Goal: Contribute content: Contribute content

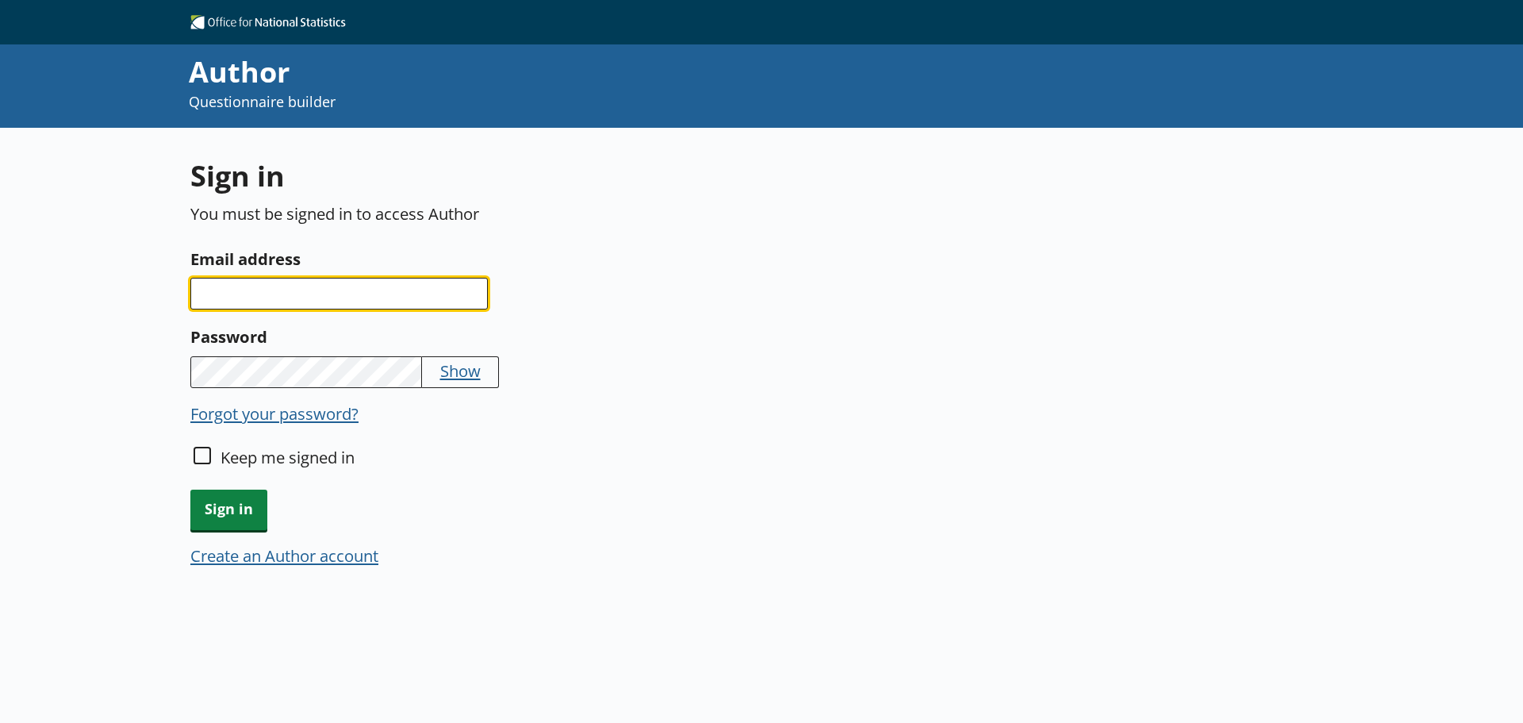
click at [381, 298] on input "Email address" at bounding box center [338, 294] width 297 height 32
type input "[PERSON_NAME][EMAIL_ADDRESS][PERSON_NAME][DOMAIN_NAME]"
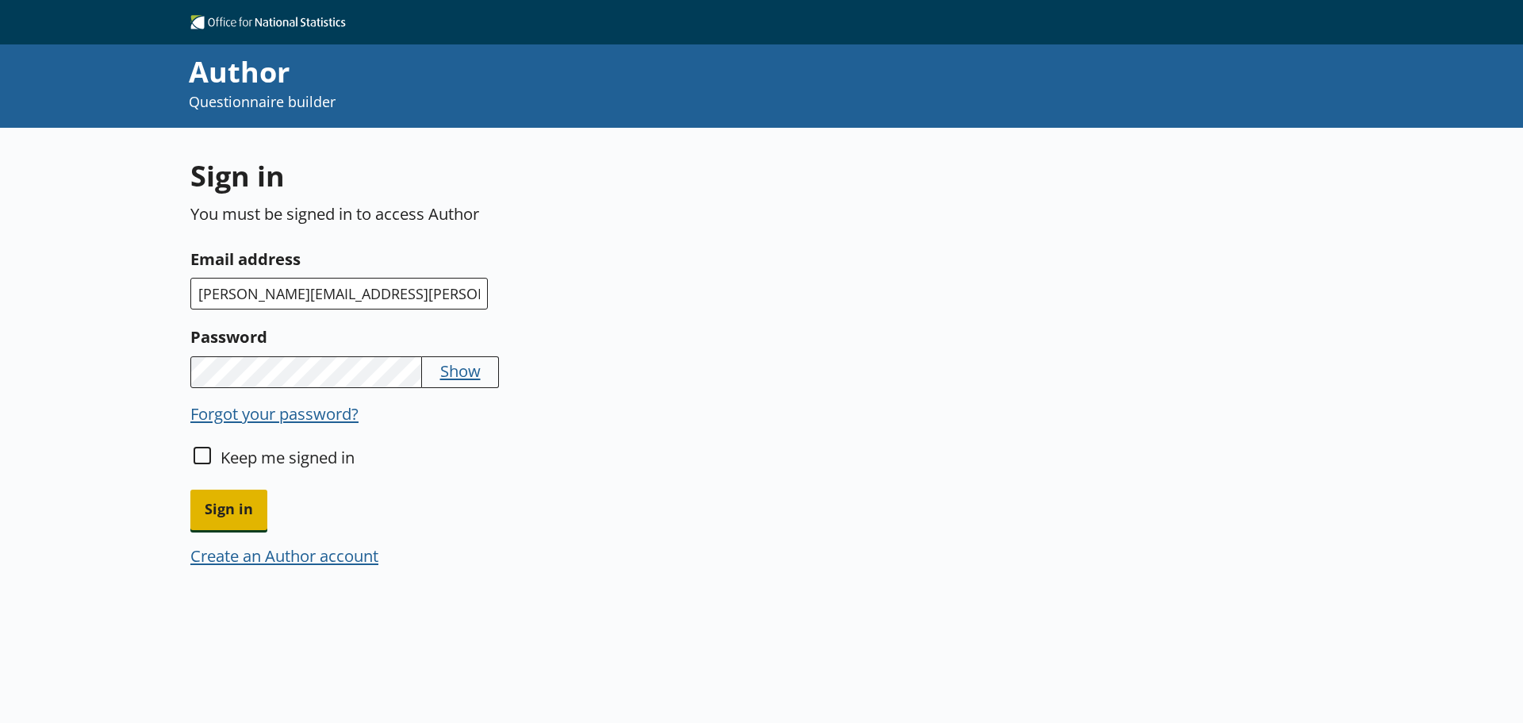
click at [229, 522] on span "Sign in" at bounding box center [228, 509] width 77 height 40
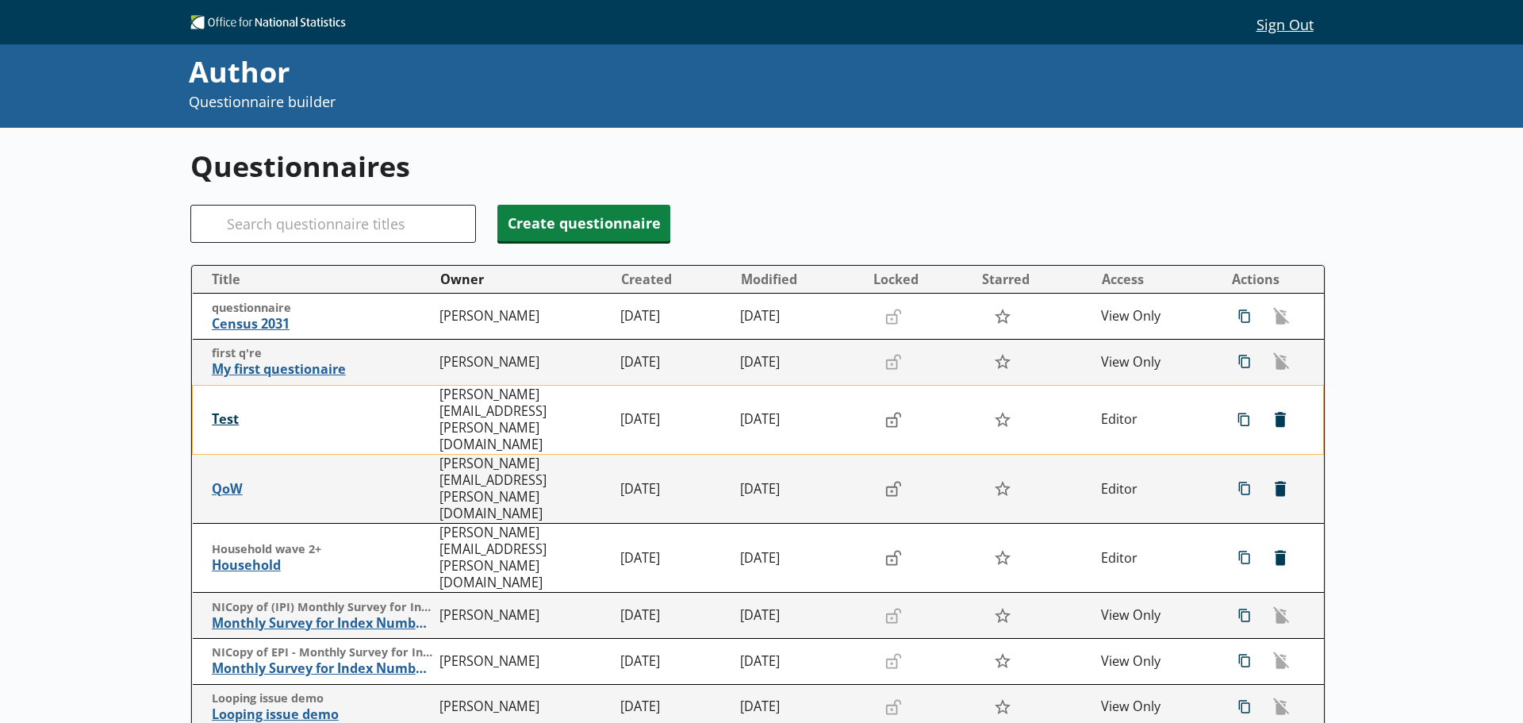
click at [227, 416] on span "Test" at bounding box center [322, 419] width 221 height 17
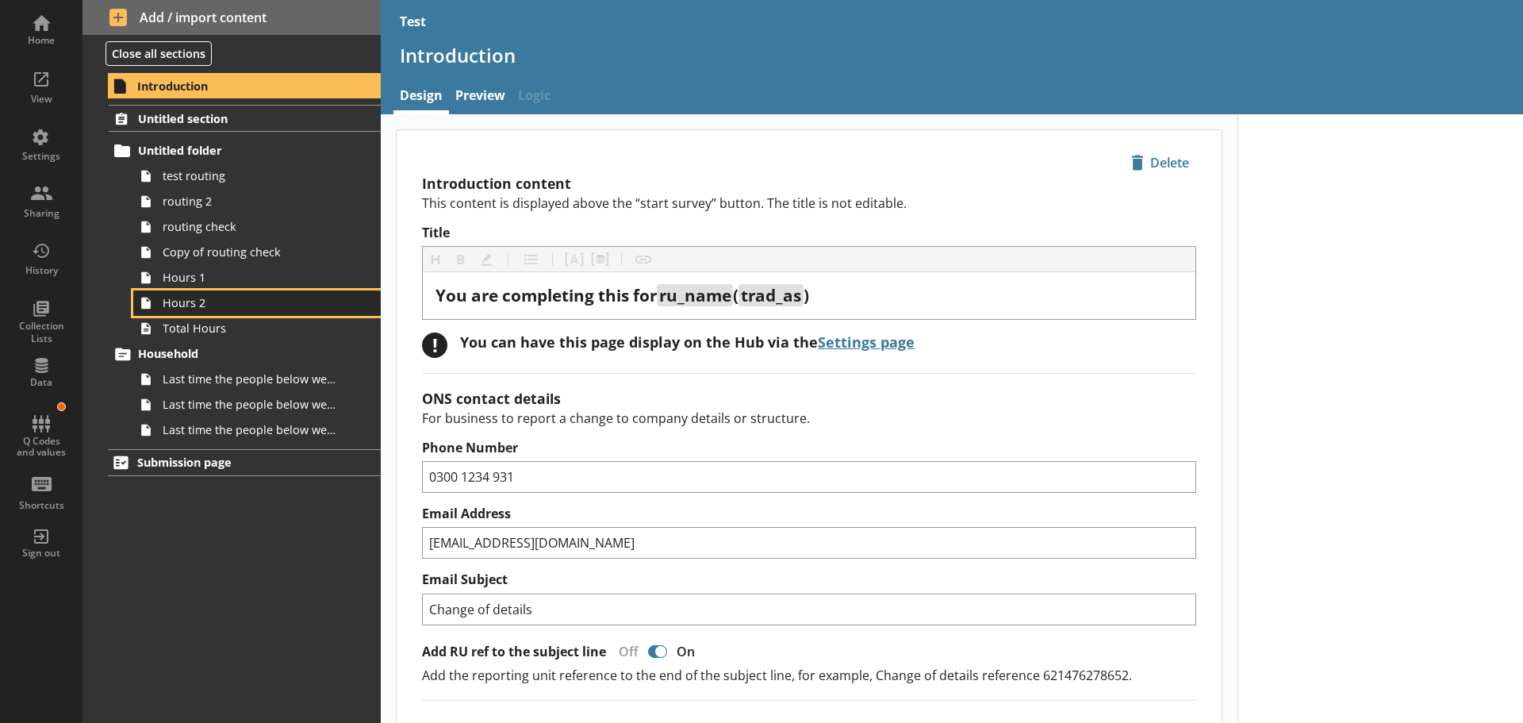
click at [193, 307] on span "Hours 2" at bounding box center [251, 302] width 177 height 15
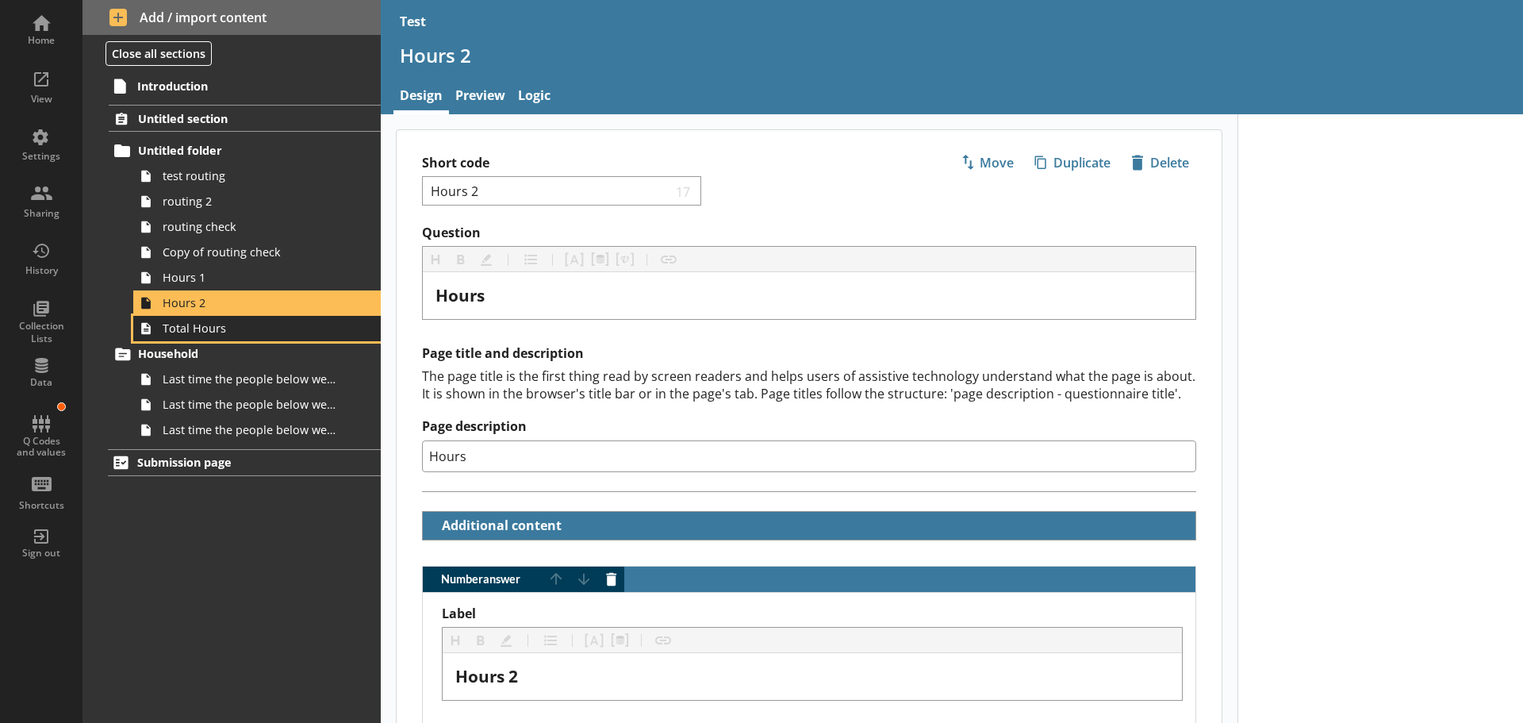
click at [185, 333] on span "Total Hours" at bounding box center [251, 327] width 177 height 15
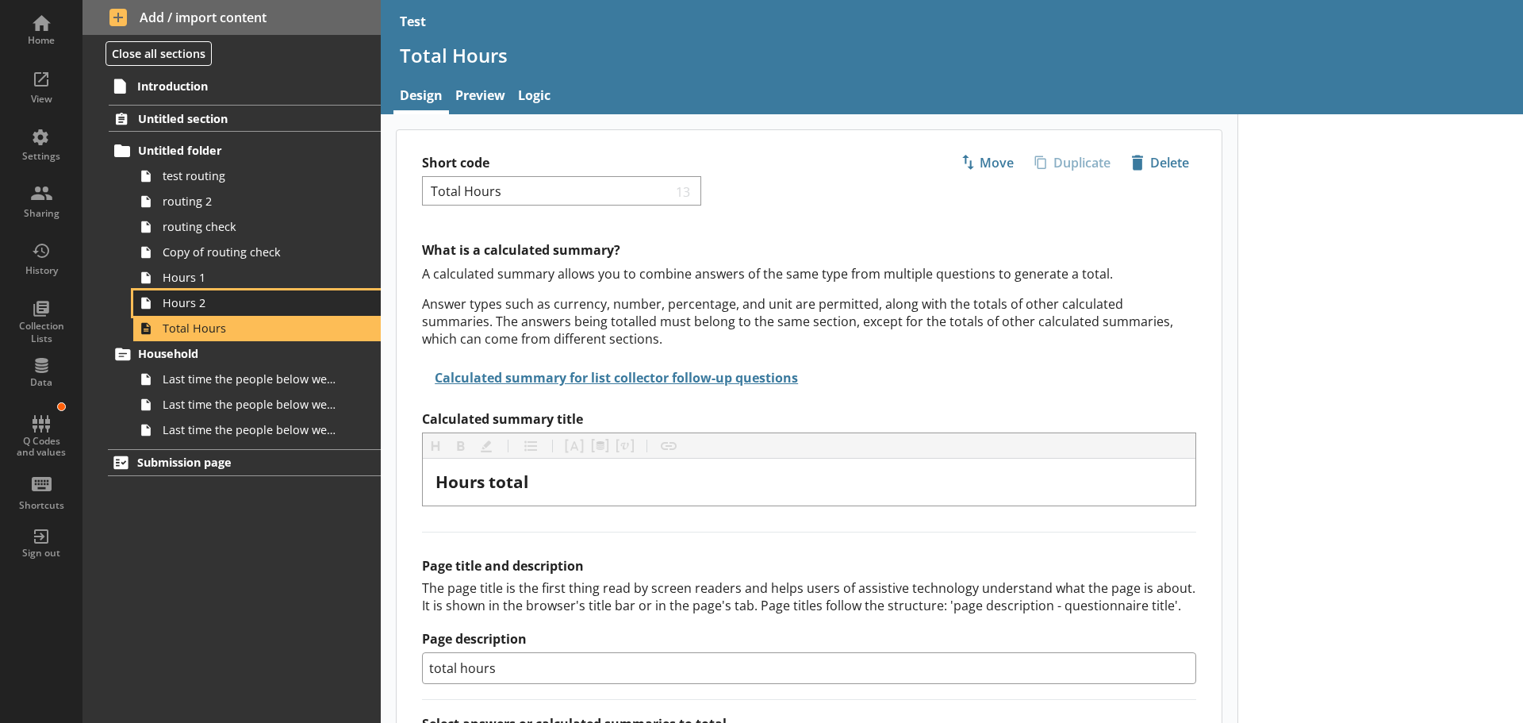
click at [186, 297] on span "Hours 2" at bounding box center [251, 302] width 177 height 15
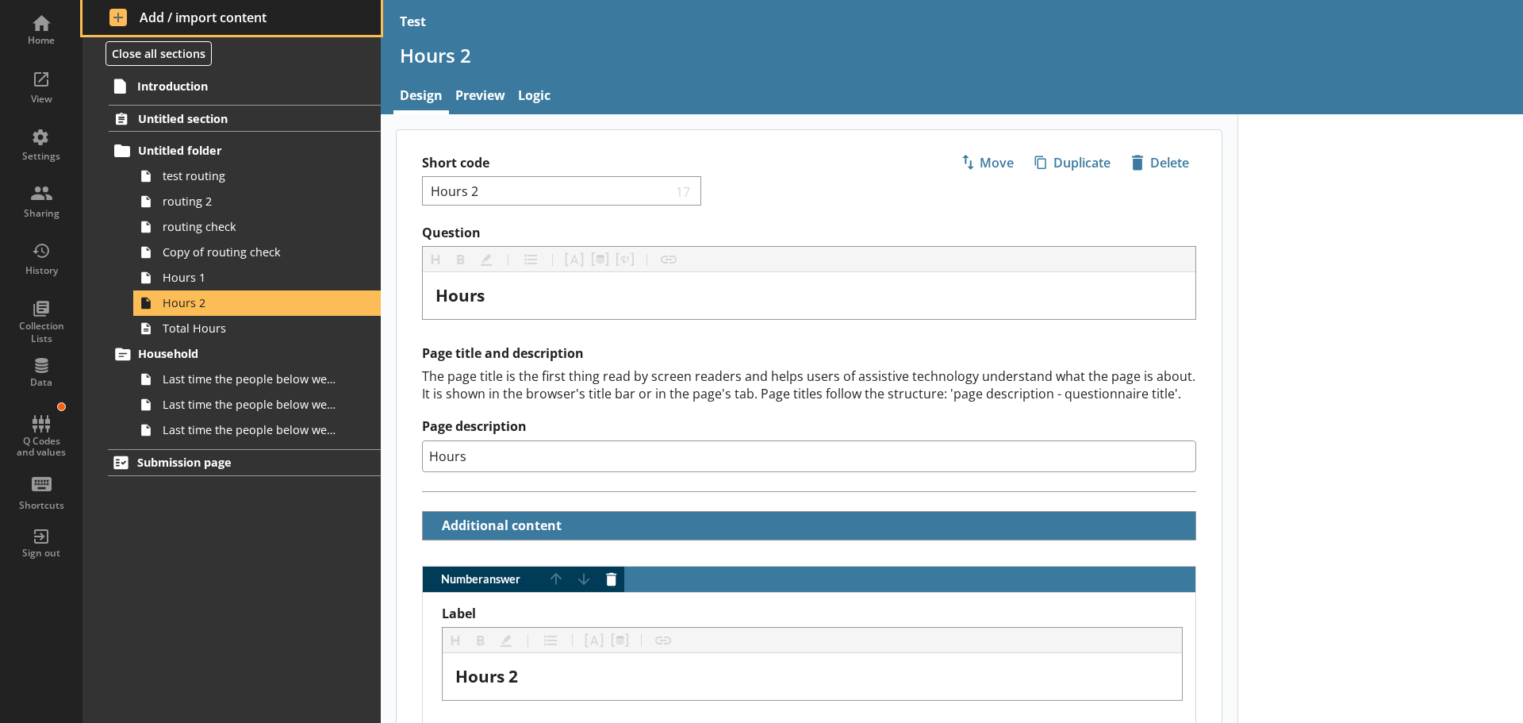
click at [124, 17] on span "Add / import content" at bounding box center [231, 17] width 245 height 17
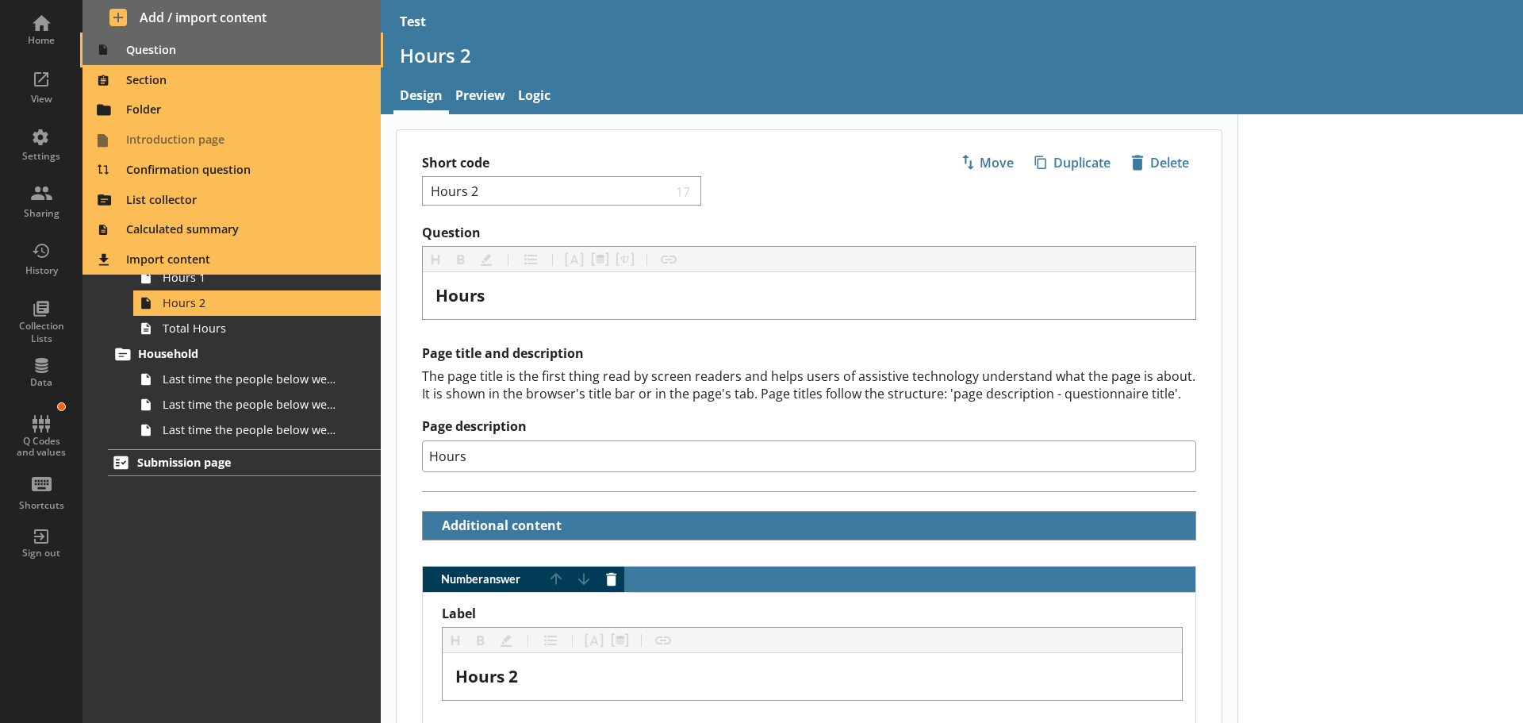
click at [138, 48] on span "Question" at bounding box center [232, 49] width 280 height 25
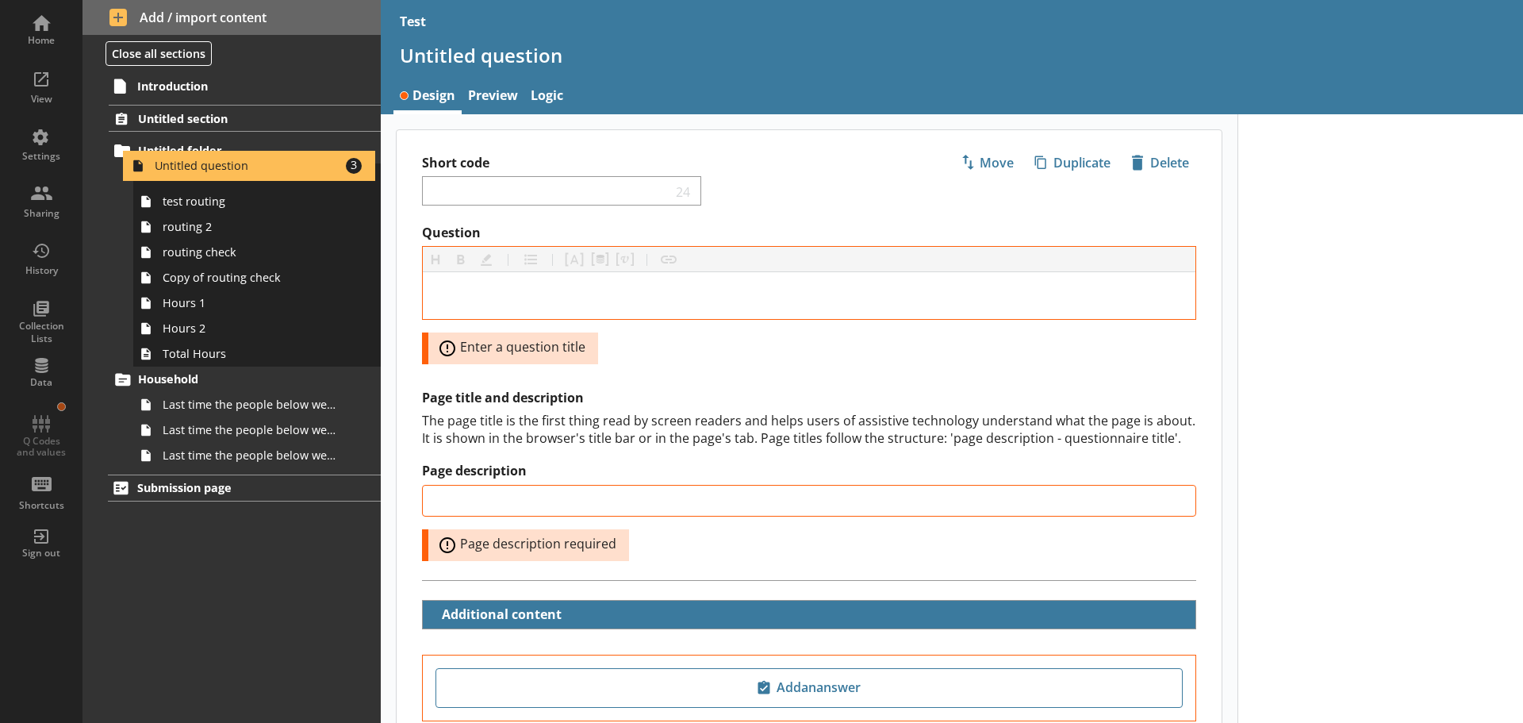
drag, startPoint x: 311, startPoint y: 334, endPoint x: 303, endPoint y: 177, distance: 157.3
click at [303, 177] on ol "Untitled section Untitled folder test routing routing 2 routing check Copy of r…" at bounding box center [232, 286] width 298 height 363
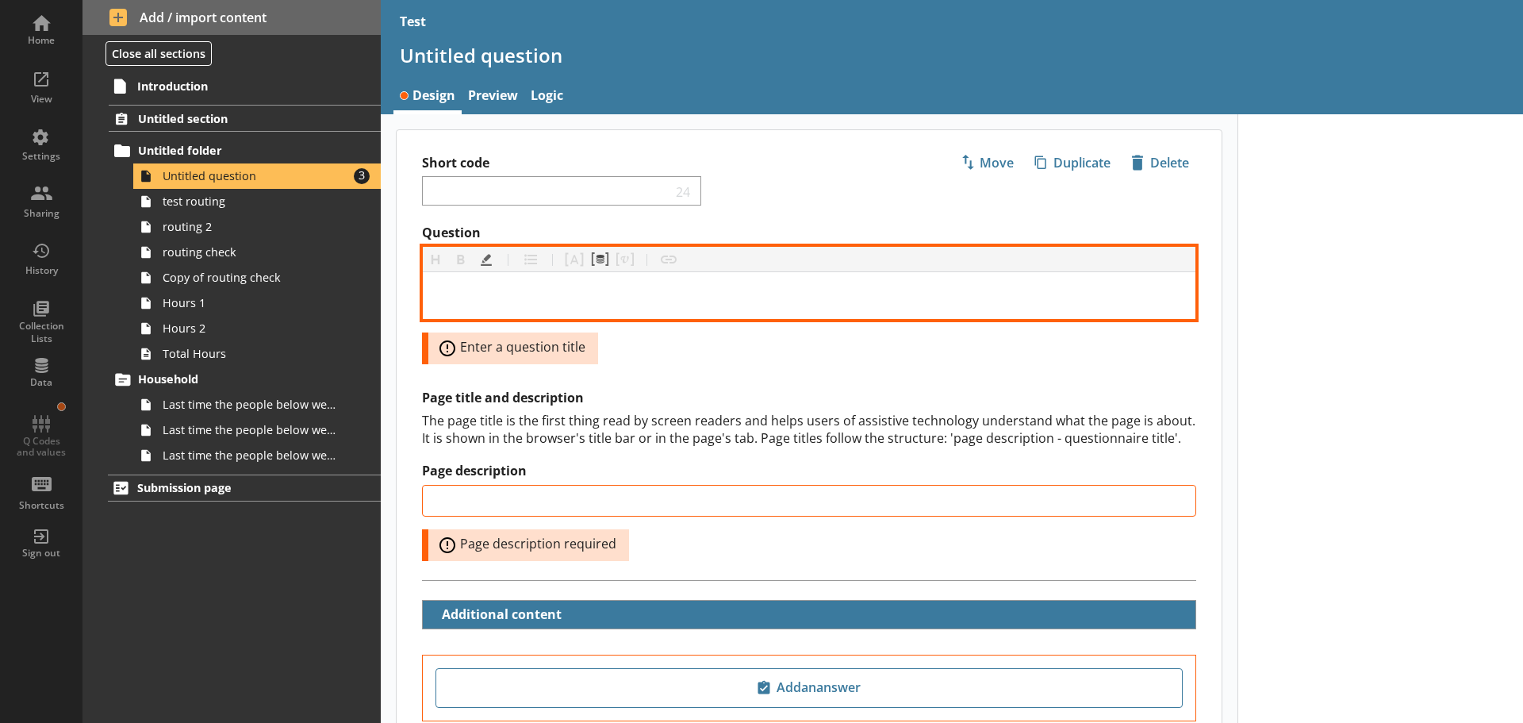
click at [521, 303] on div "Question" at bounding box center [809, 295] width 747 height 21
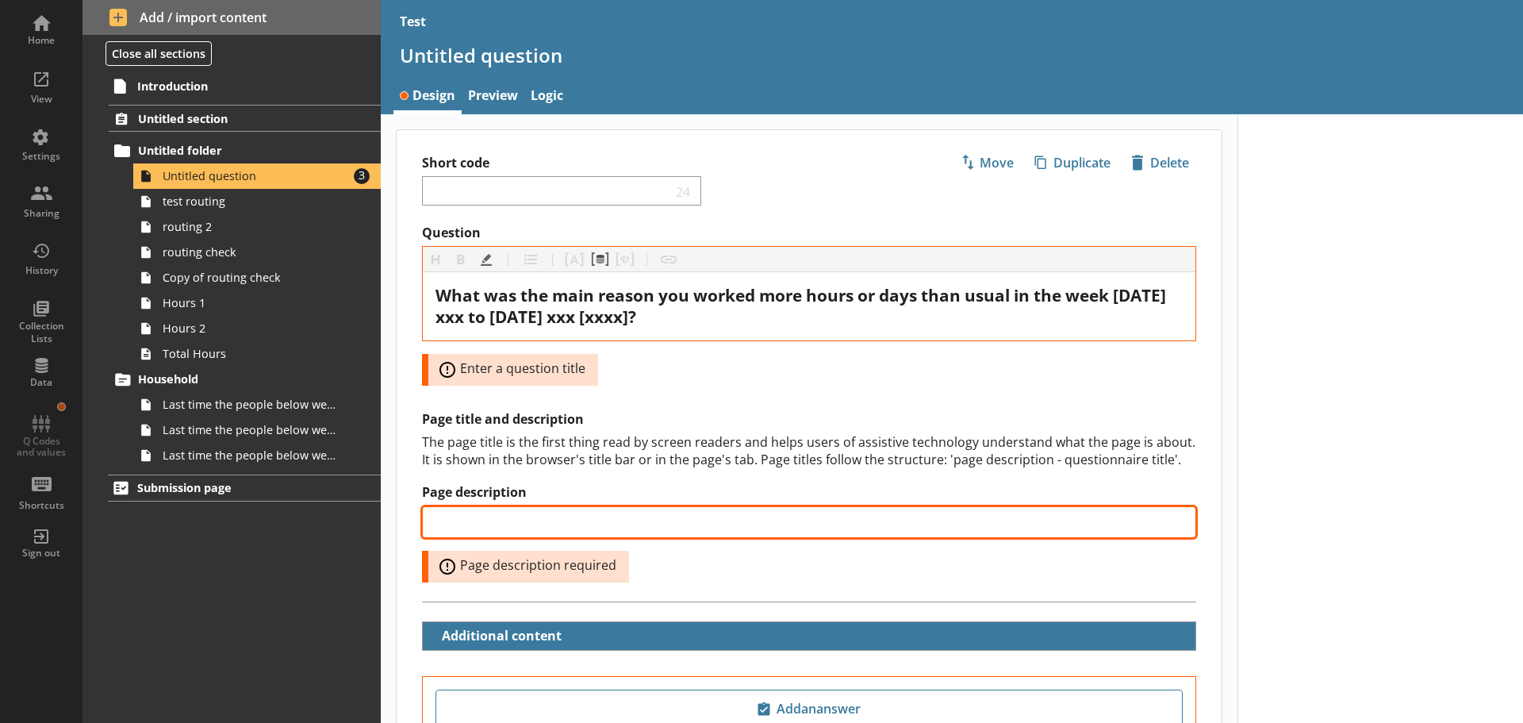
click at [550, 524] on input "Page description" at bounding box center [809, 522] width 774 height 32
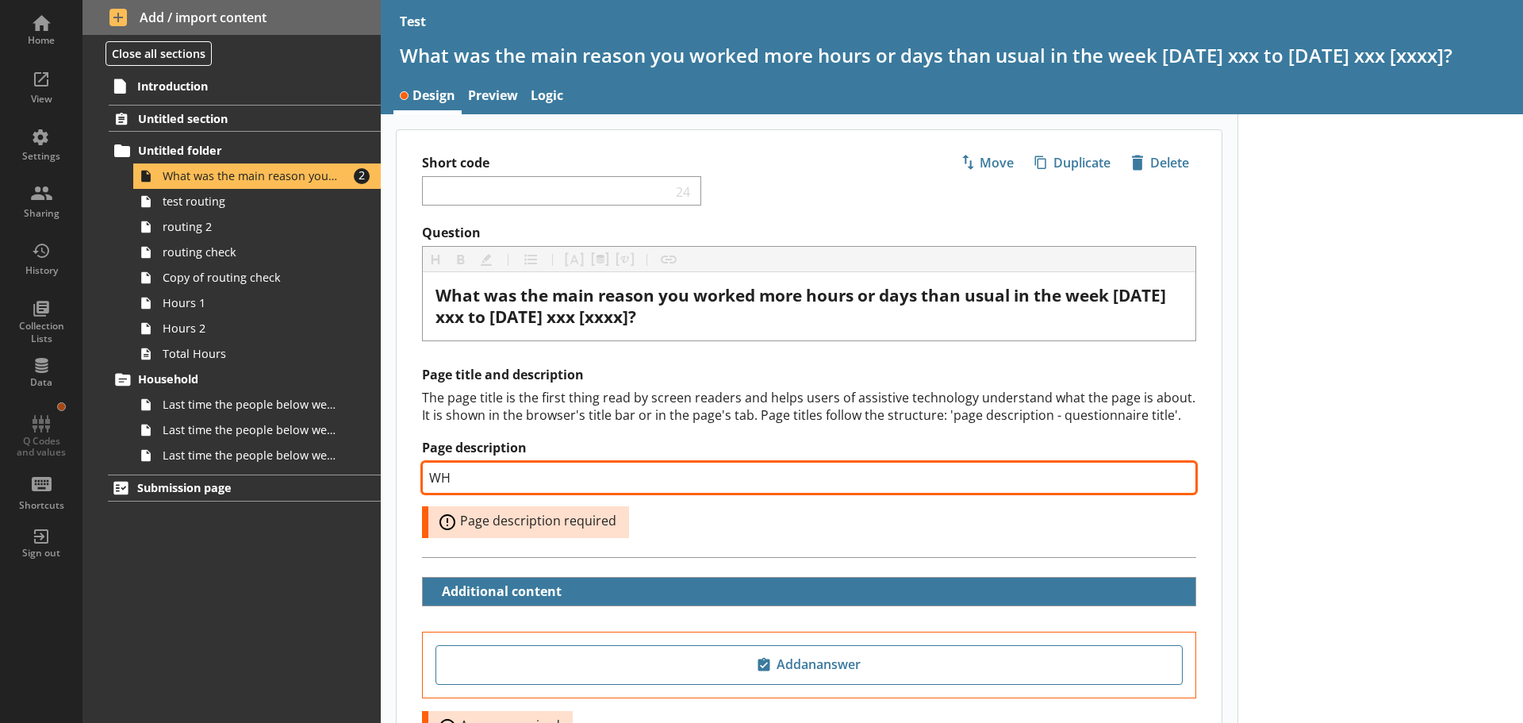
type input "W"
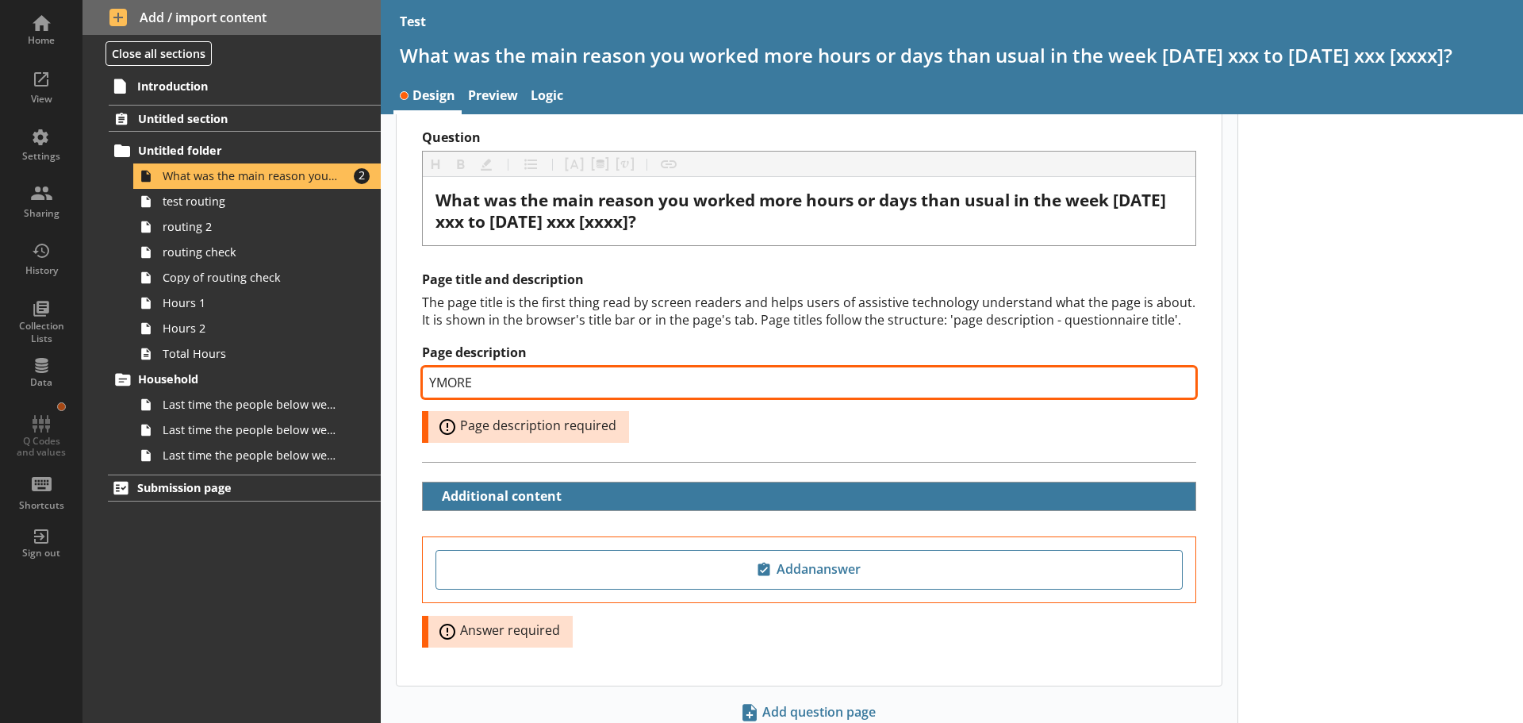
scroll to position [150, 0]
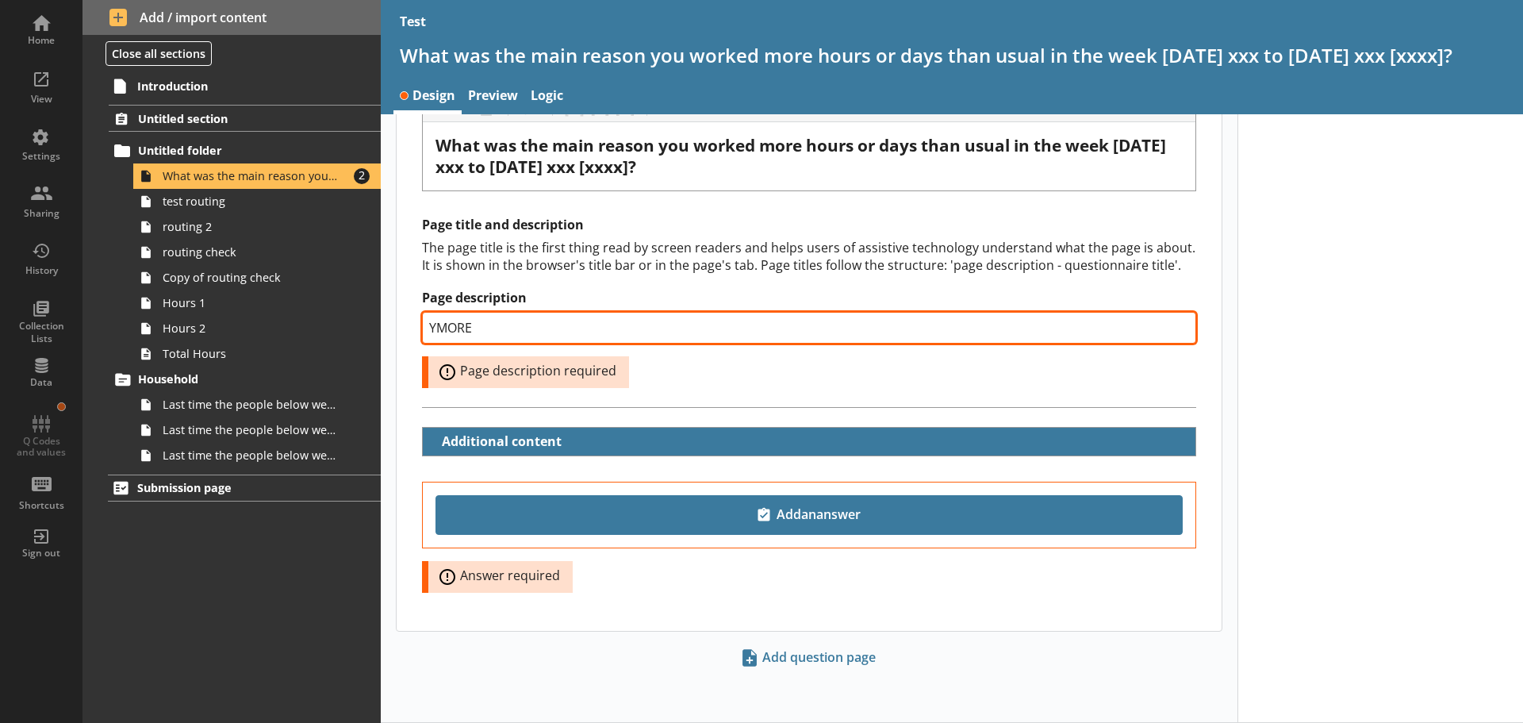
type input "YMORE"
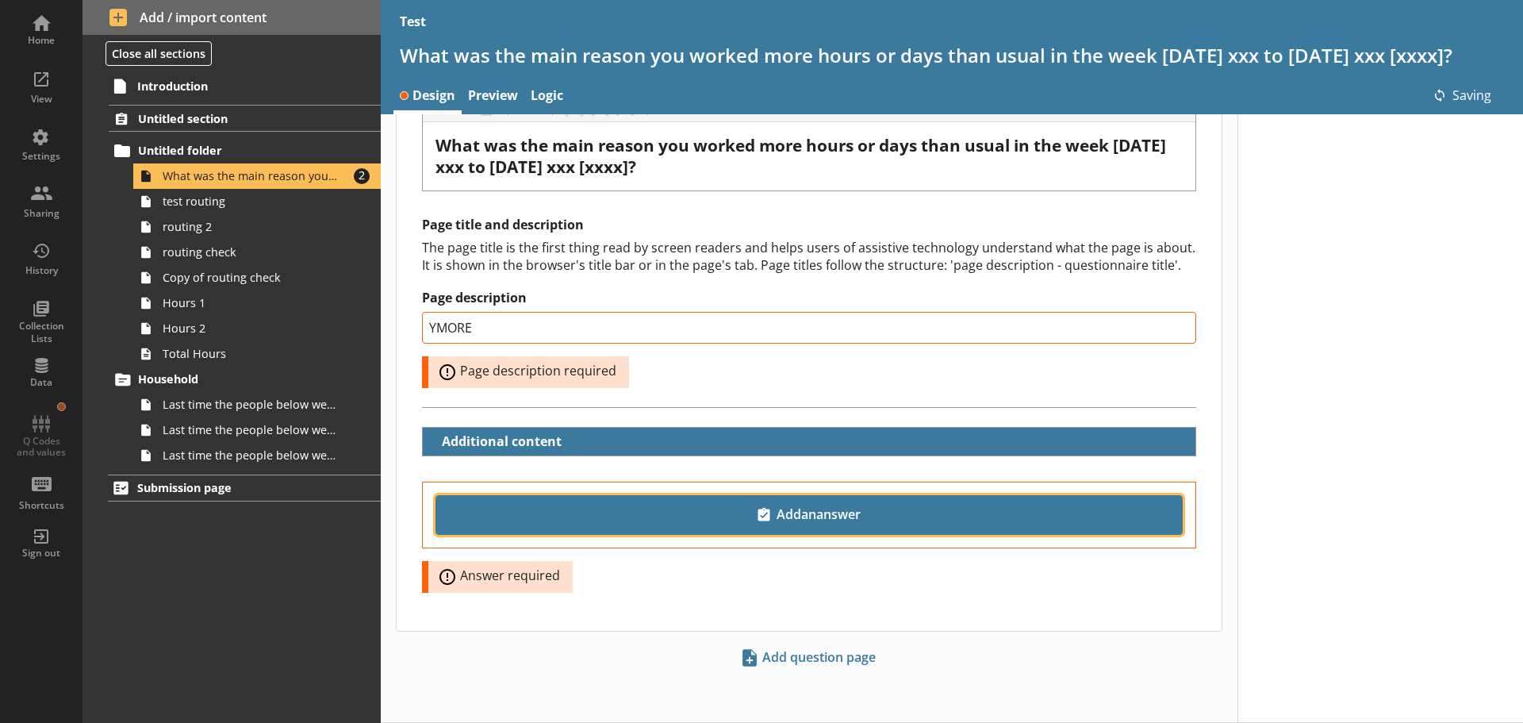
click at [837, 520] on span "Add an answer" at bounding box center [809, 514] width 733 height 25
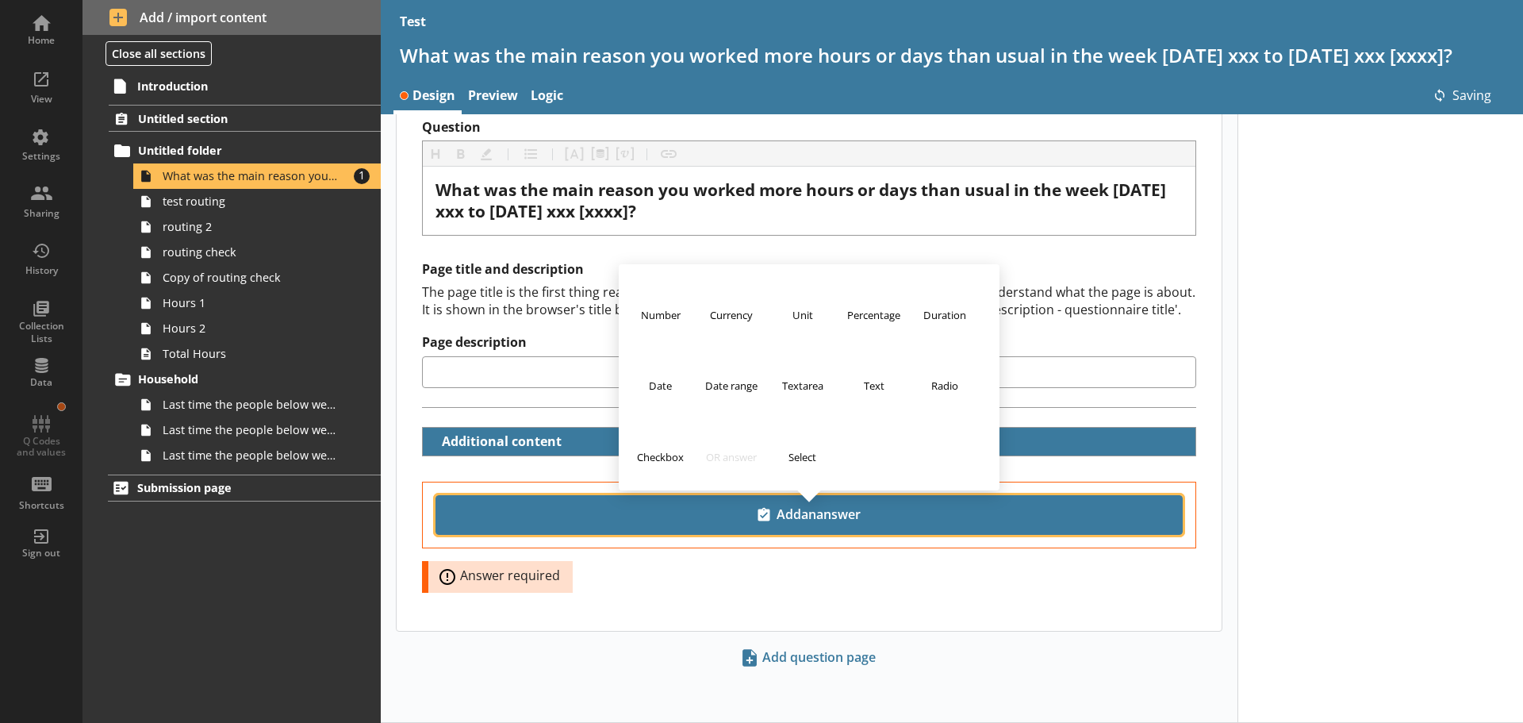
type input "YMORE"
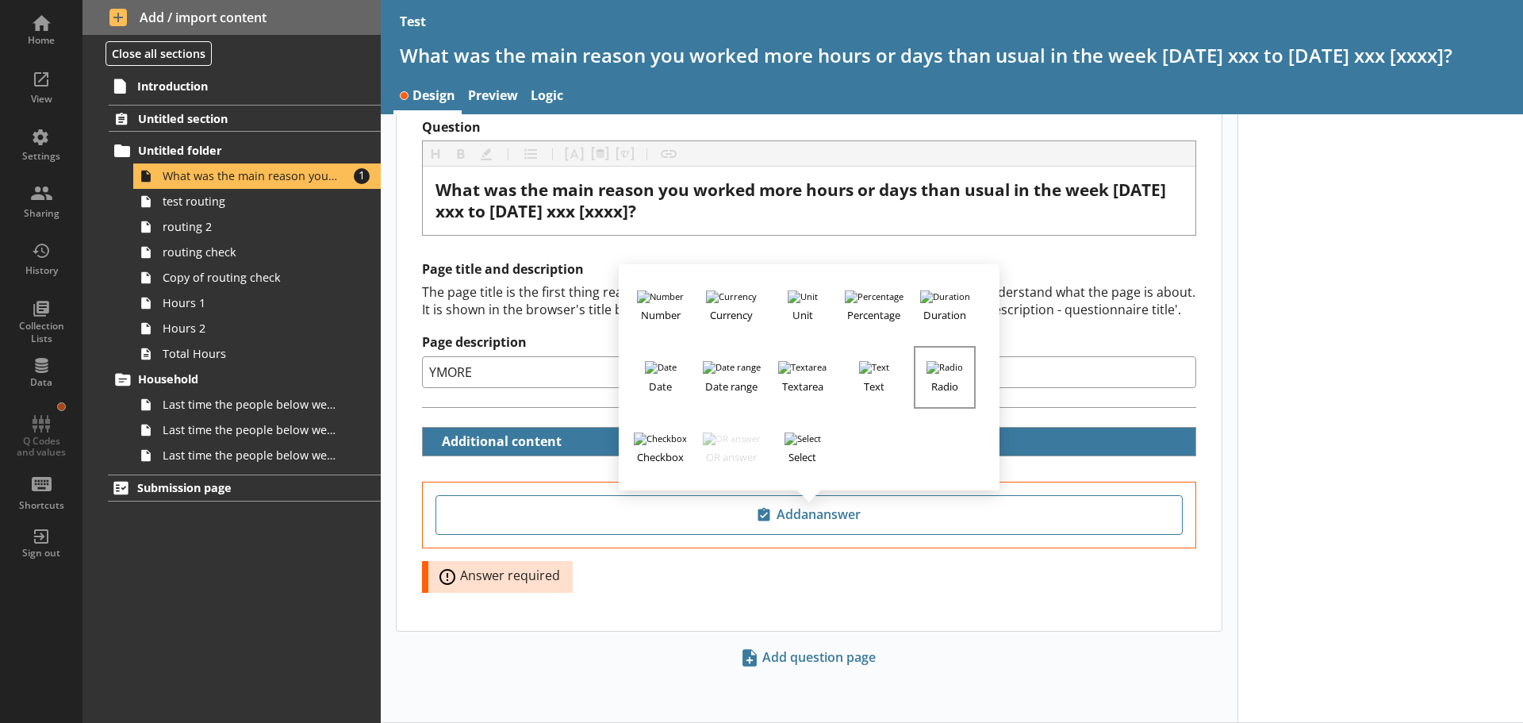
click at [946, 390] on h3 "Radio" at bounding box center [944, 384] width 59 height 20
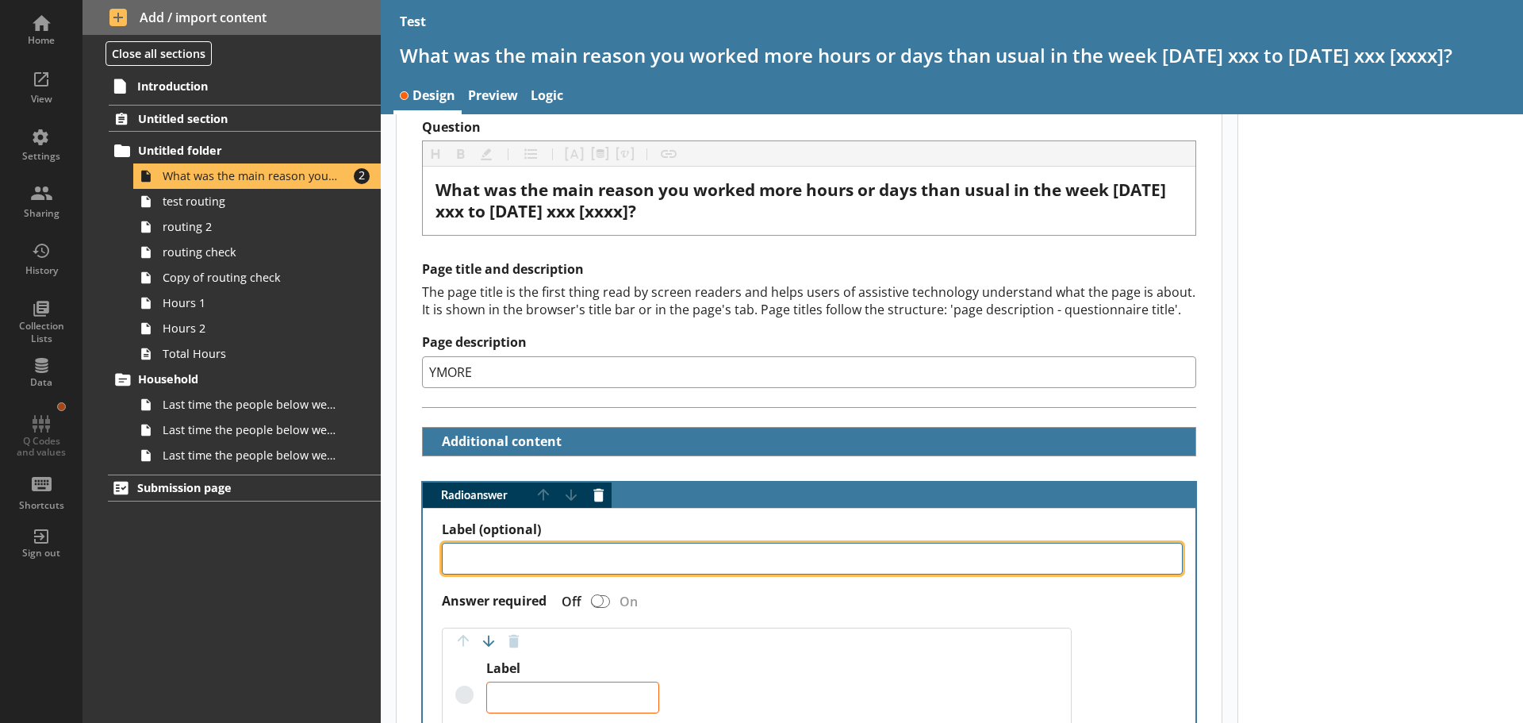
paste textarea "Hours vary"
type textarea "x"
type textarea "Hours vary"
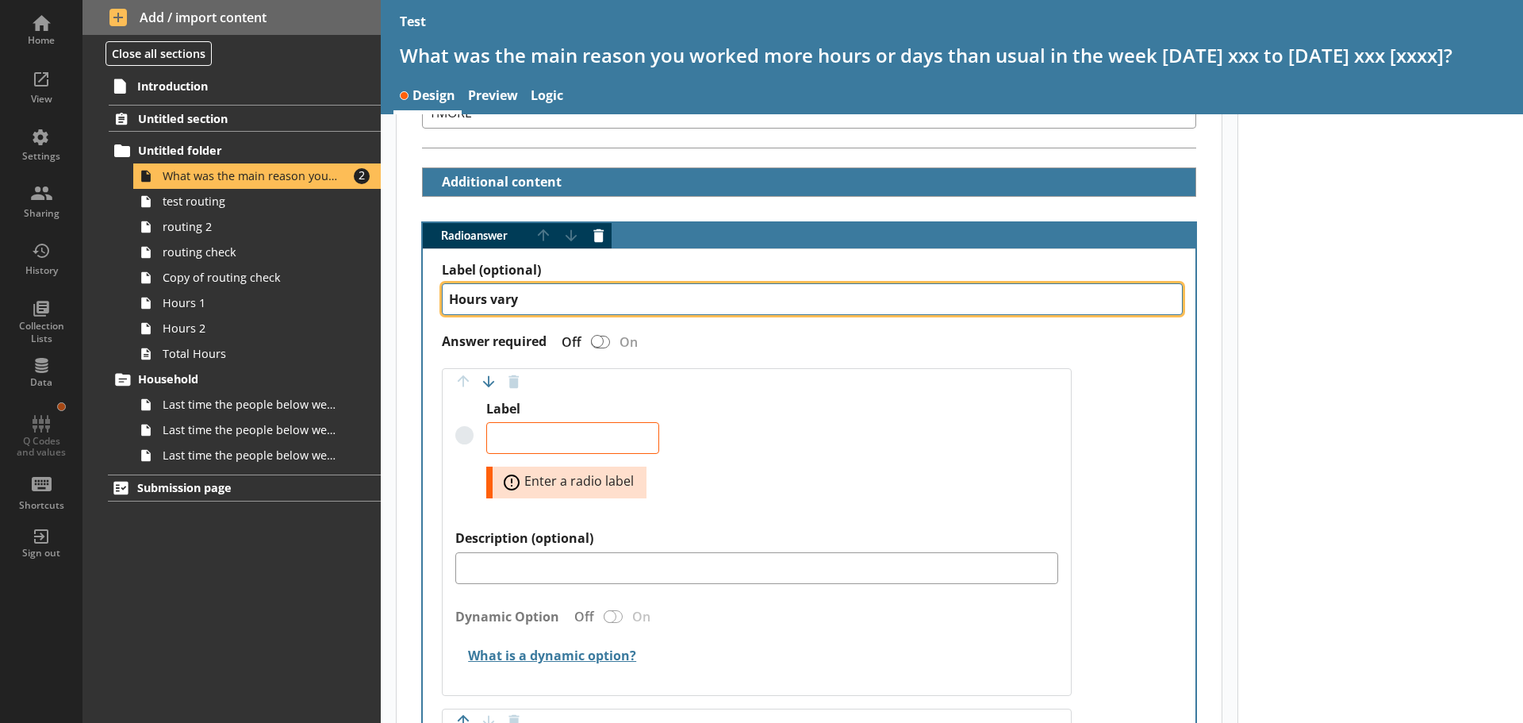
scroll to position [421, 0]
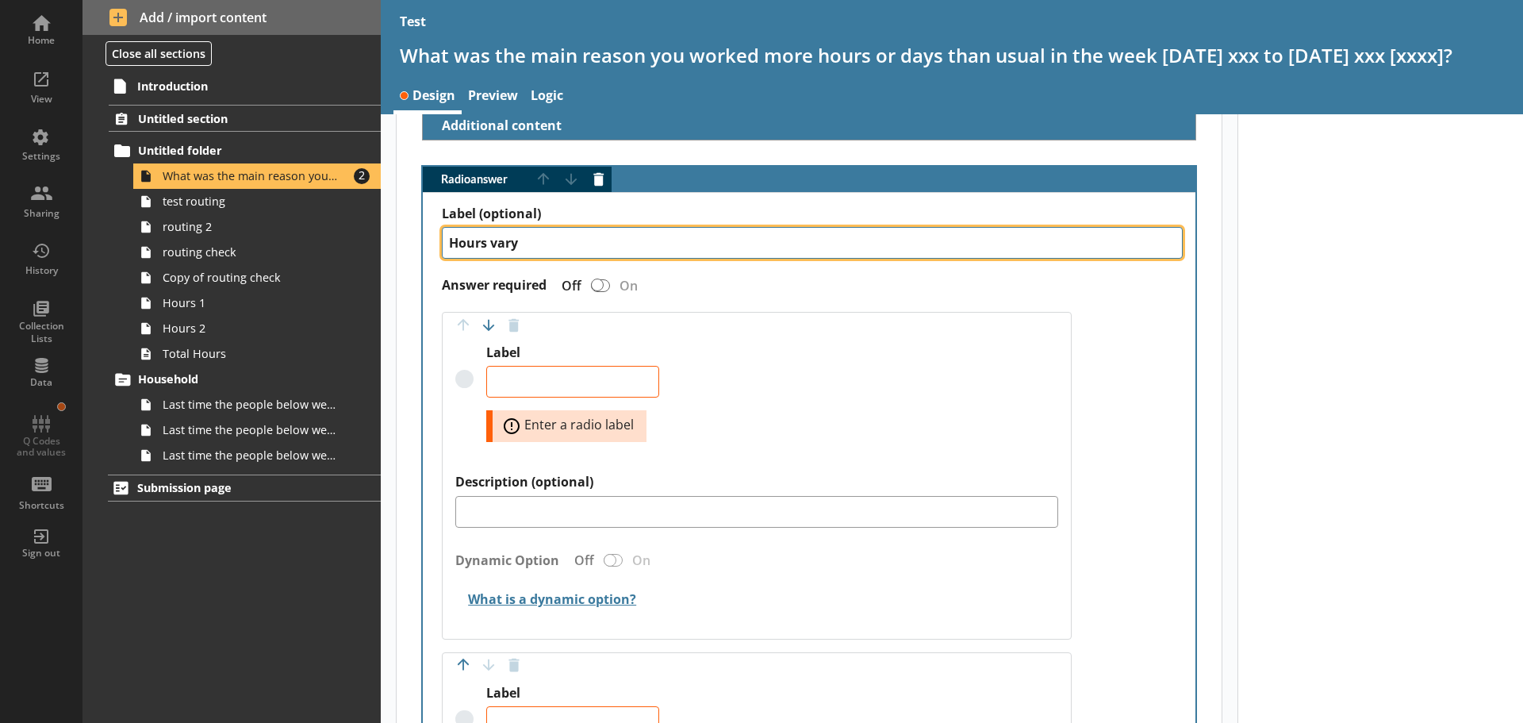
drag, startPoint x: 519, startPoint y: 242, endPoint x: 419, endPoint y: 248, distance: 100.2
click at [419, 248] on div "Radio answer Move answer up Move answer down Delete answer Label (optional) Hou…" at bounding box center [809, 609] width 825 height 887
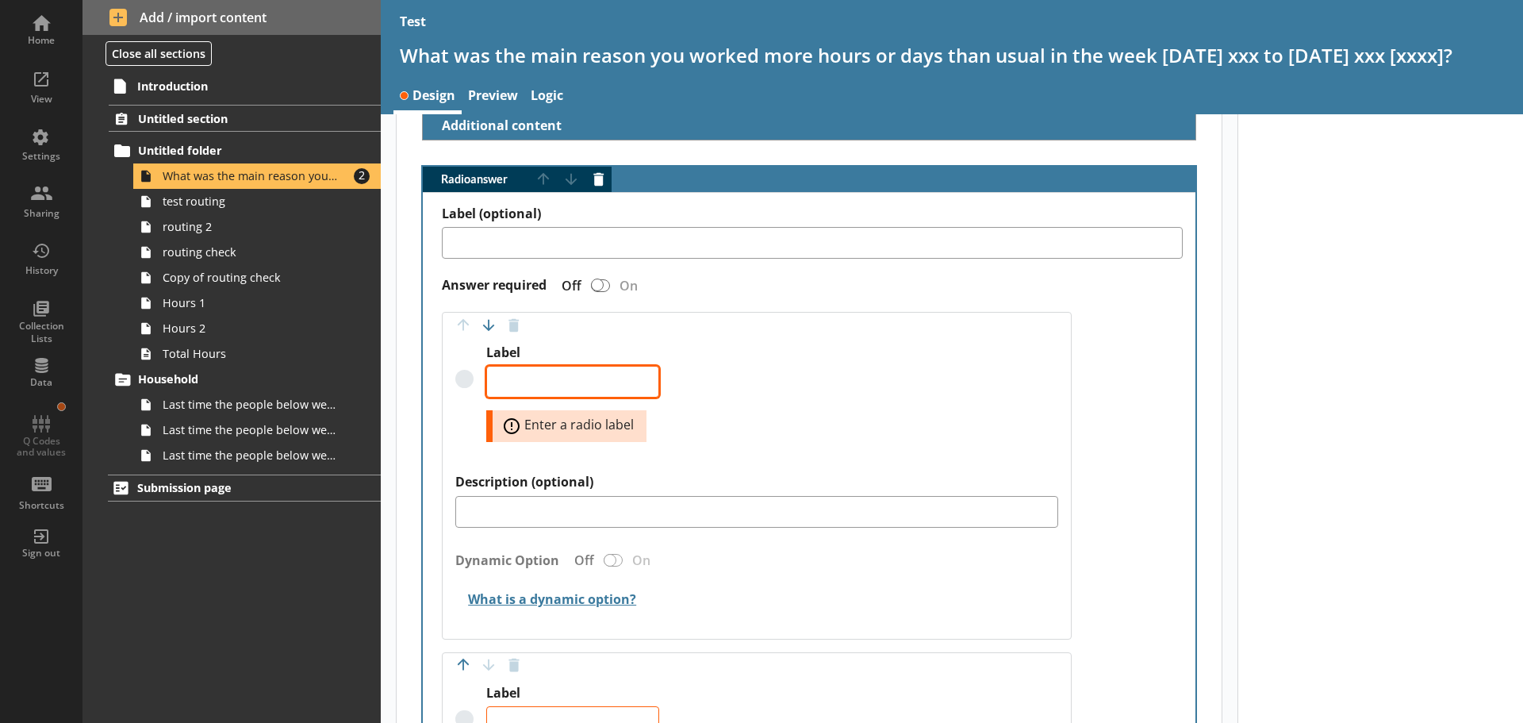
click at [511, 397] on textarea "Label" at bounding box center [572, 382] width 173 height 32
paste textarea "Hours vary"
type textarea "x"
type textarea "Hours vary"
type textarea "x"
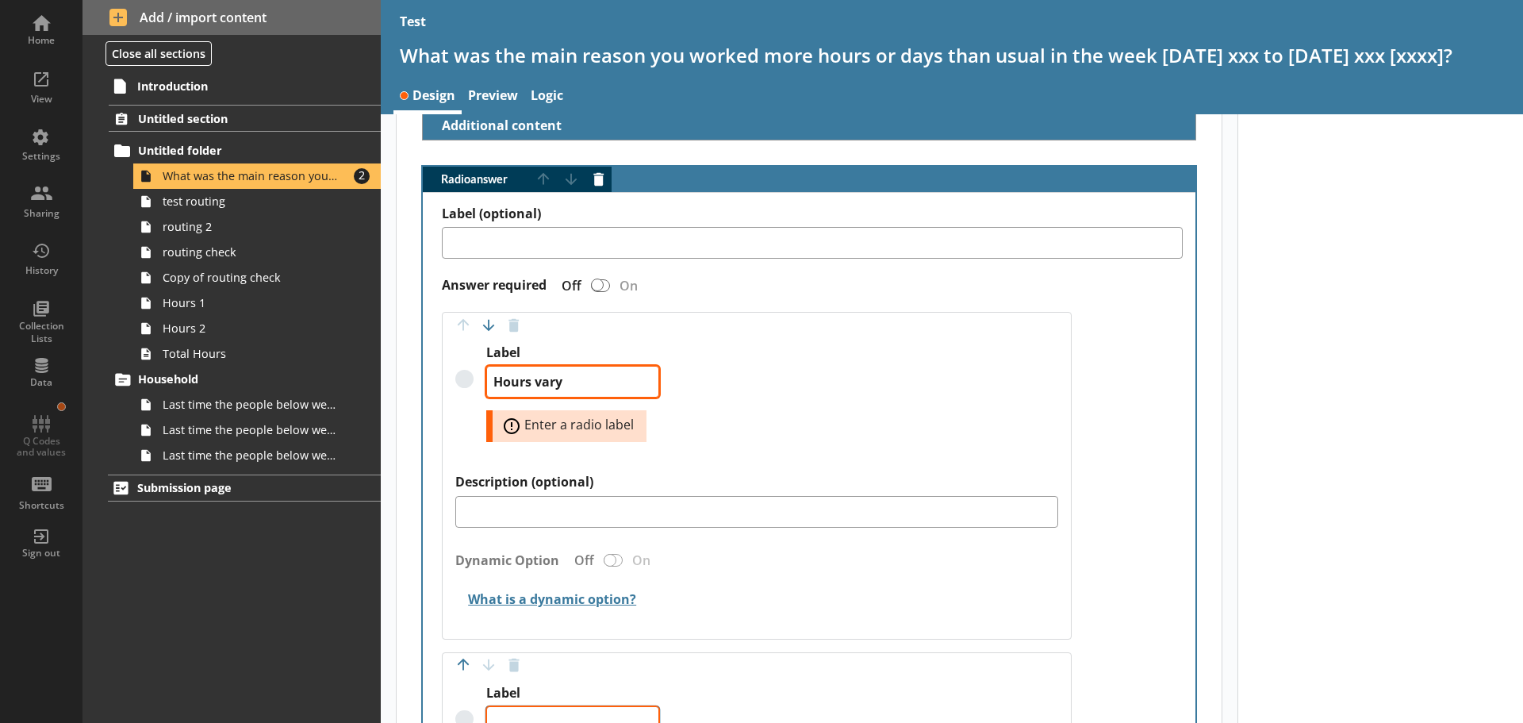
type textarea "Hours vary"
click at [563, 717] on textarea "Label" at bounding box center [572, 722] width 173 height 32
type textarea "x"
type textarea "o"
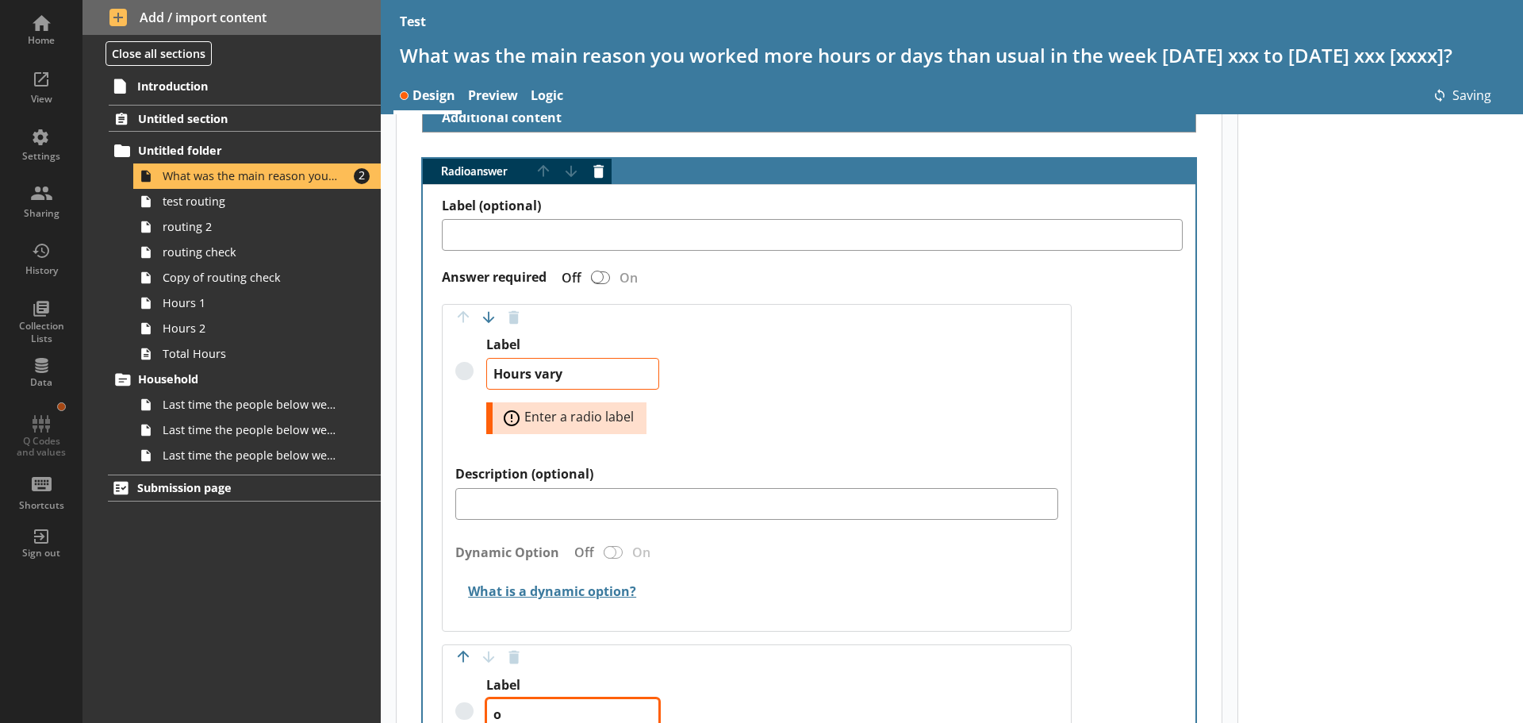
type textarea "x"
type textarea "oB"
type textarea "x"
type textarea "Hours vary"
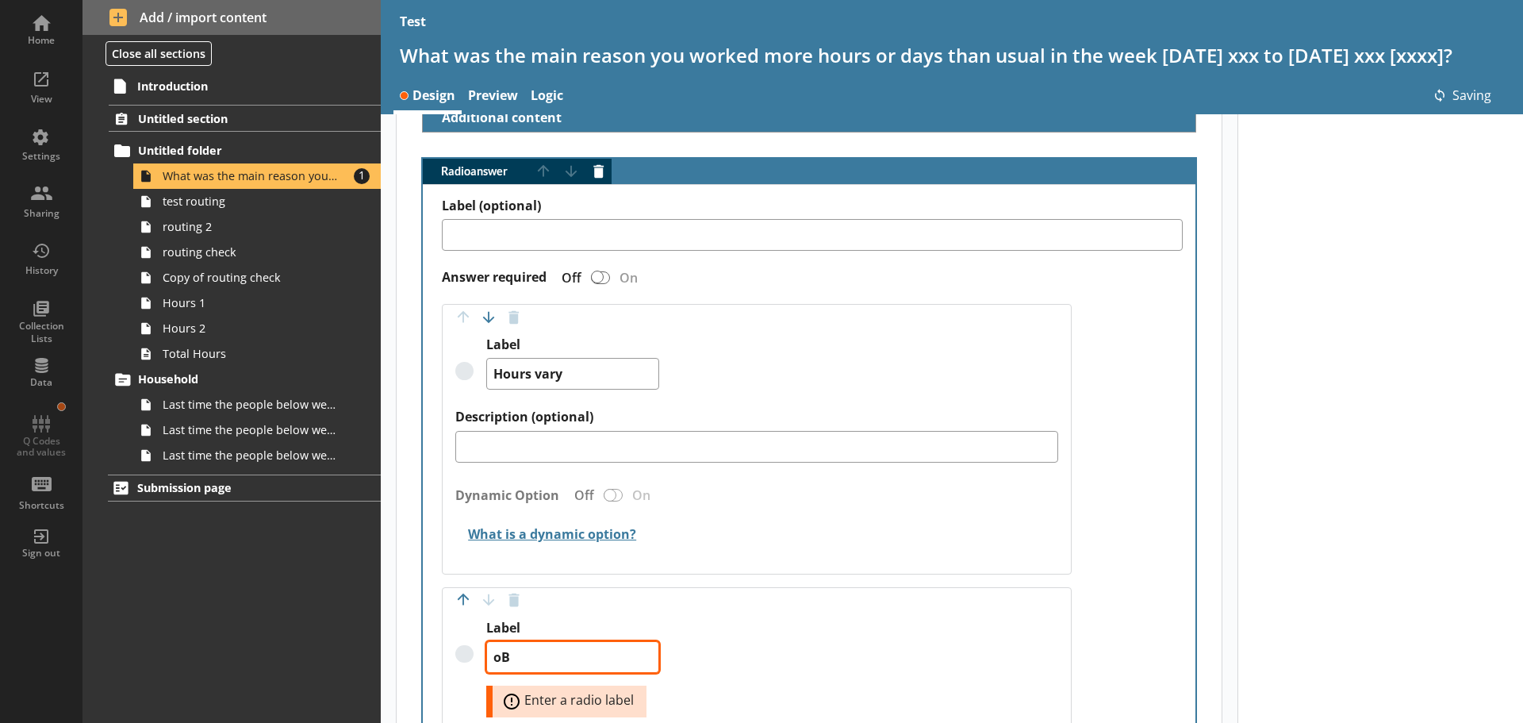
type textarea "x"
type textarea "o"
type textarea "x"
type textarea "oV"
type textarea "x"
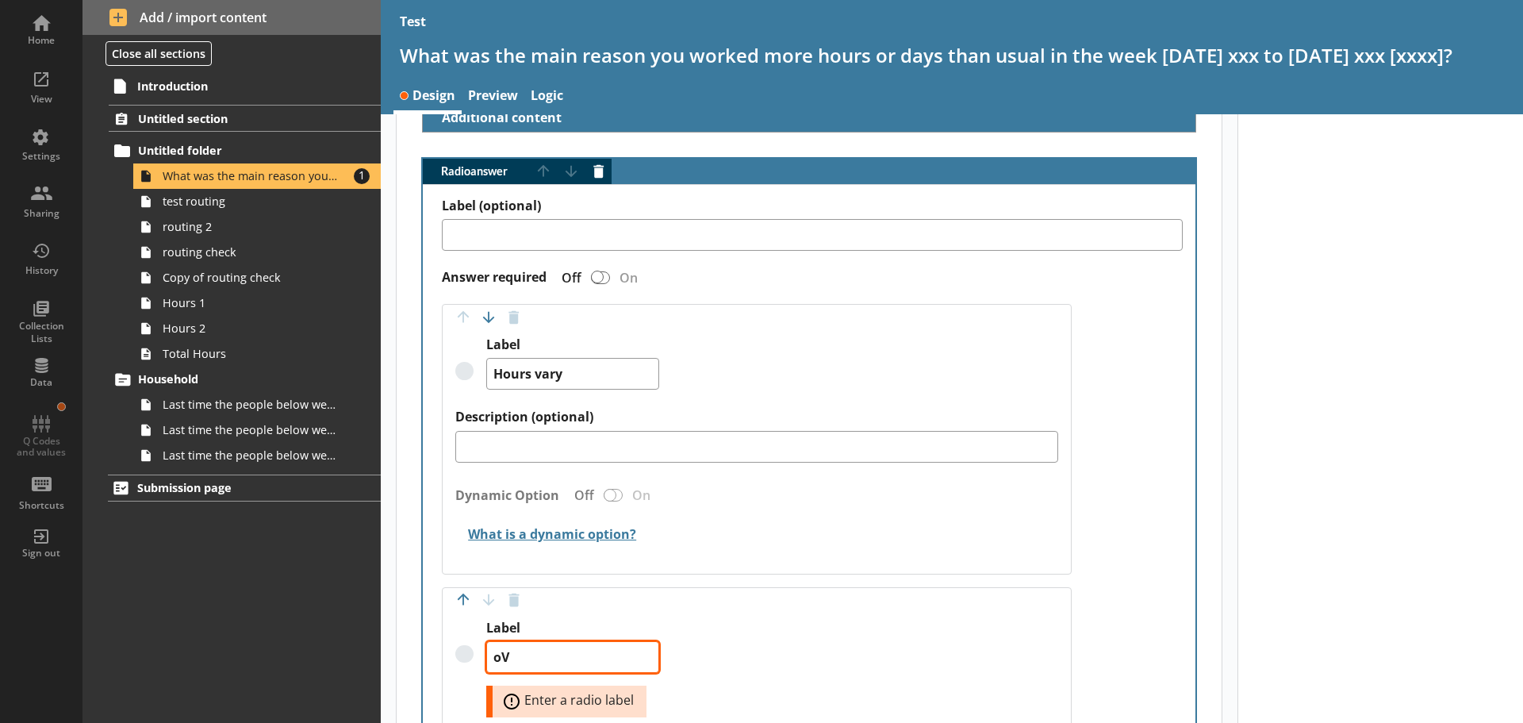
type textarea "oVE"
type textarea "x"
type textarea "oVER"
type textarea "x"
type textarea "oVE"
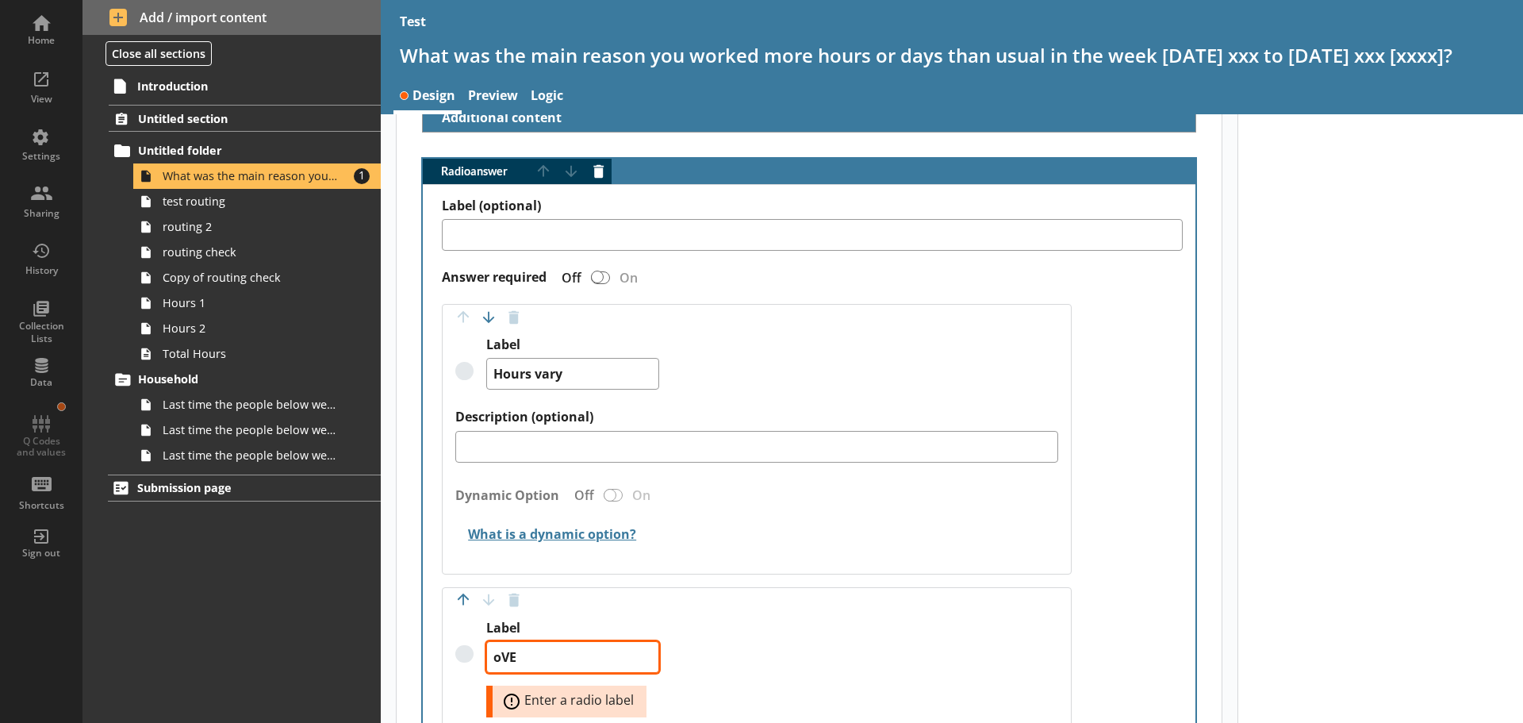
type textarea "x"
type textarea "oV"
type textarea "x"
type textarea "o"
type textarea "x"
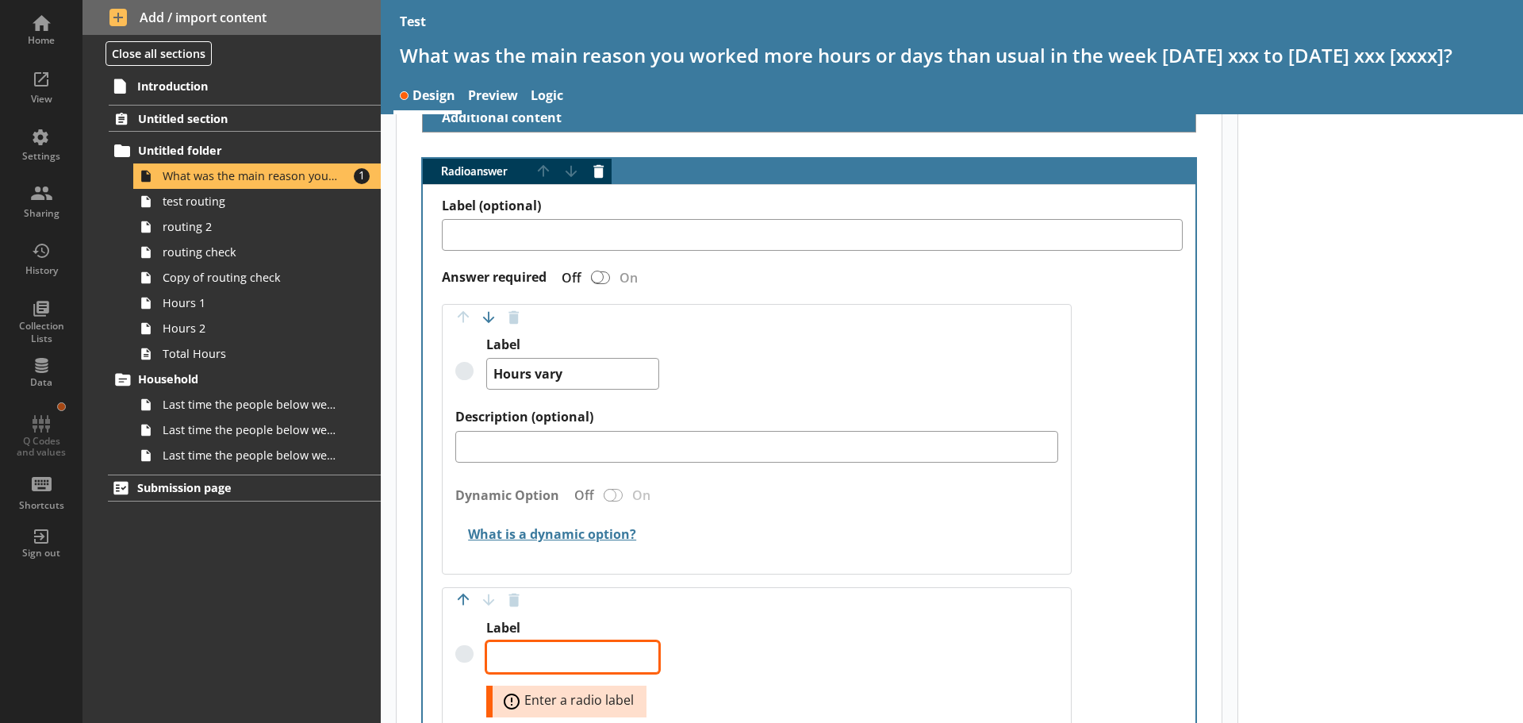
type textarea "O"
type textarea "x"
type textarea "Ov"
type textarea "x"
type textarea "Ove"
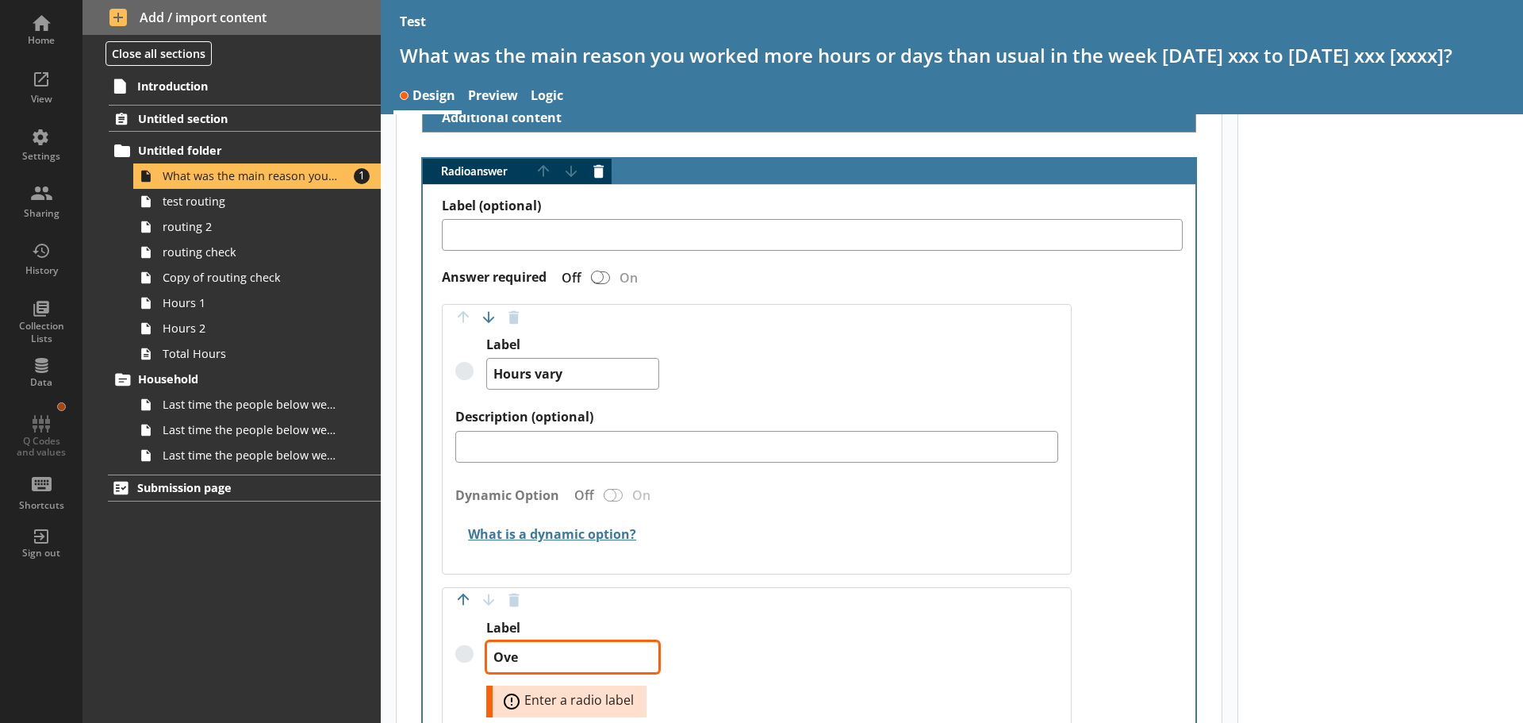
type textarea "x"
type textarea "Over"
type textarea "x"
type textarea "Overti"
type textarea "x"
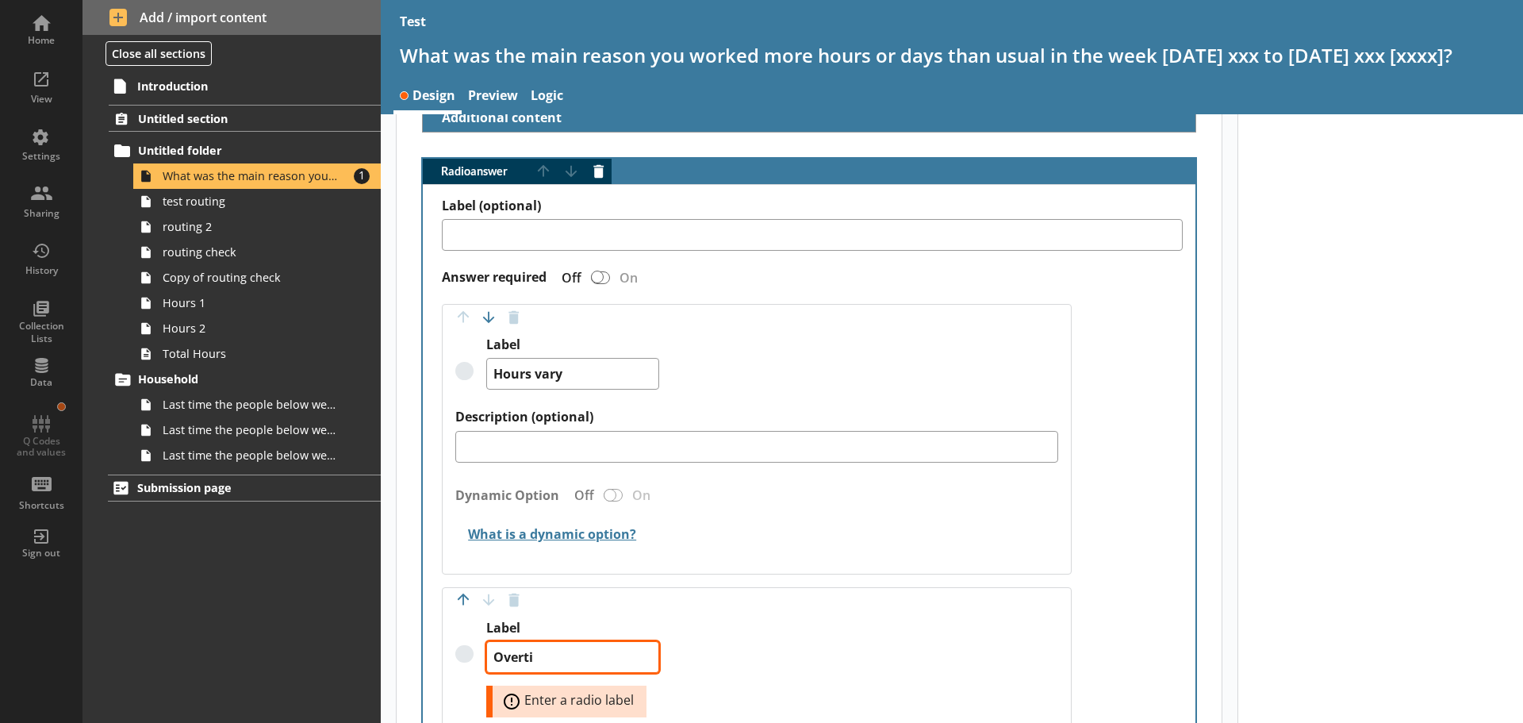
type textarea "Overtim"
type textarea "x"
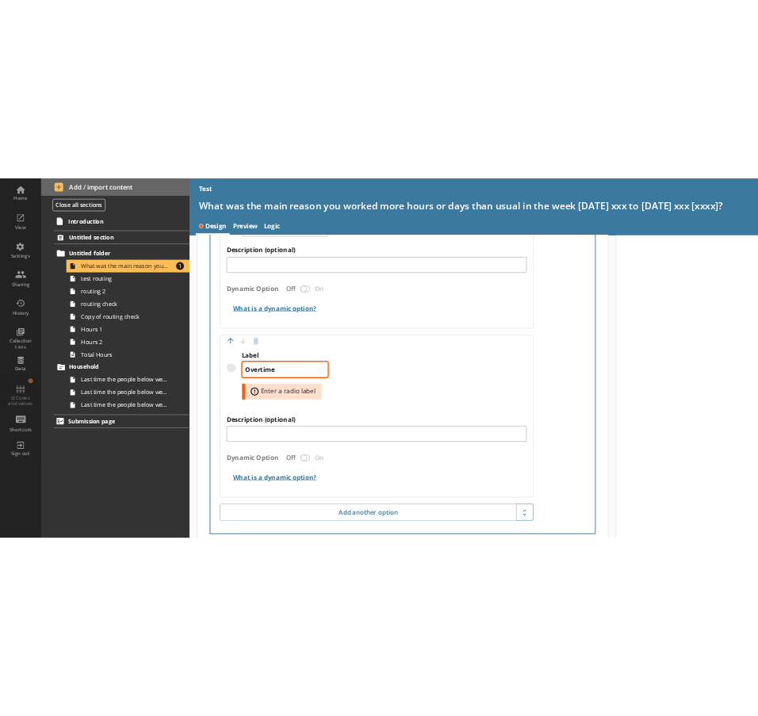
scroll to position [863, 0]
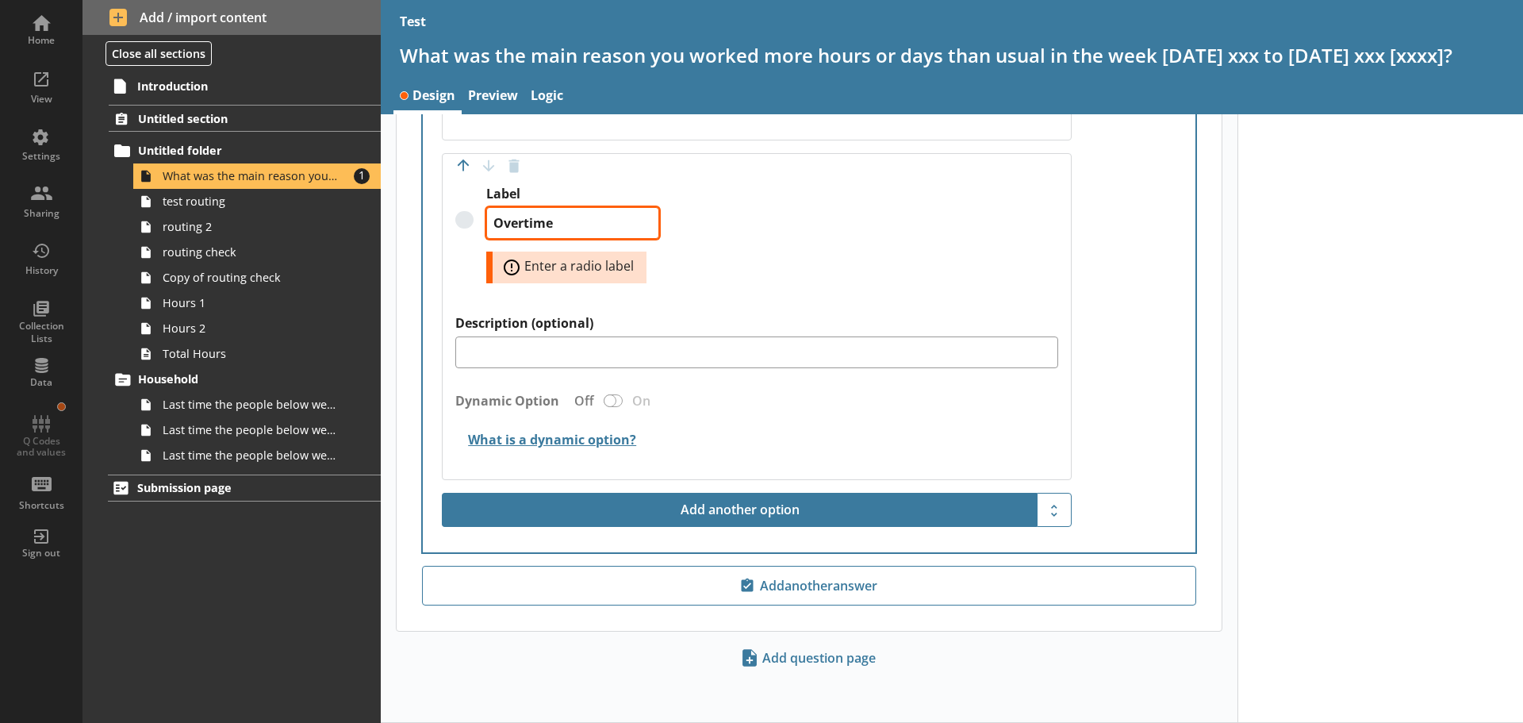
type textarea "Overtime"
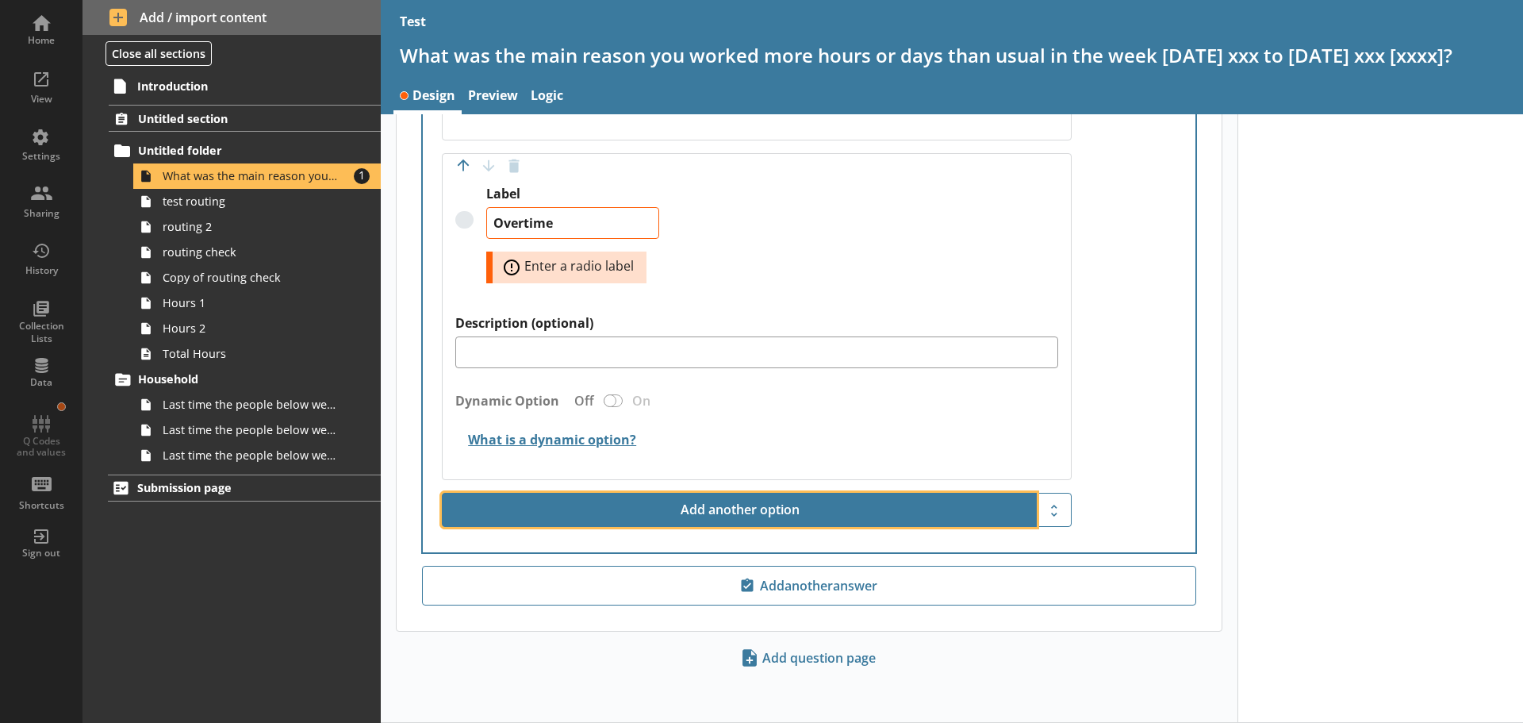
click at [762, 499] on button "Add another option" at bounding box center [739, 510] width 595 height 35
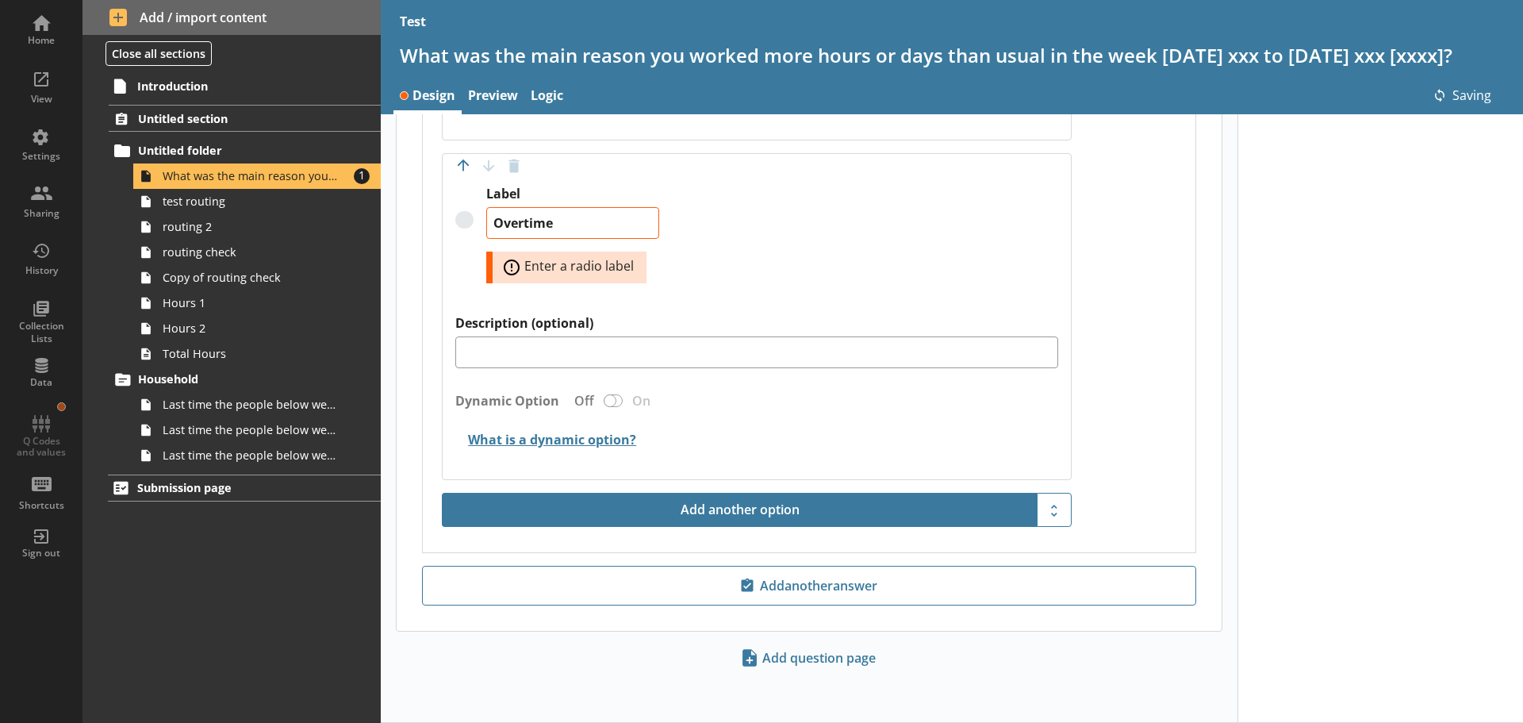
type textarea "x"
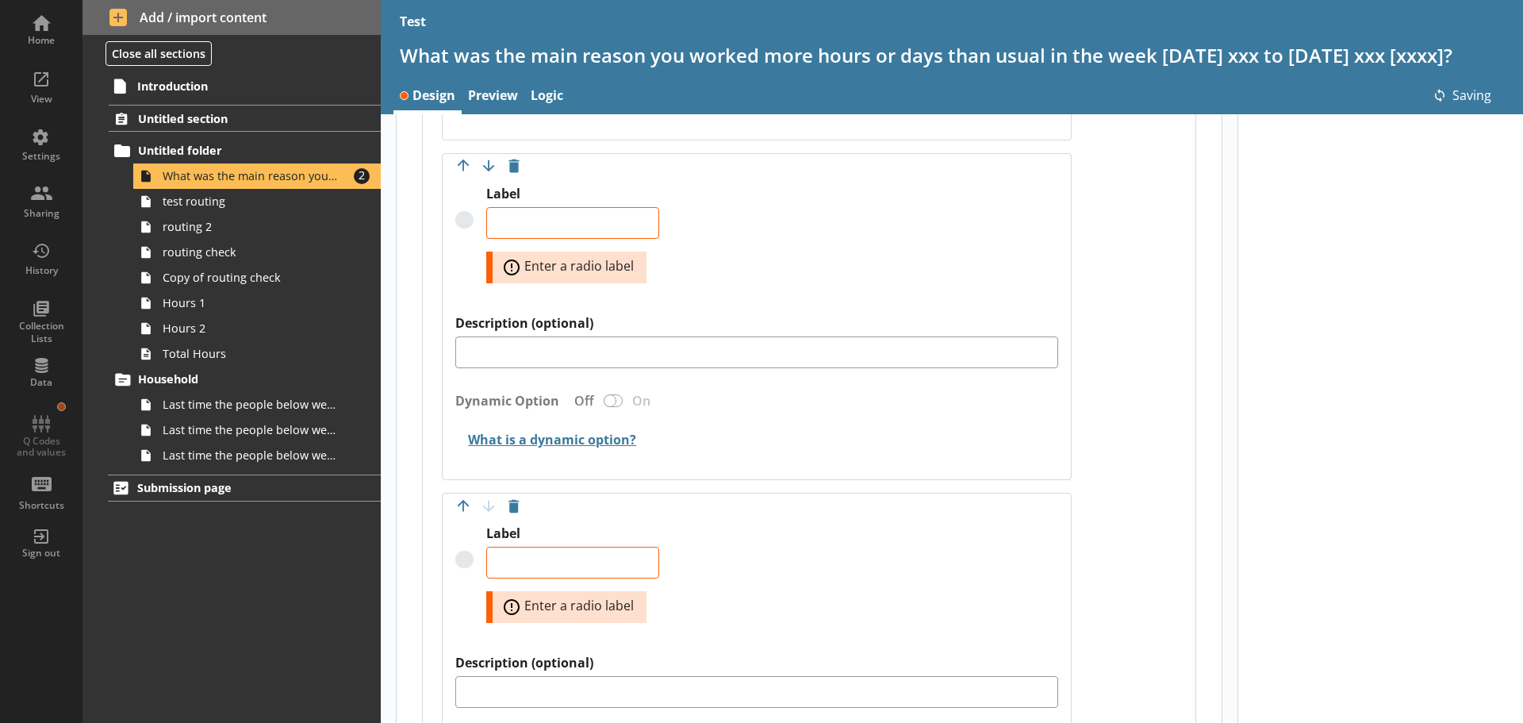
type textarea "x"
type textarea "Overtime"
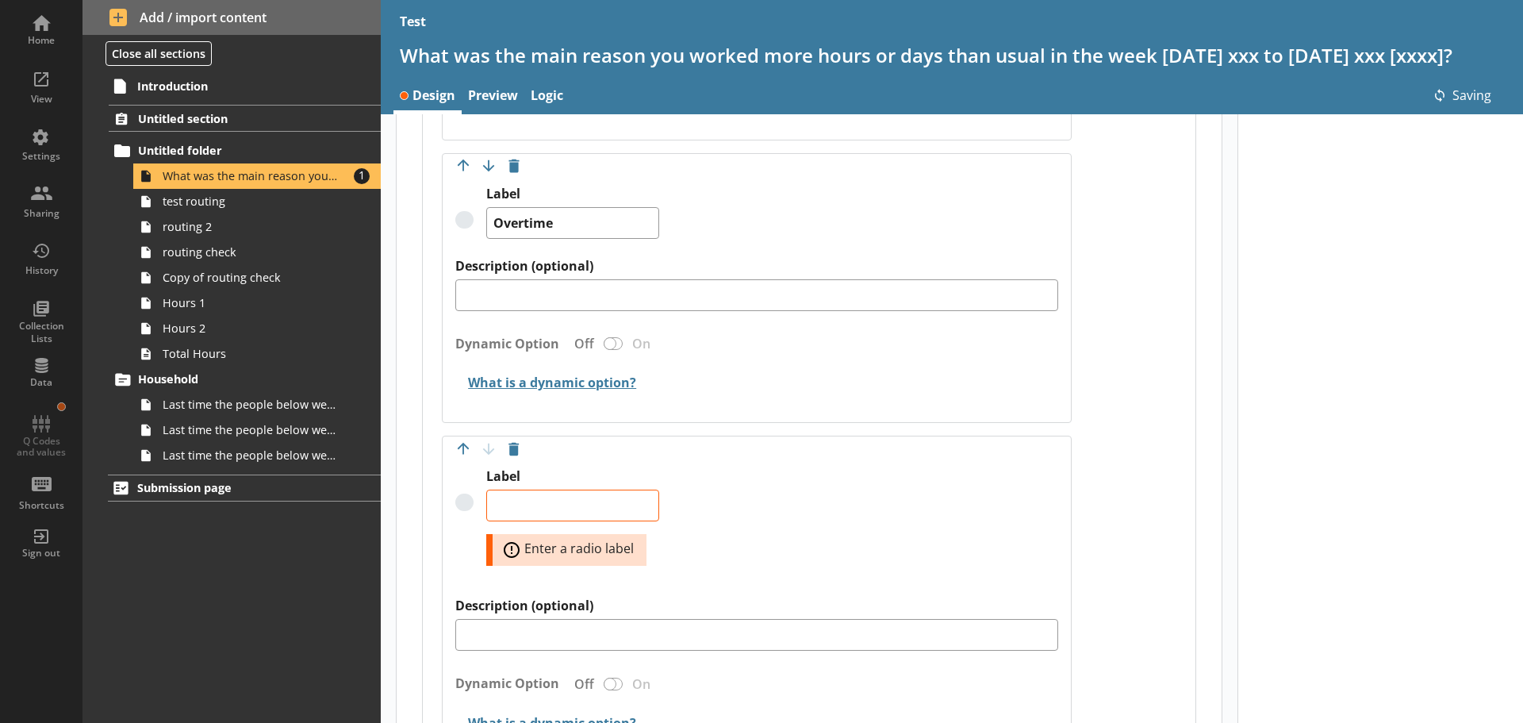
type textarea "x"
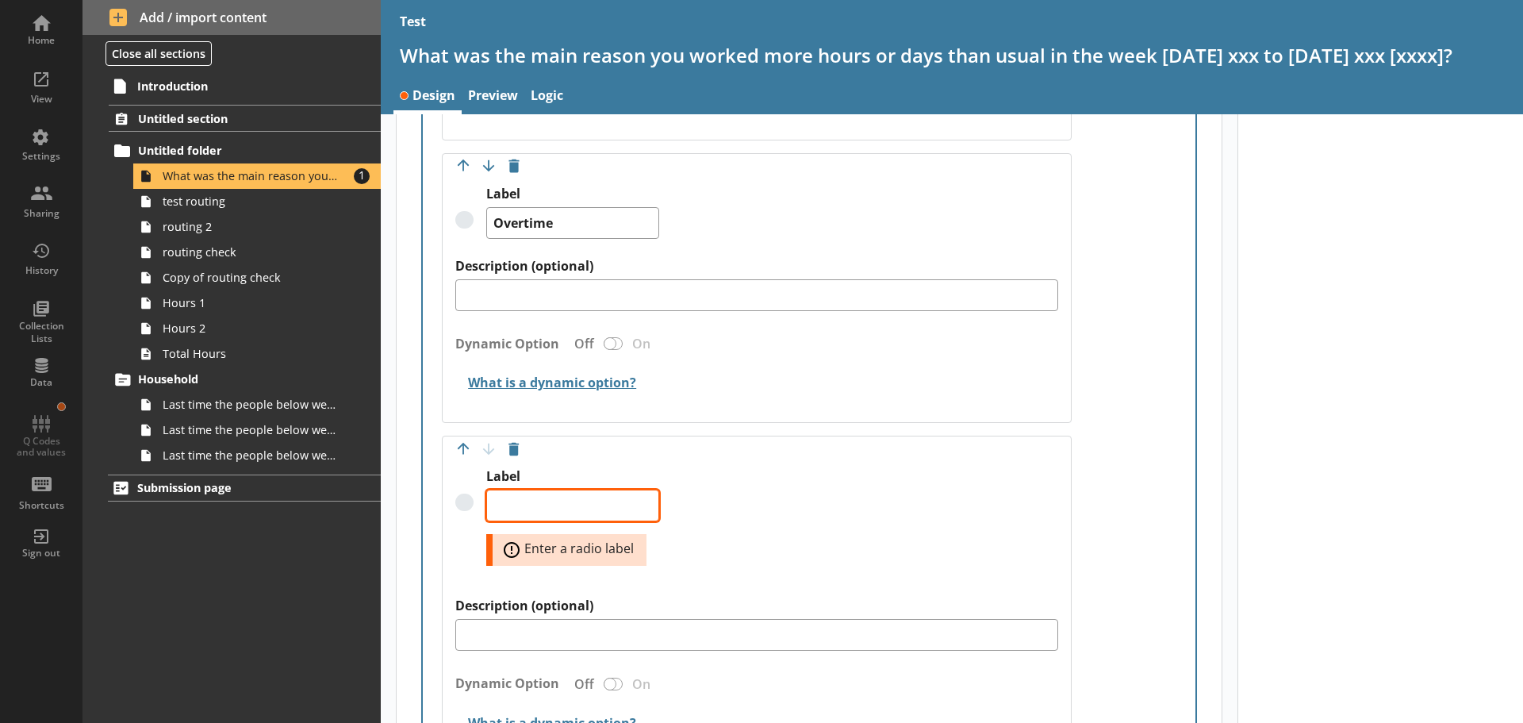
type textarea "O"
type textarea "x"
type textarea "Ot"
type textarea "x"
type textarea "Oth"
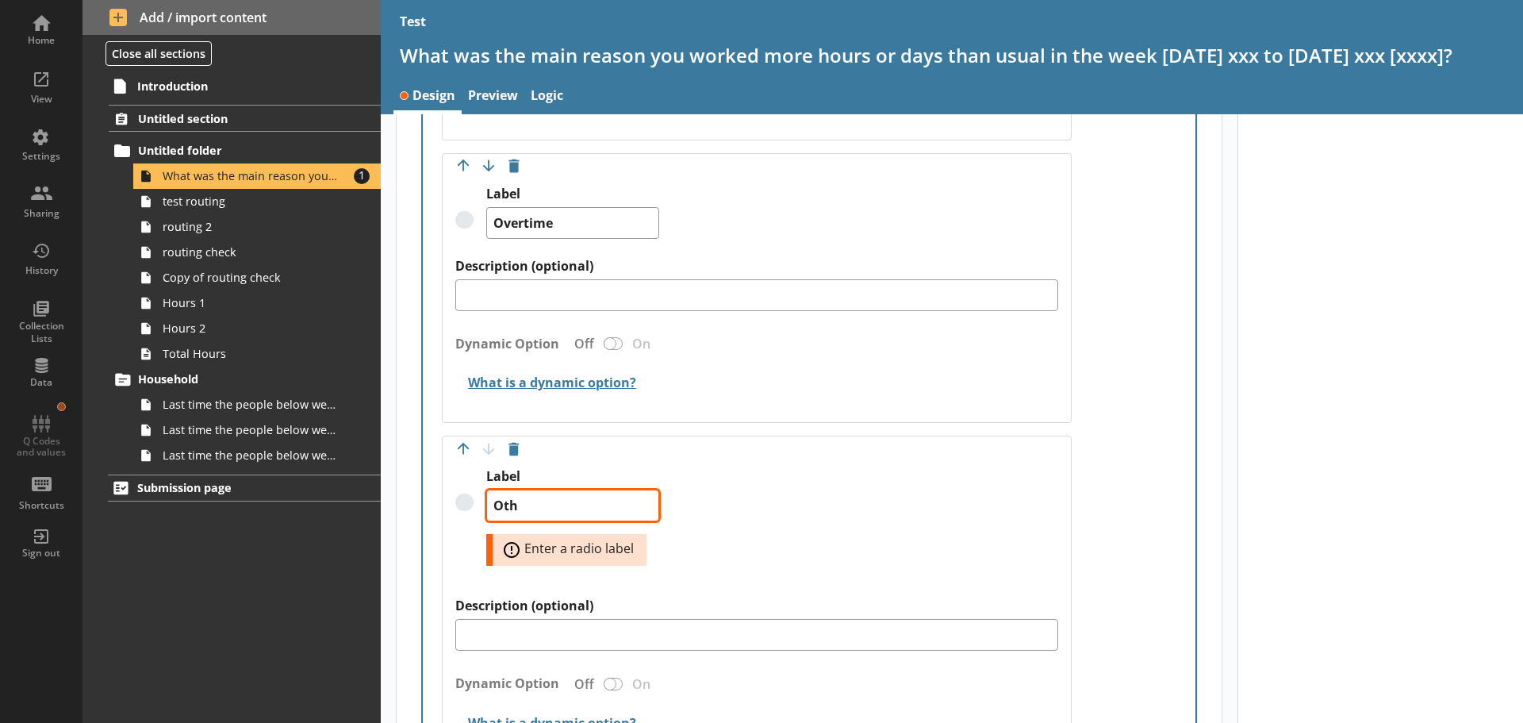
type textarea "x"
type textarea "Othe"
type textarea "x"
type textarea "Other"
type textarea "x"
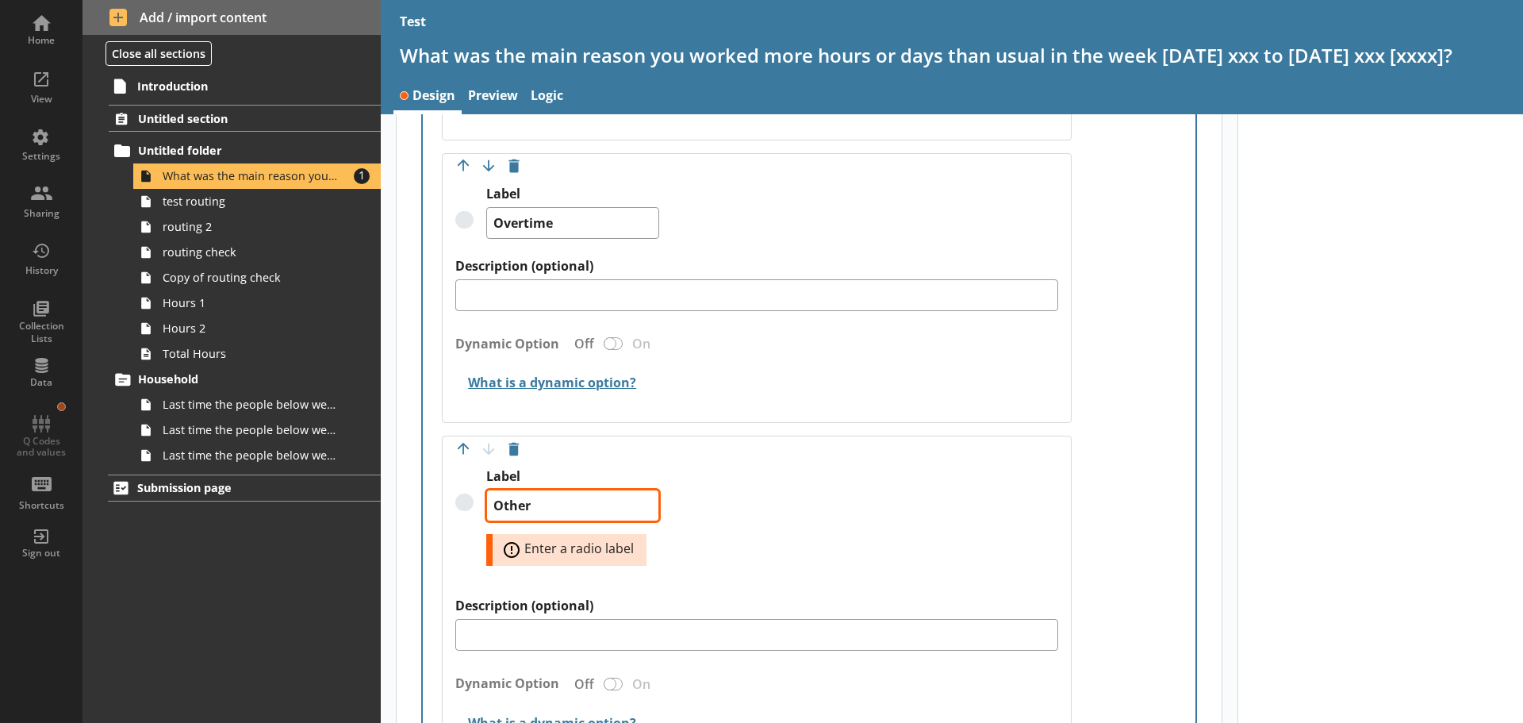
type textarea "Other"
type textarea "x"
type textarea "Other r"
type textarea "x"
type textarea "Other re"
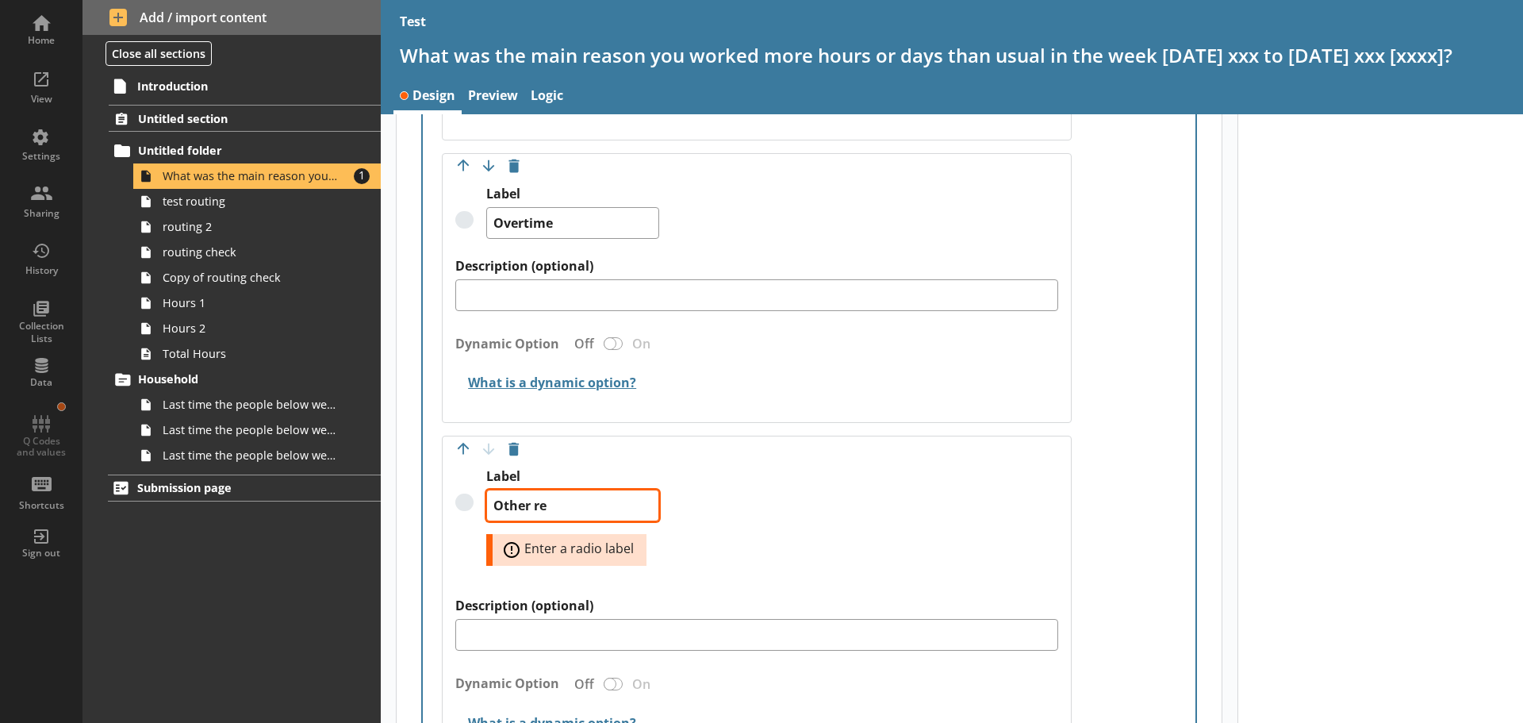
type textarea "x"
type textarea "Other rea"
type textarea "x"
type textarea "Other reaso"
type textarea "x"
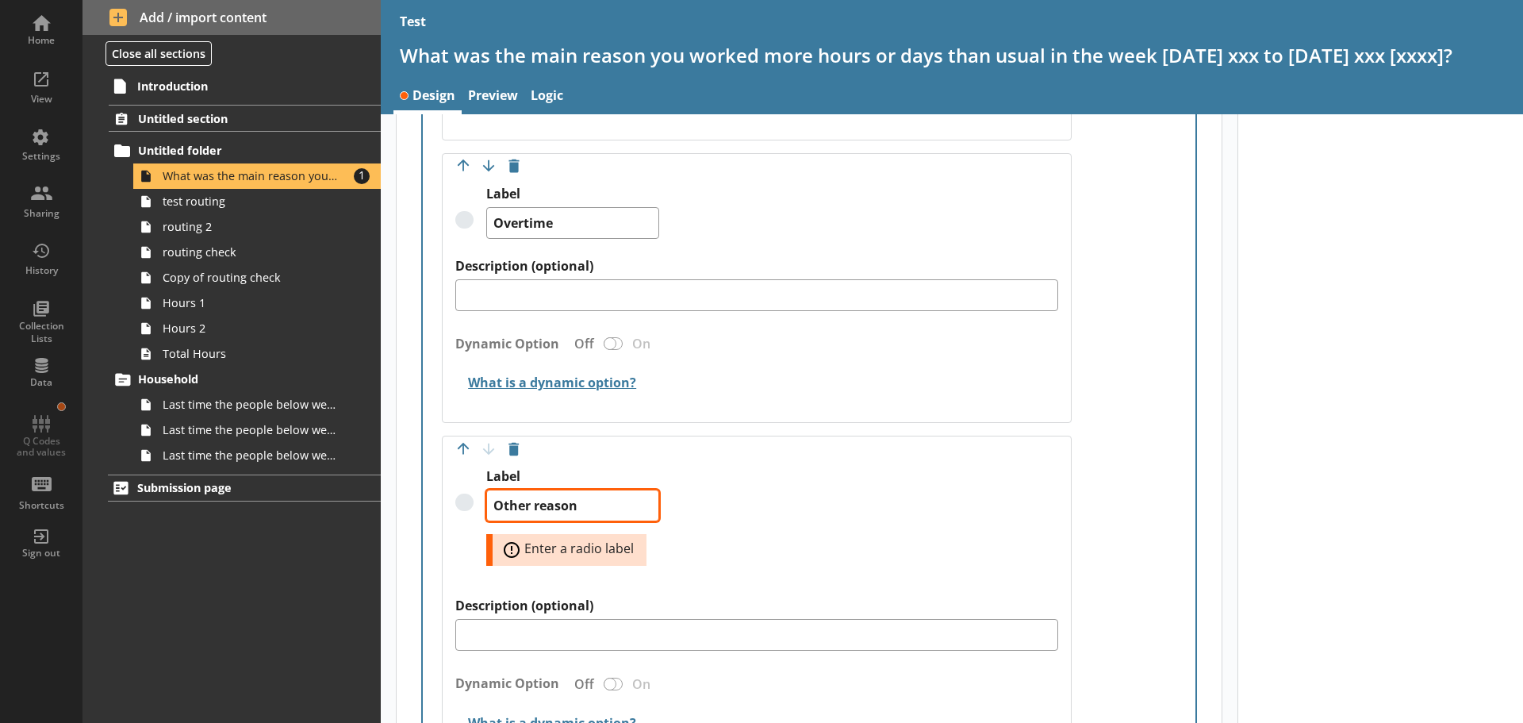
type textarea "Other reason"
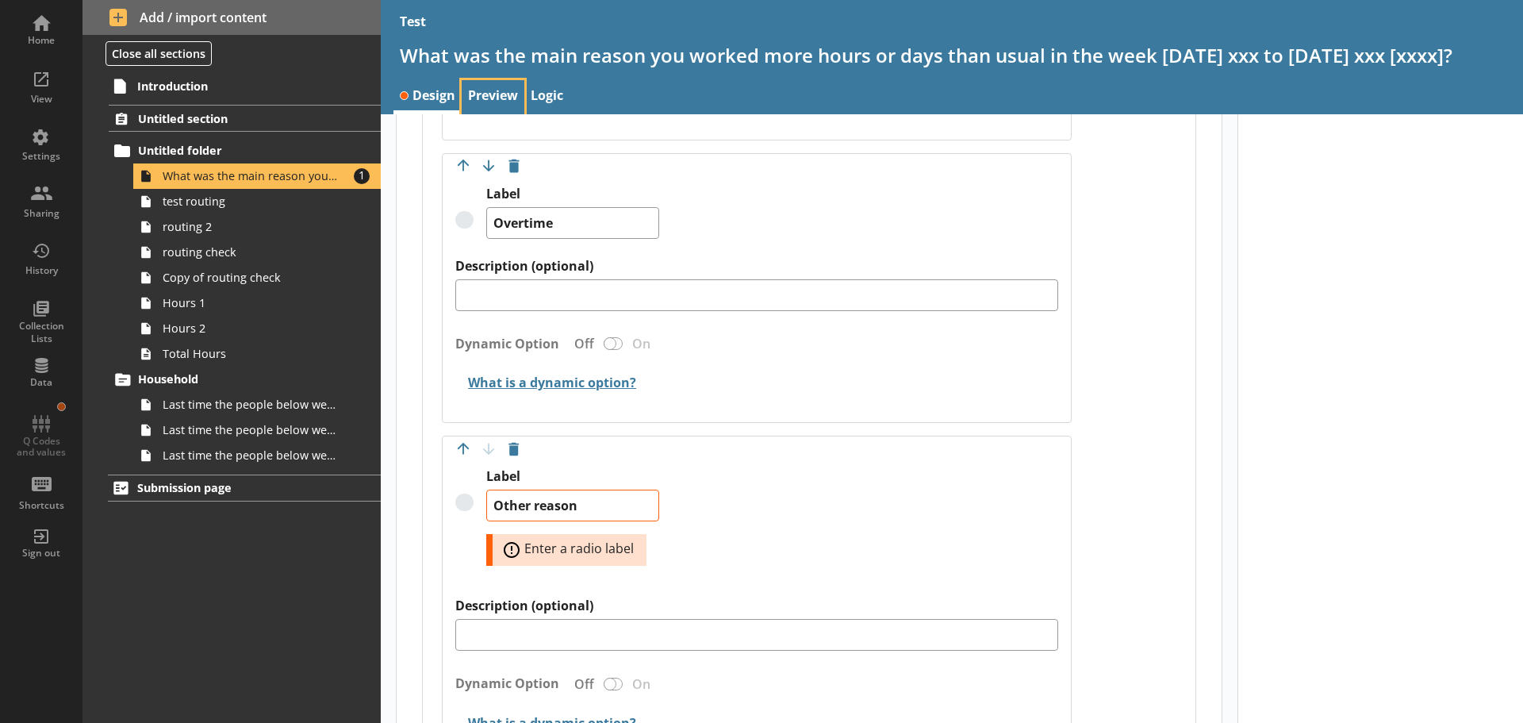
click at [481, 98] on link "Preview" at bounding box center [493, 97] width 63 height 34
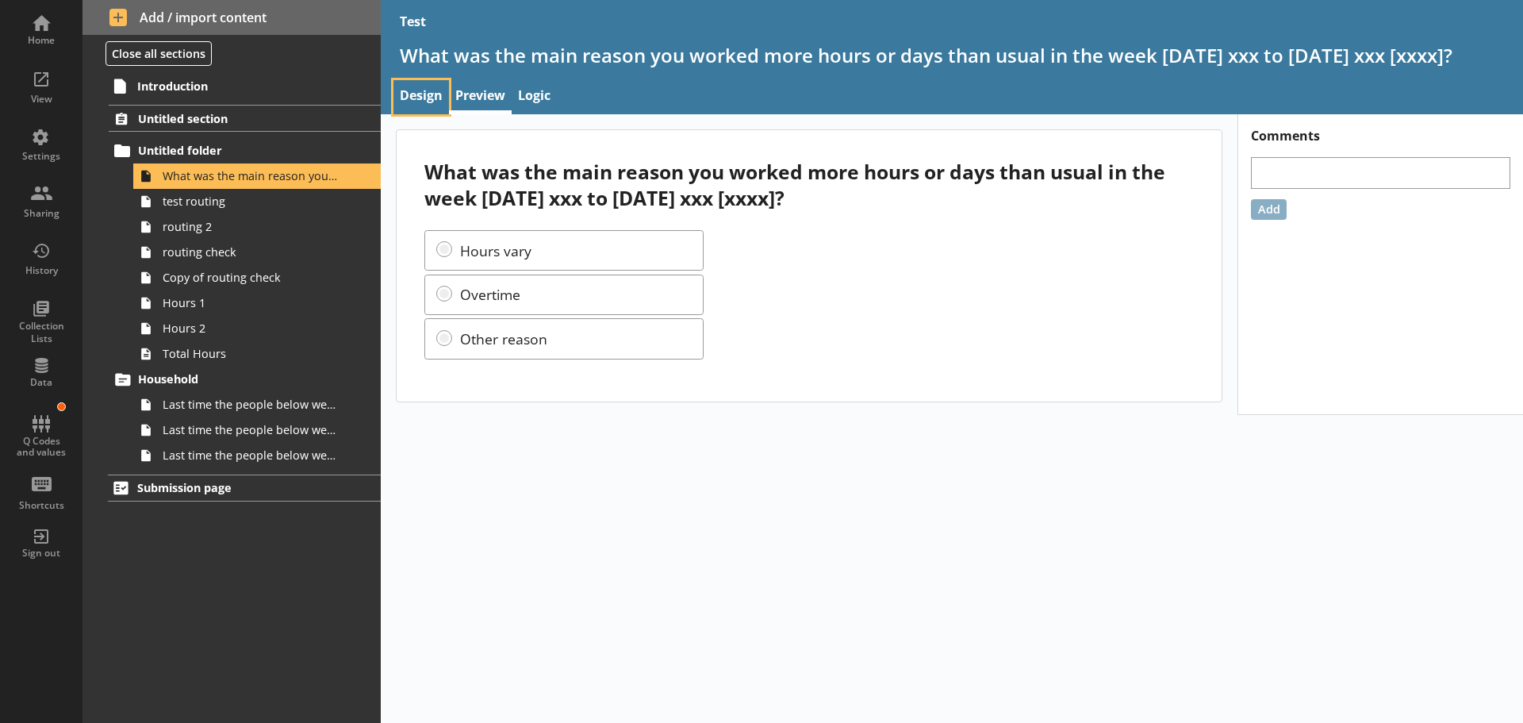
click at [411, 94] on link "Design" at bounding box center [421, 97] width 56 height 34
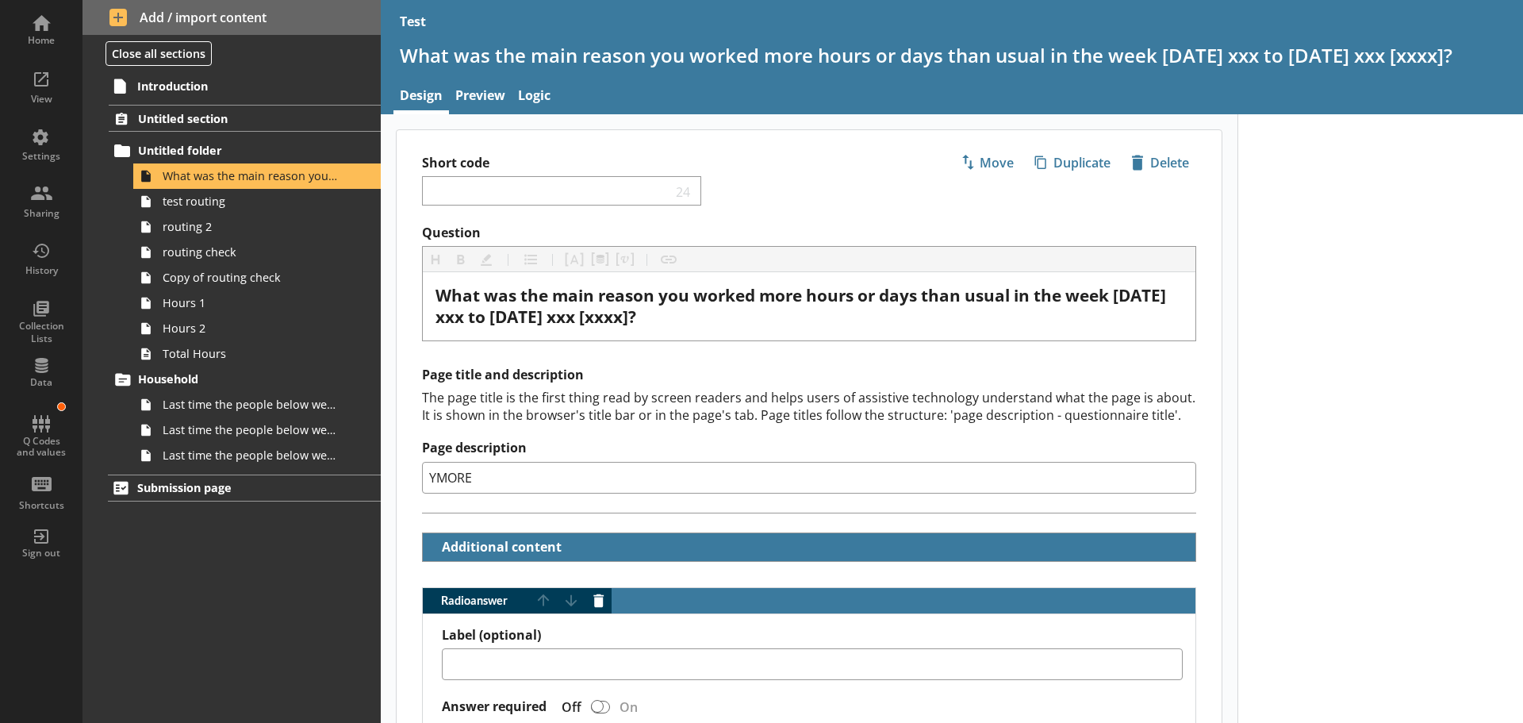
type textarea "x"
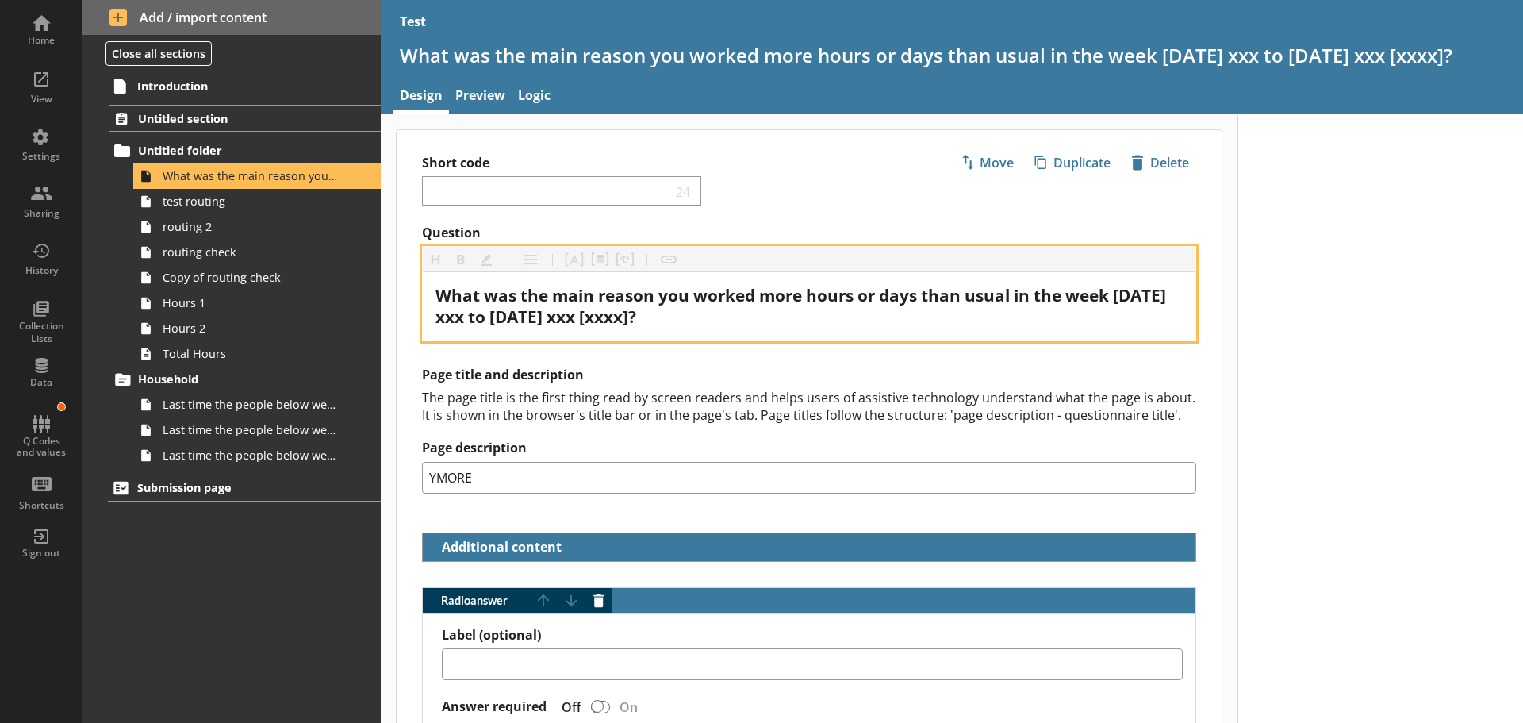
click at [531, 315] on span "What was the main reason you worked more hours or days than usual in the week […" at bounding box center [803, 306] width 735 height 44
drag, startPoint x: 635, startPoint y: 317, endPoint x: 663, endPoint y: 318, distance: 28.6
click at [663, 318] on span "What was the main reason you worked more hours or days than usual in the week […" at bounding box center [803, 306] width 735 height 44
click at [549, 320] on span "What was the main reason you worked more hours or days than usual in the week […" at bounding box center [803, 306] width 735 height 44
click at [708, 317] on span "What was the main reason you worked more hours or days than usual in the week […" at bounding box center [803, 306] width 735 height 44
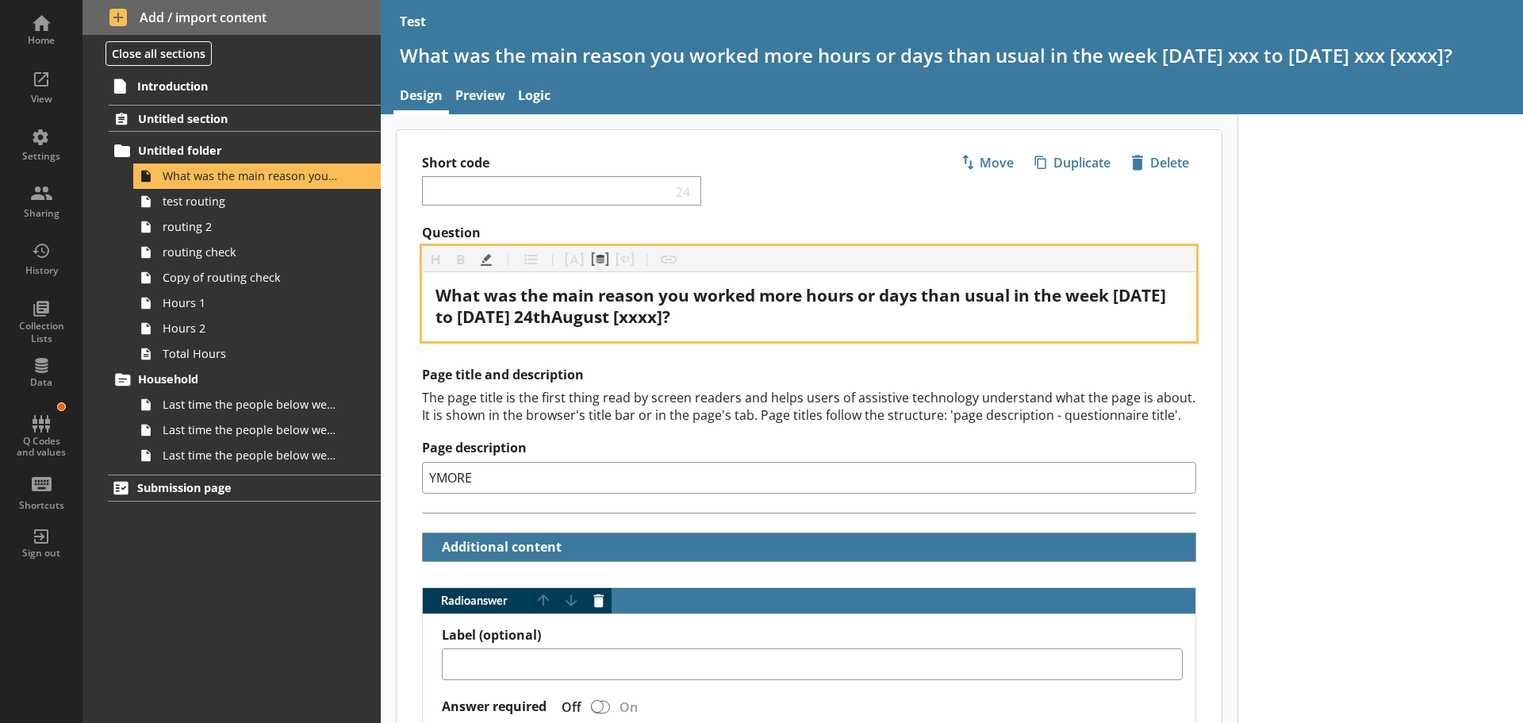
click at [731, 316] on span "What was the main reason you worked more hours or days than usual in the week […" at bounding box center [803, 306] width 735 height 44
click at [606, 319] on span "What was the main reason you worked more hours or days than usual in the week […" at bounding box center [803, 306] width 735 height 44
click at [652, 312] on span "What was the main reason you worked more hours or days than usual in the week […" at bounding box center [803, 306] width 735 height 44
click at [739, 320] on span "What was the main reason you worked more hours or days than usual in the week […" at bounding box center [803, 306] width 735 height 44
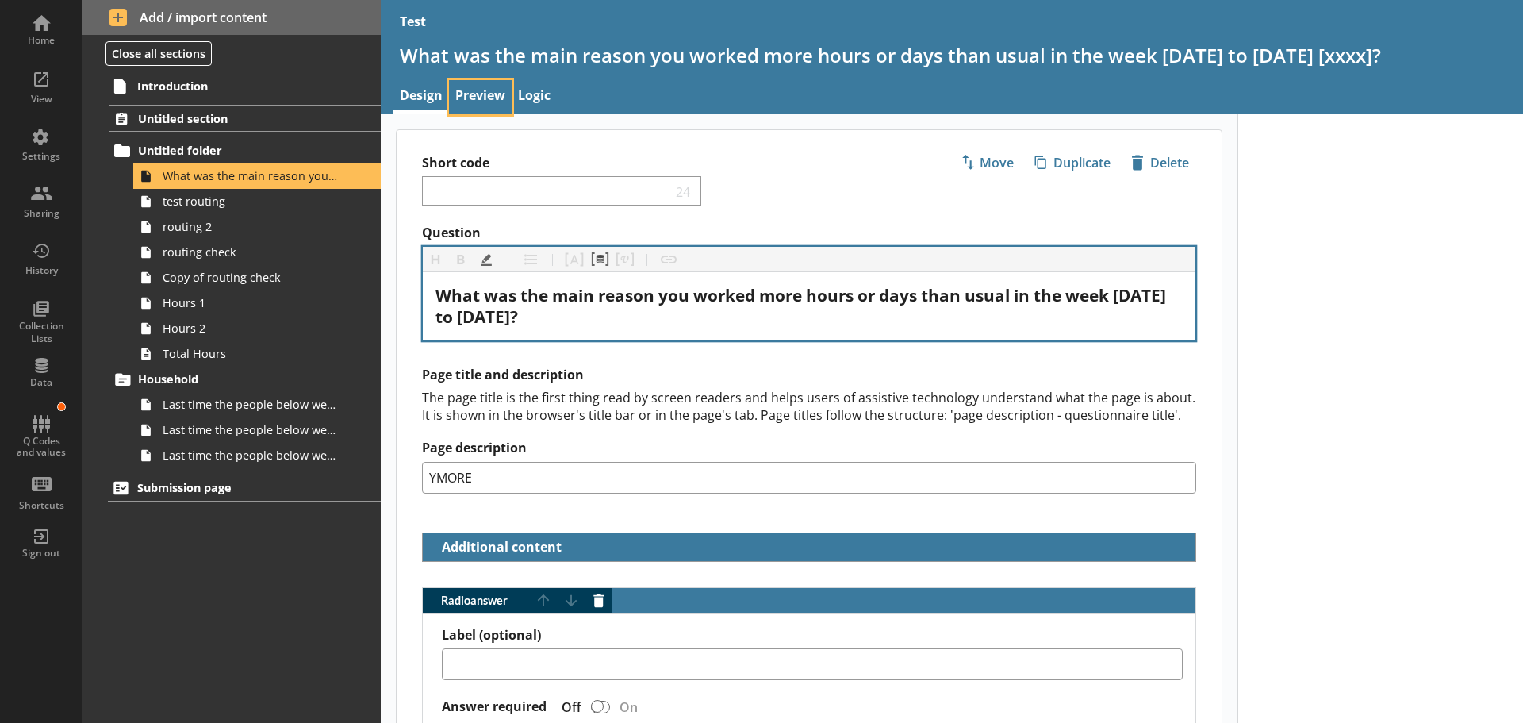
click at [486, 94] on link "Preview" at bounding box center [480, 97] width 63 height 34
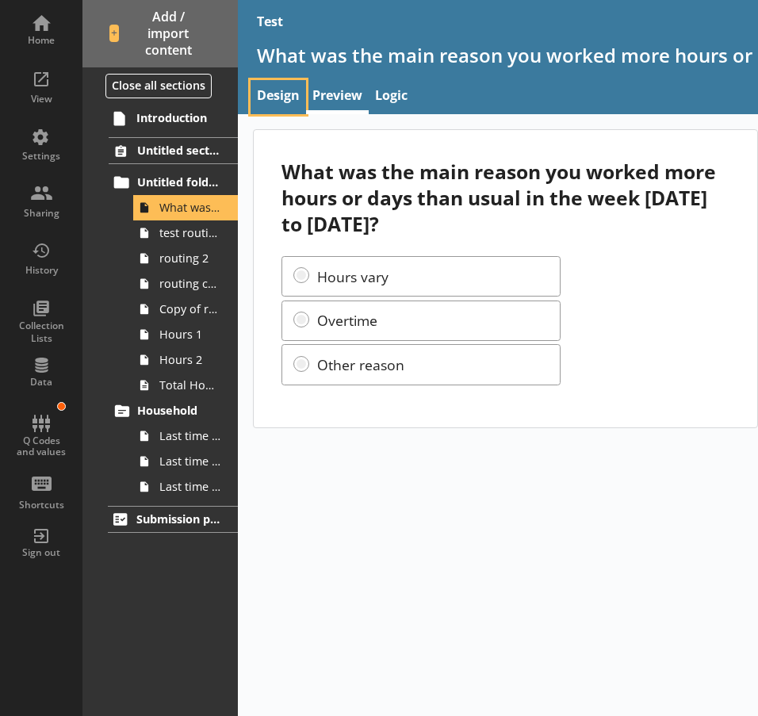
click at [285, 96] on link "Design" at bounding box center [279, 97] width 56 height 34
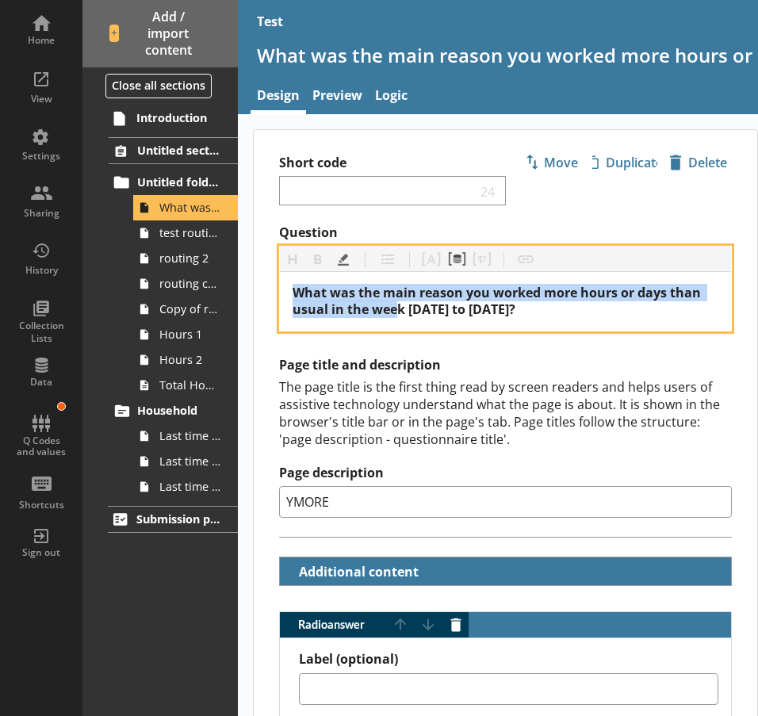
drag, startPoint x: 394, startPoint y: 309, endPoint x: 286, endPoint y: 298, distance: 108.5
click at [286, 298] on div "What was the main reason you worked more hours or days than usual in the week […" at bounding box center [505, 301] width 451 height 59
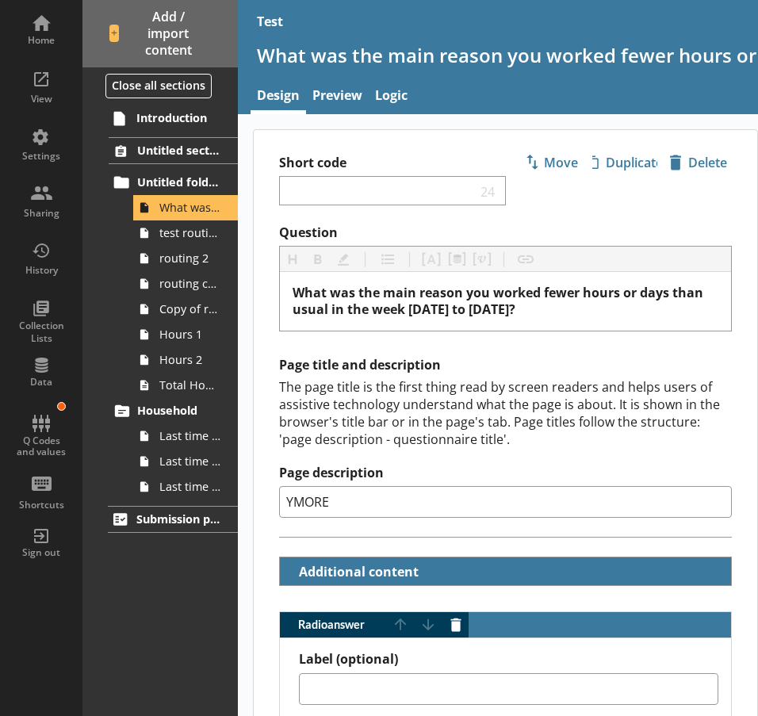
click at [739, 381] on div "Page title and description The page title is the first thing read by screen rea…" at bounding box center [506, 447] width 504 height 181
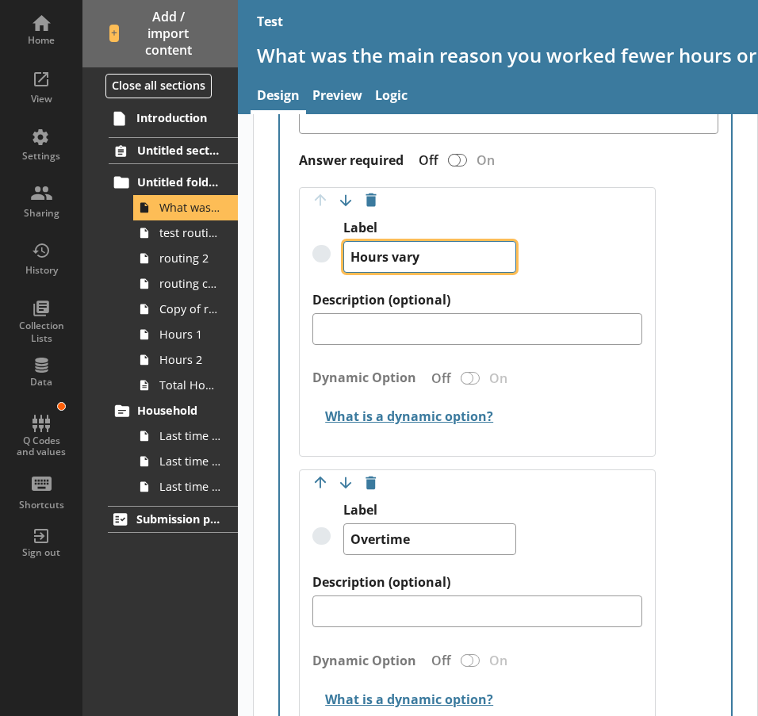
scroll to position [569, 0]
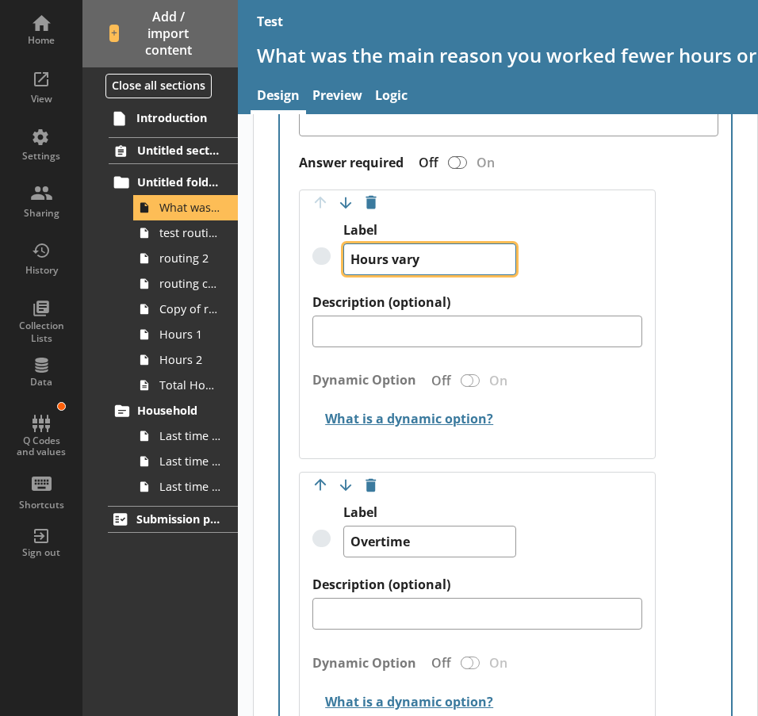
drag, startPoint x: 422, startPoint y: 259, endPoint x: 300, endPoint y: 257, distance: 122.2
click at [300, 257] on div "Move answer up Move answer down Delete option Label Hours vary Description (opt…" at bounding box center [477, 325] width 356 height 270
type textarea "x"
type textarea "O"
type textarea "x"
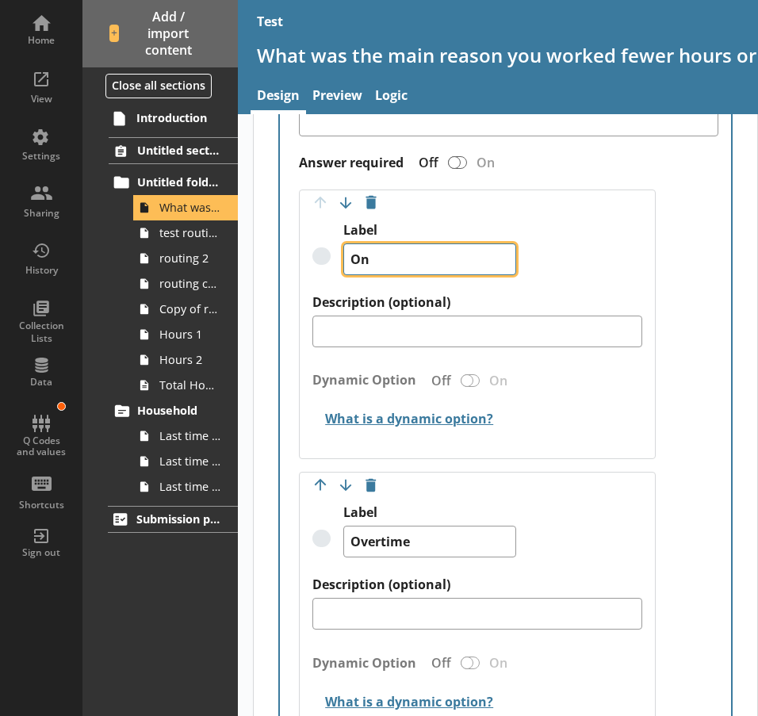
type textarea "On"
type textarea "x"
type textarea "On l"
type textarea "x"
type textarea "On le"
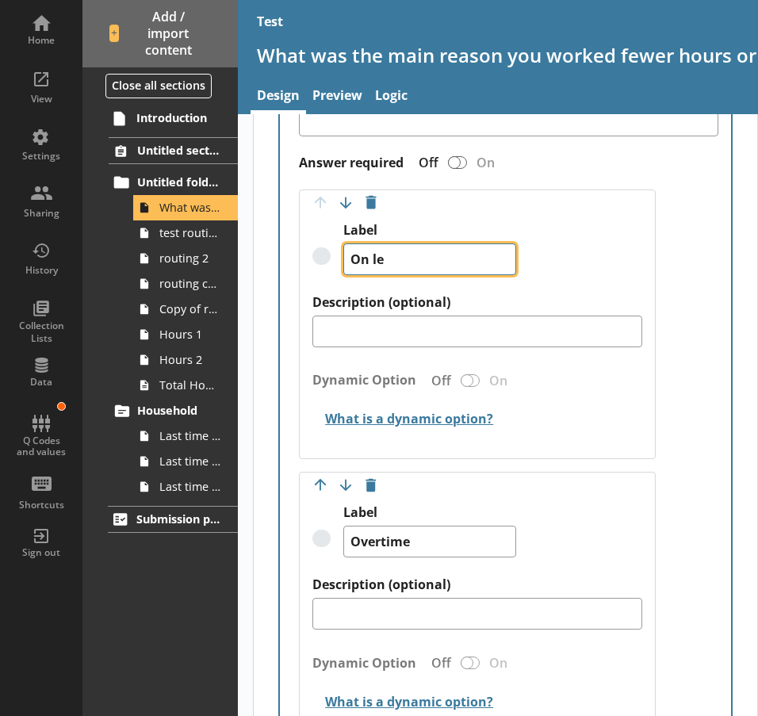
type textarea "x"
type textarea "On lea"
type textarea "x"
type textarea "On leav"
type textarea "x"
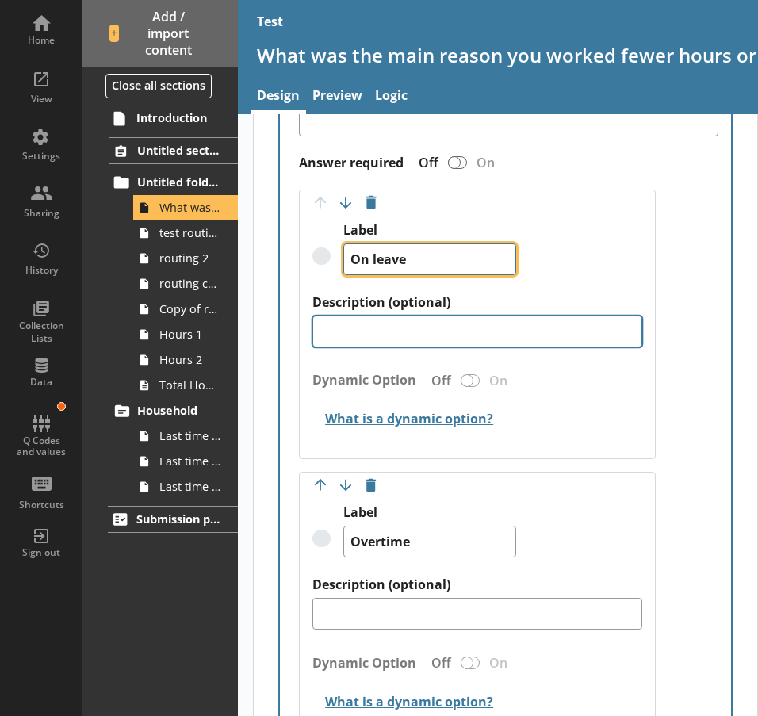
type textarea "On leave"
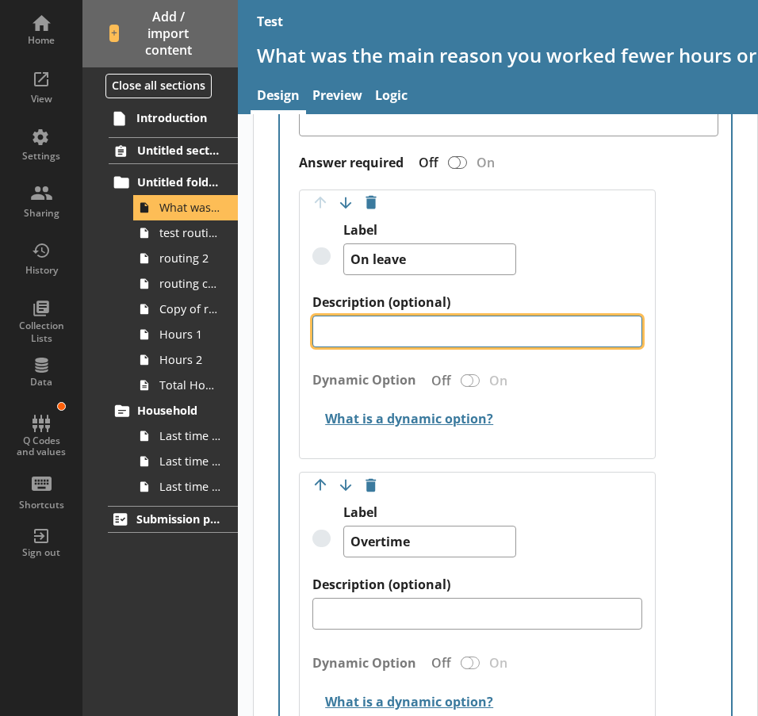
click at [369, 325] on textarea "Description (optional)" at bounding box center [477, 332] width 329 height 32
type textarea "x"
type textarea "I"
type textarea "x"
type textarea "In"
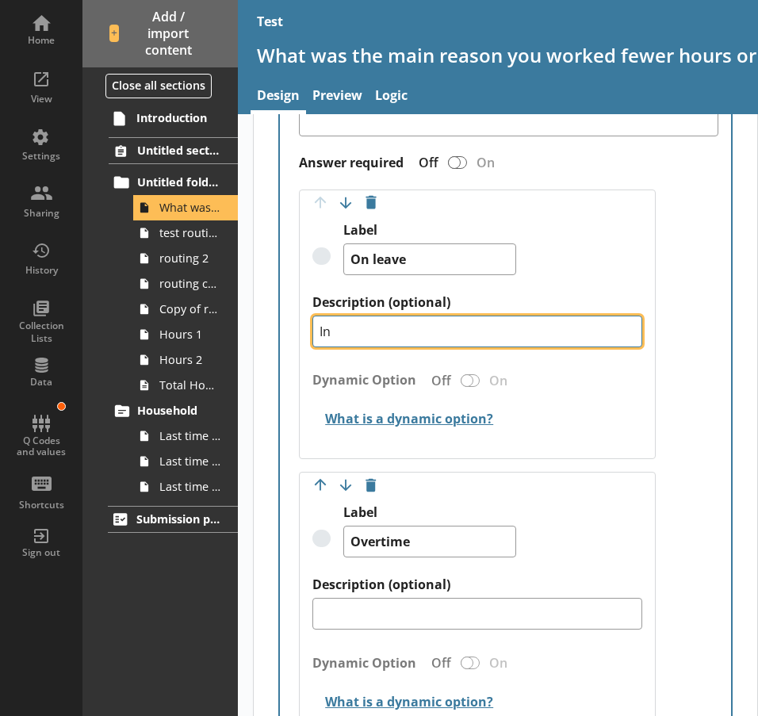
type textarea "x"
type textarea "Inc"
type textarea "x"
type textarea "Incl"
type textarea "x"
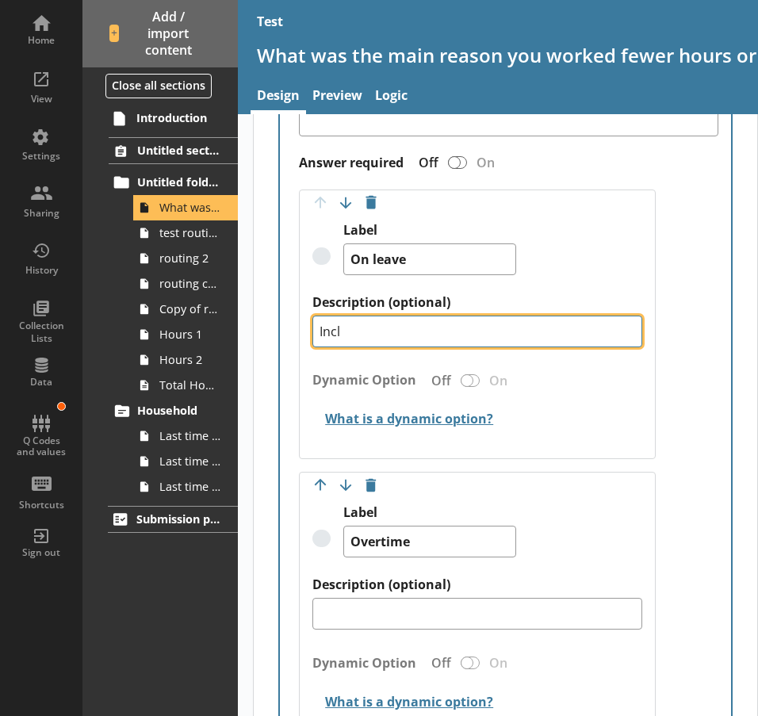
type textarea "Inclu"
type textarea "x"
type textarea "Includ"
type textarea "x"
type textarea "Include"
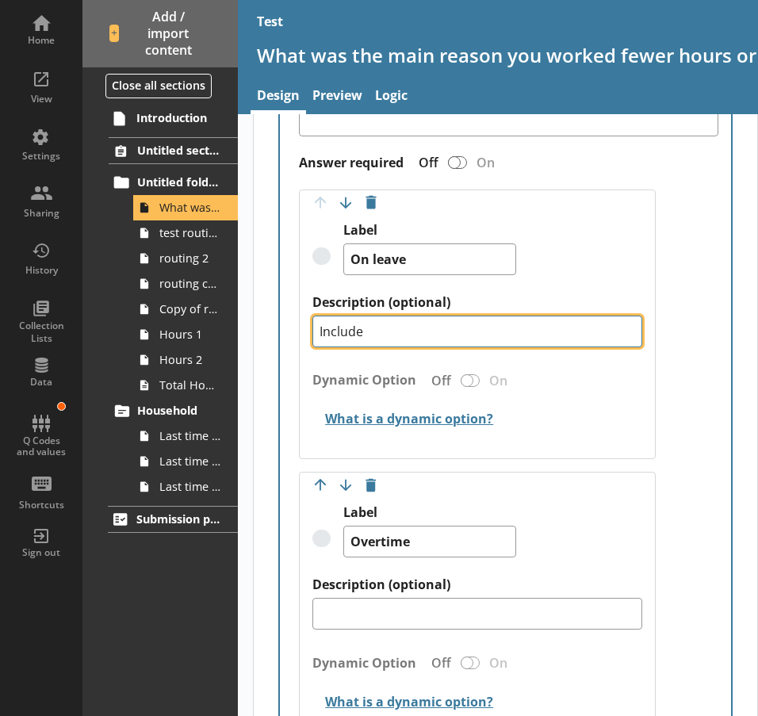
type textarea "x"
type textarea "Includes"
type textarea "x"
type textarea "Includes"
type textarea "x"
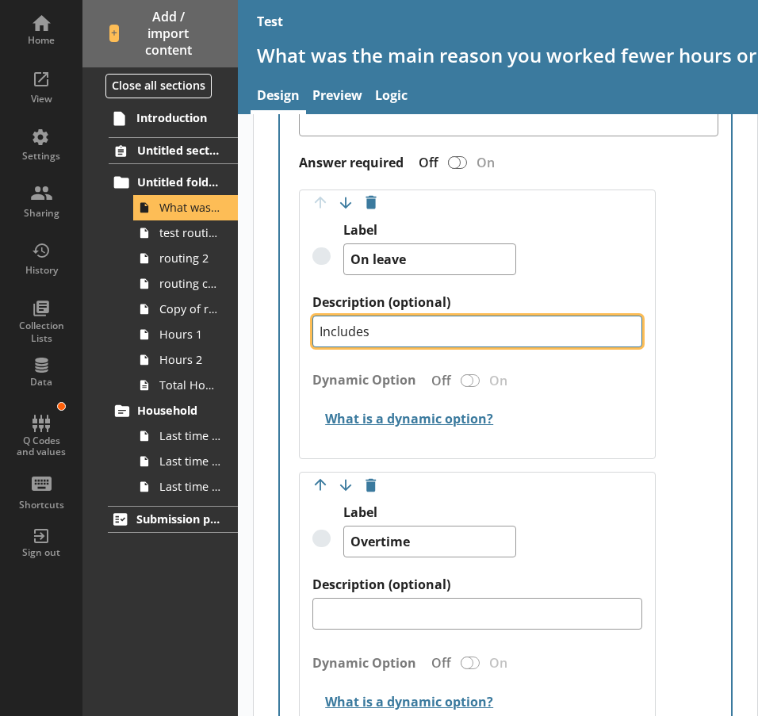
type textarea "Includes p"
type textarea "x"
type textarea "Includes pa"
type textarea "x"
type textarea "Includes pai"
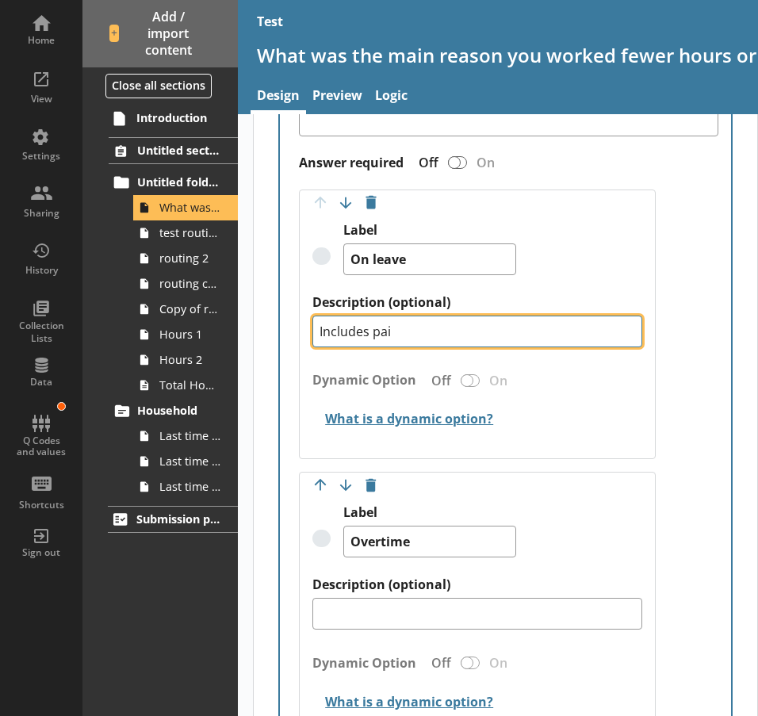
type textarea "x"
type textarea "Includes paid"
type textarea "x"
type textarea "Includes paid"
type textarea "x"
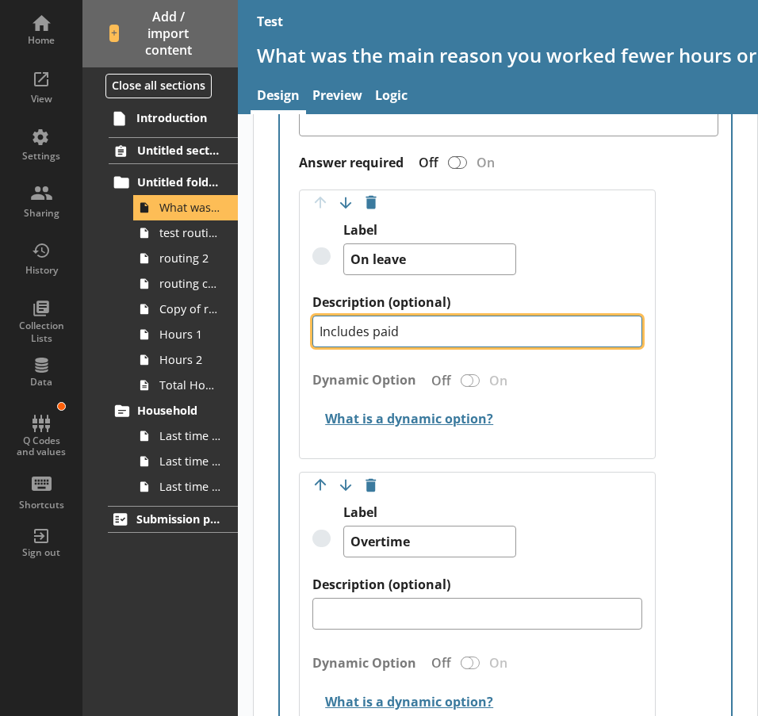
type textarea "Includes paid l"
type textarea "x"
type textarea "Includes paid le"
type textarea "x"
type textarea "Includes paid lea"
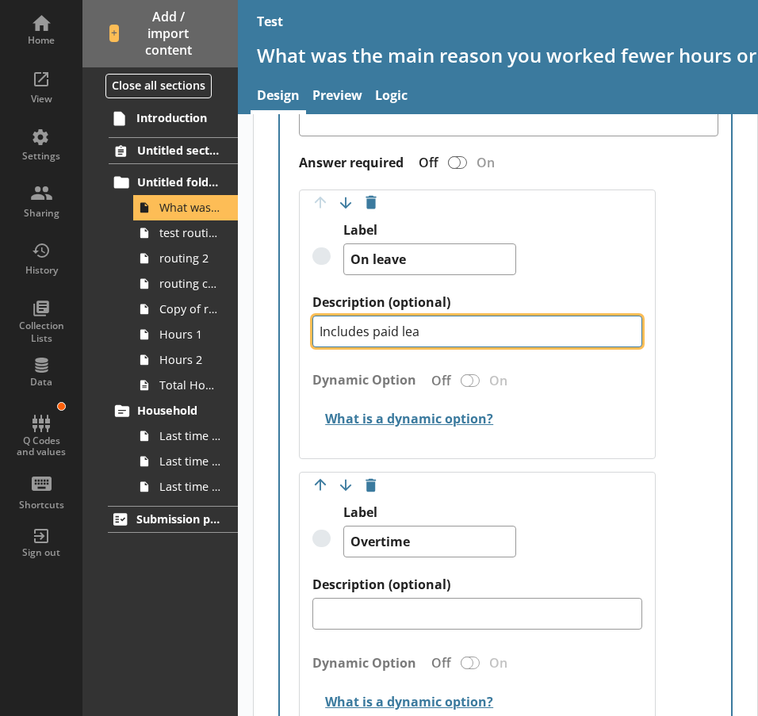
type textarea "x"
type textarea "Includes paid leav"
type textarea "x"
type textarea "Includes paid leave"
type textarea "x"
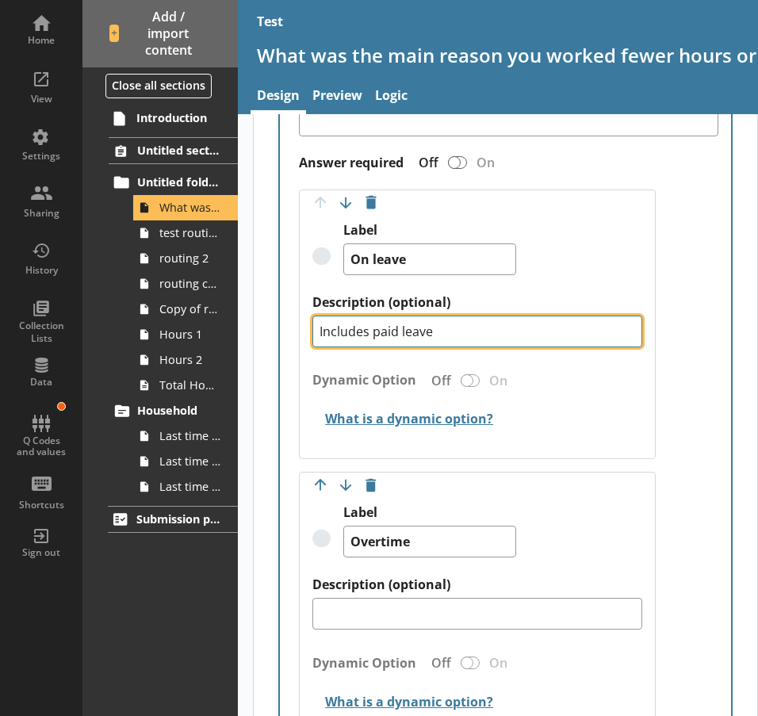
type textarea "Includes paid leave,"
type textarea "x"
type textarea "Includes paid leave,"
type textarea "x"
type textarea "Includes paid leave, [GEOGRAPHIC_DATA]"
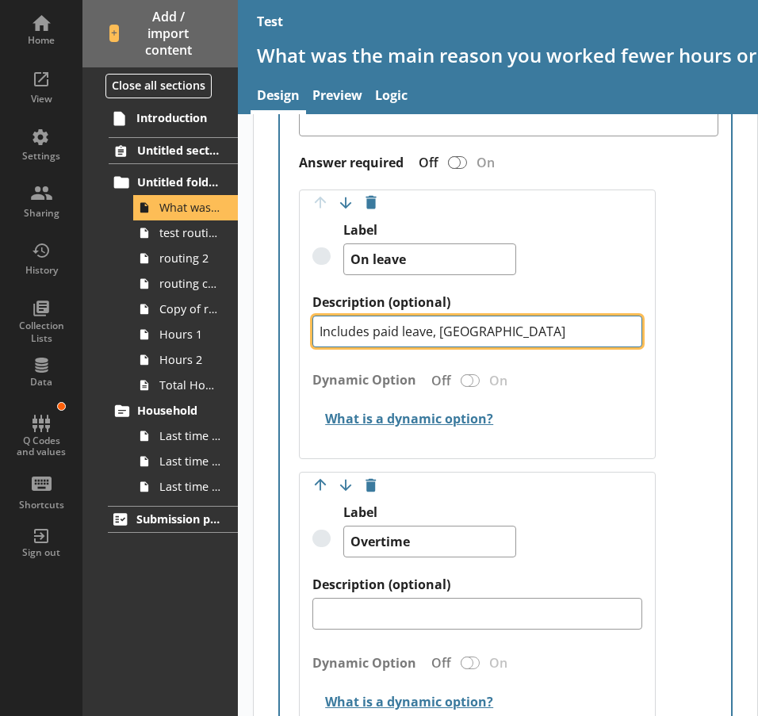
type textarea "x"
type textarea "Includes paid leave, un"
type textarea "x"
type textarea "Includes paid leave, unp"
type textarea "x"
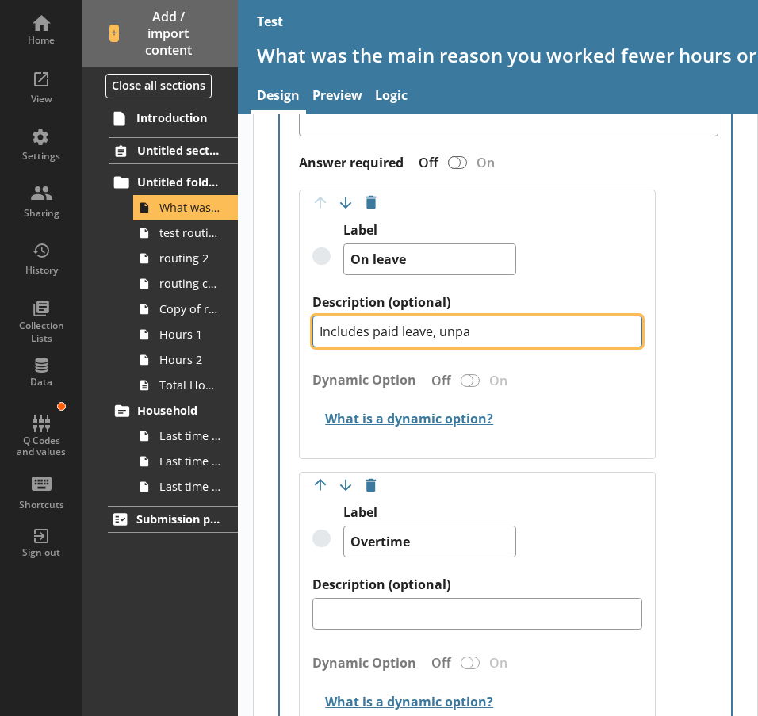
type textarea "Includes paid leave, unpai"
type textarea "x"
type textarea "Includes paid leave, unpaid"
type textarea "x"
type textarea "Includes paid leave, unpaid"
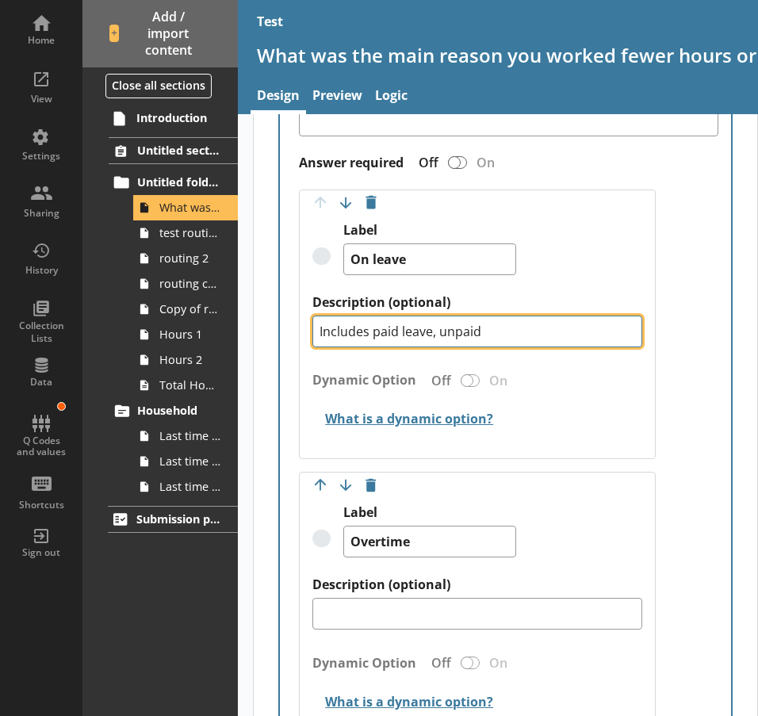
type textarea "x"
type textarea "Includes paid leave, unpaid l"
type textarea "x"
type textarea "Includes paid leave, unpaid le"
type textarea "x"
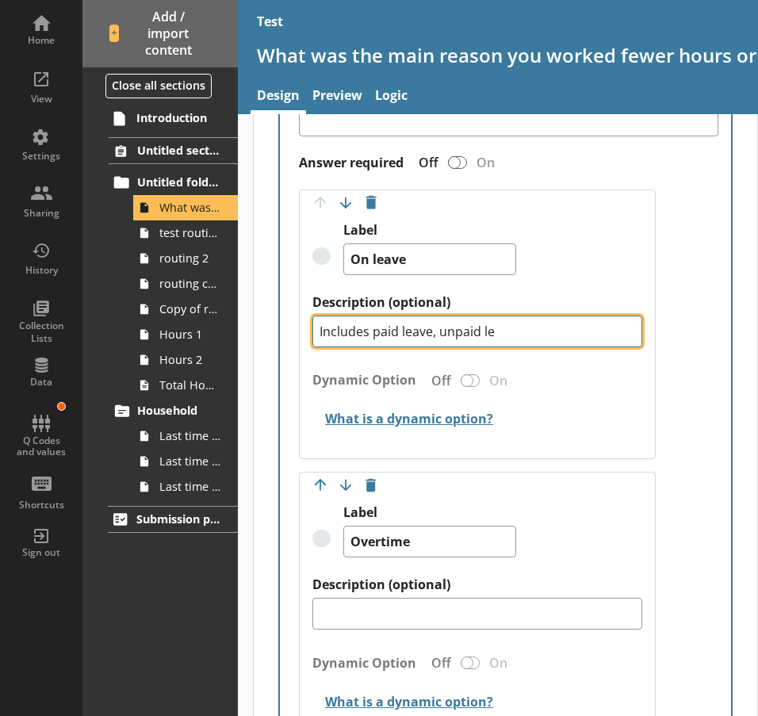
type textarea "Includes paid leave, unpaid lea"
type textarea "x"
type textarea "Includes paid leave, unpaid leav"
type textarea "x"
type textarea "Includes paid leave, unpaid leave"
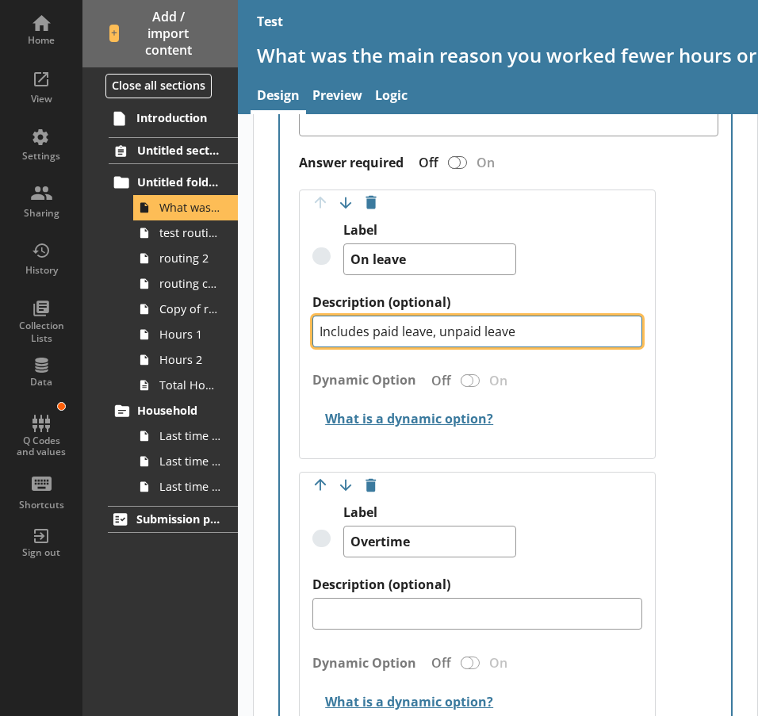
type textarea "x"
type textarea "Includes paid leave, unpaid leave"
type textarea "x"
type textarea "Includes paid leave, unpaid leave o"
type textarea "x"
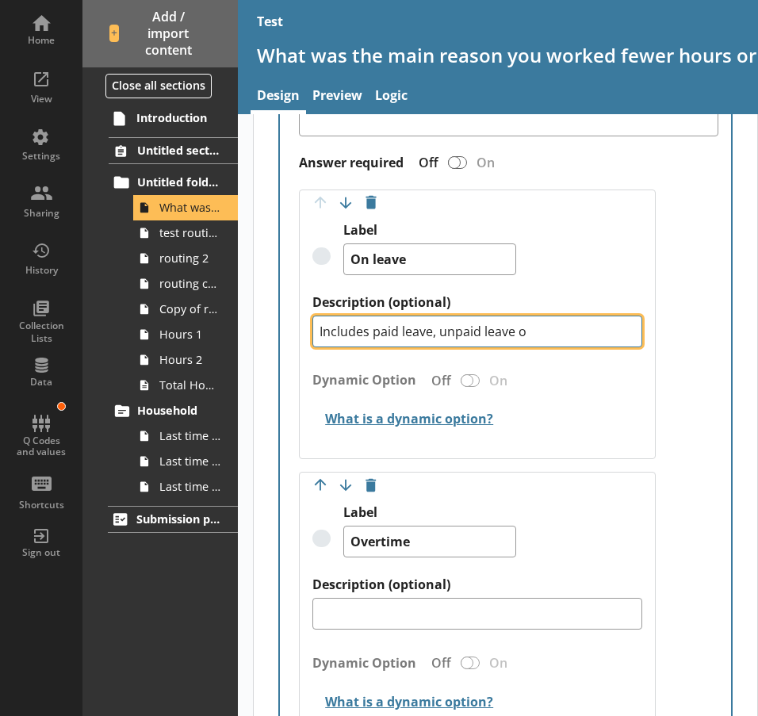
type textarea "Includes paid leave, unpaid leave or"
type textarea "x"
type textarea "Includes paid leave, unpaid leave or"
type textarea "x"
type textarea "Includes paid leave, unpaid leave or a"
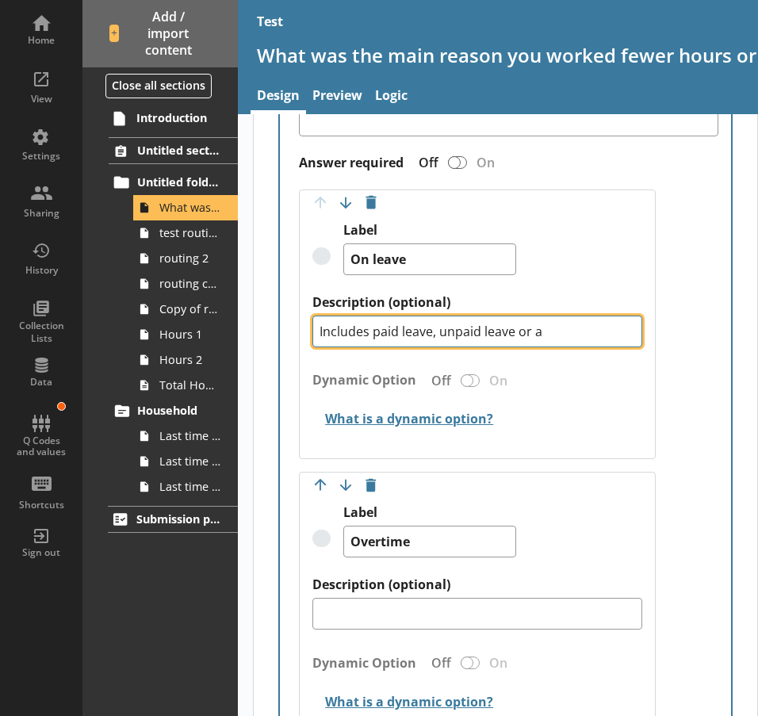
type textarea "x"
type textarea "Includes paid leave, unpaid leave or a b"
type textarea "x"
type textarea "Includes paid leave, unpaid leave or a ban"
type textarea "x"
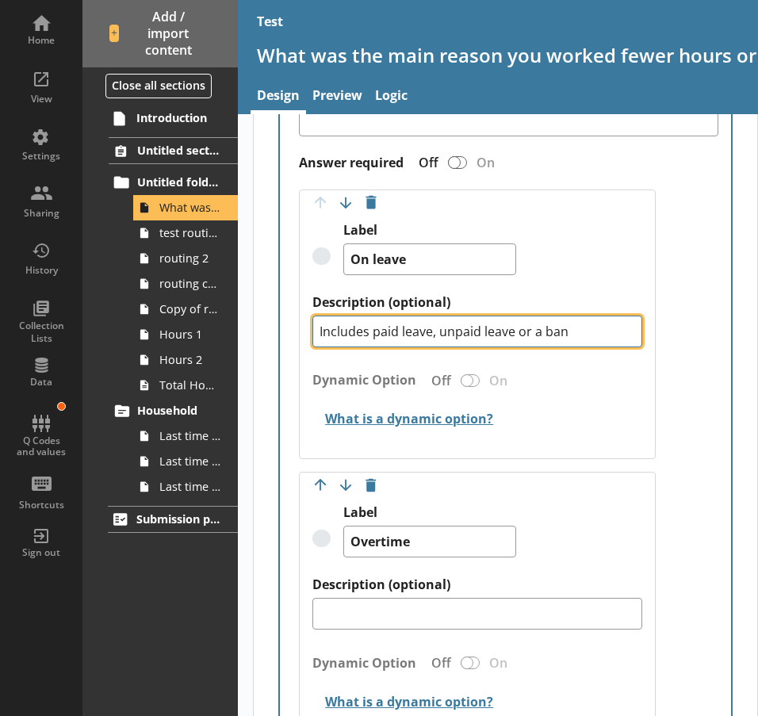
type textarea "Includes paid leave, unpaid leave or a bank"
type textarea "x"
type textarea "Includes paid leave, unpaid leave or a bank"
type textarea "x"
type textarea "Includes paid leave, unpaid leave or a bank h"
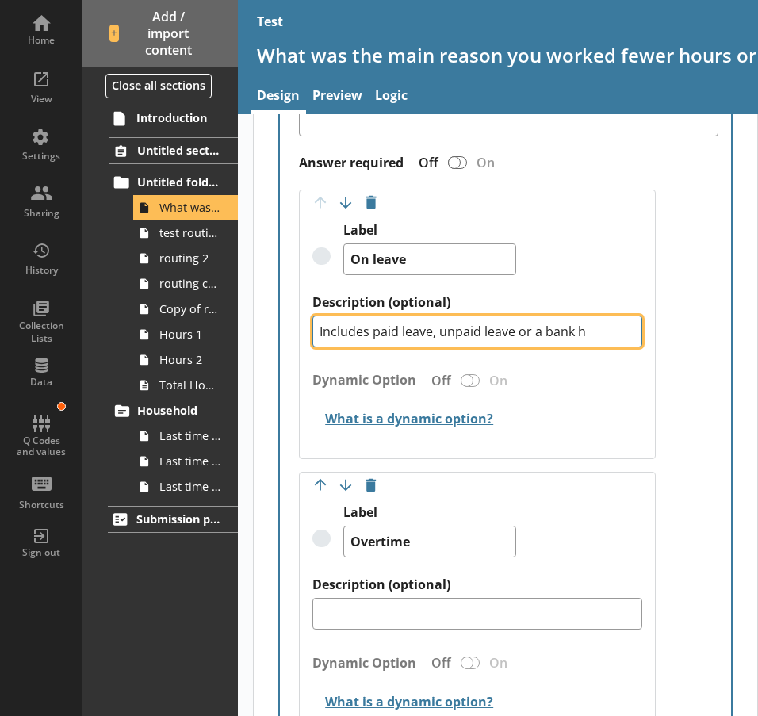
type textarea "x"
type textarea "Includes paid leave, unpaid leave or a bank ho"
type textarea "x"
type textarea "Includes paid leave, unpaid leave or a bank hol"
type textarea "x"
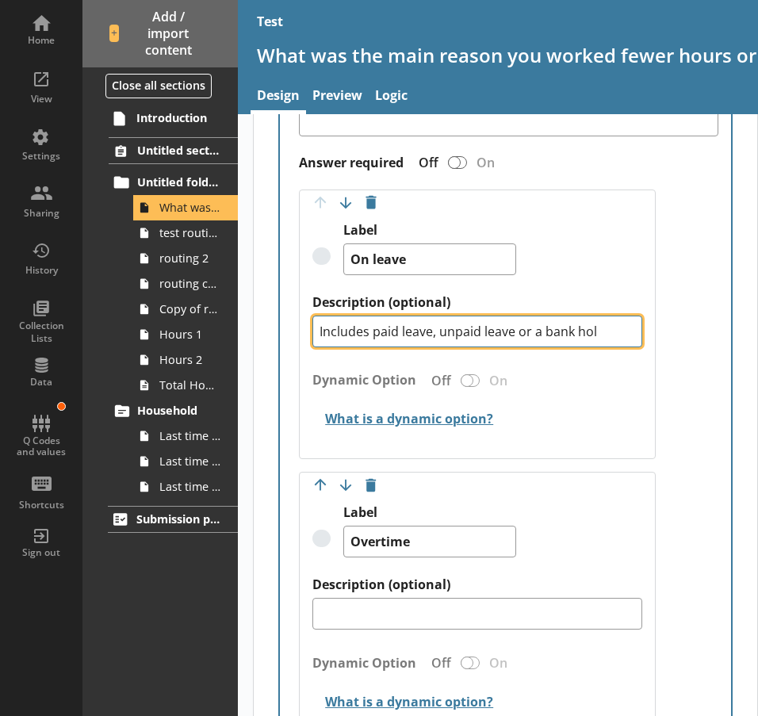
type textarea "Includes paid leave, unpaid leave or a bank [DATE]"
type textarea "x"
type textarea "Includes paid leave, unpaid leave or a bank holid"
type textarea "x"
type textarea "Includes paid leave, unpaid leave or a bank holida"
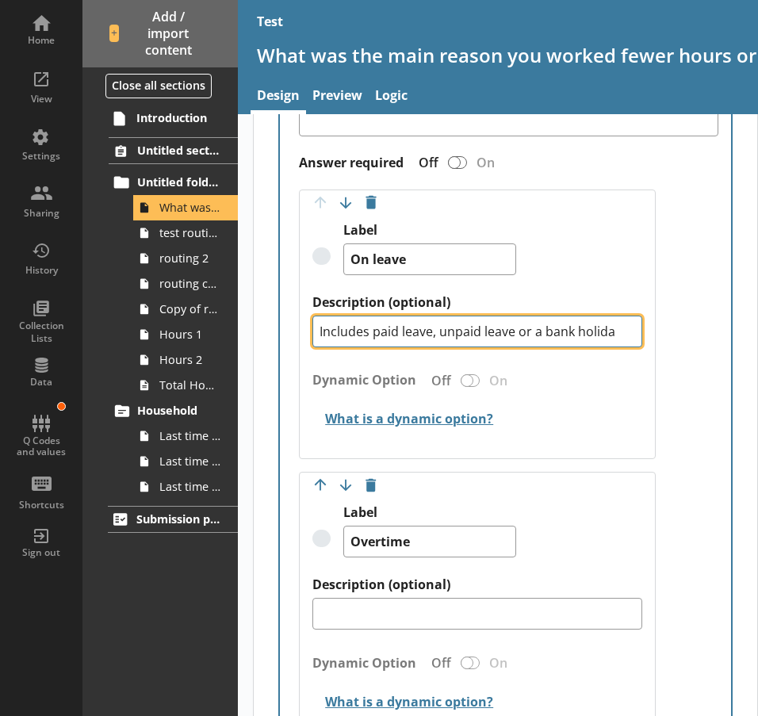
type textarea "x"
type textarea "Includes paid leave, unpaid leave or a bank holiday"
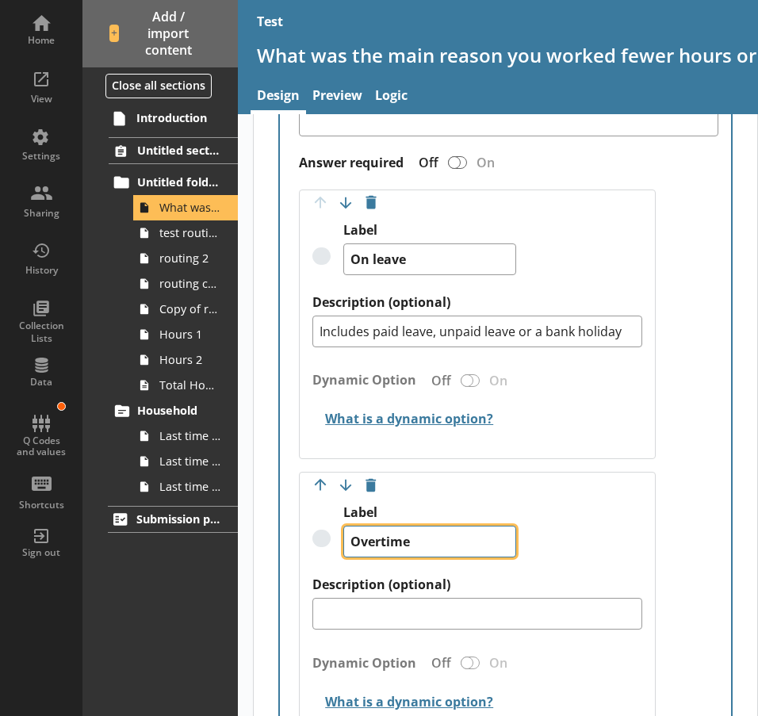
click at [424, 551] on textarea "Overtime" at bounding box center [430, 542] width 173 height 32
type textarea "x"
type textarea "Overtim"
type textarea "x"
type textarea "Overti"
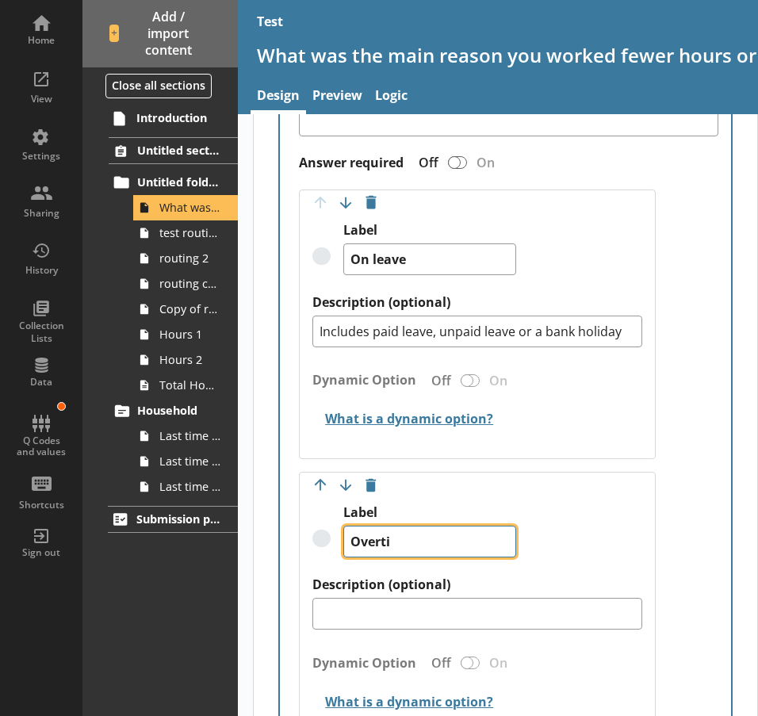
type textarea "x"
type textarea "Overt"
type textarea "x"
type textarea "Over"
type textarea "x"
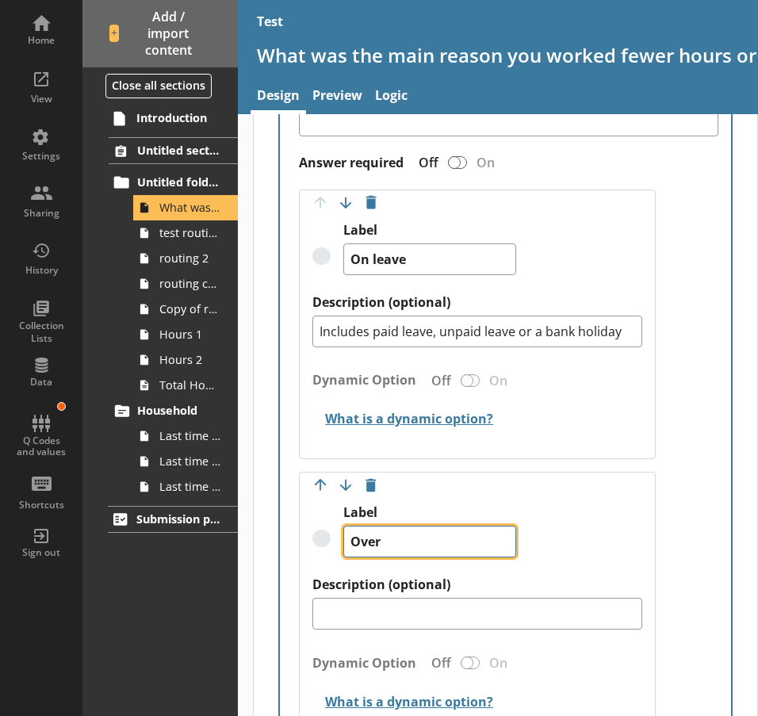
type textarea "Ove"
type textarea "x"
type textarea "Ov"
type textarea "x"
type textarea "O"
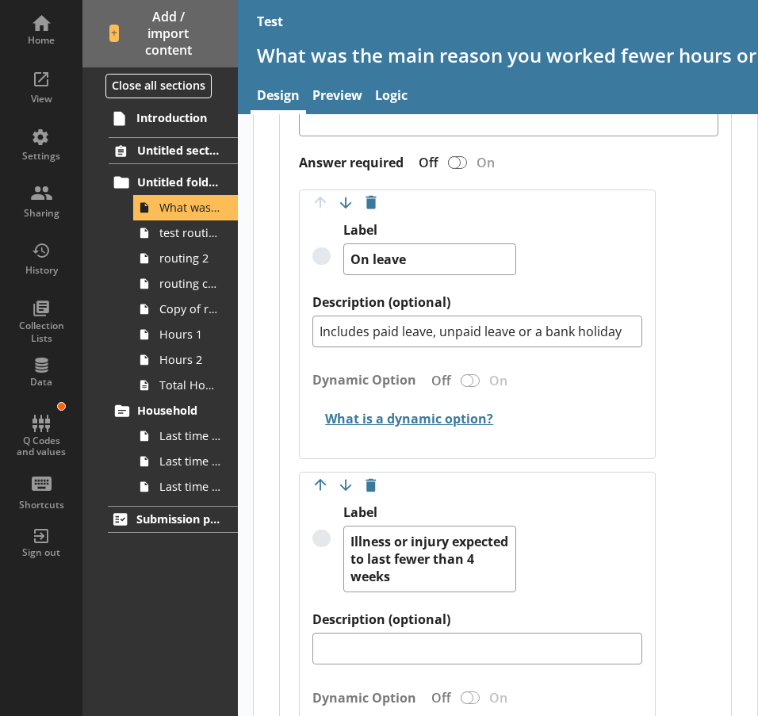
click at [666, 492] on div "Label (optional) Answer required Off On Move answer up Move answer down Delete …" at bounding box center [505, 601] width 451 height 1062
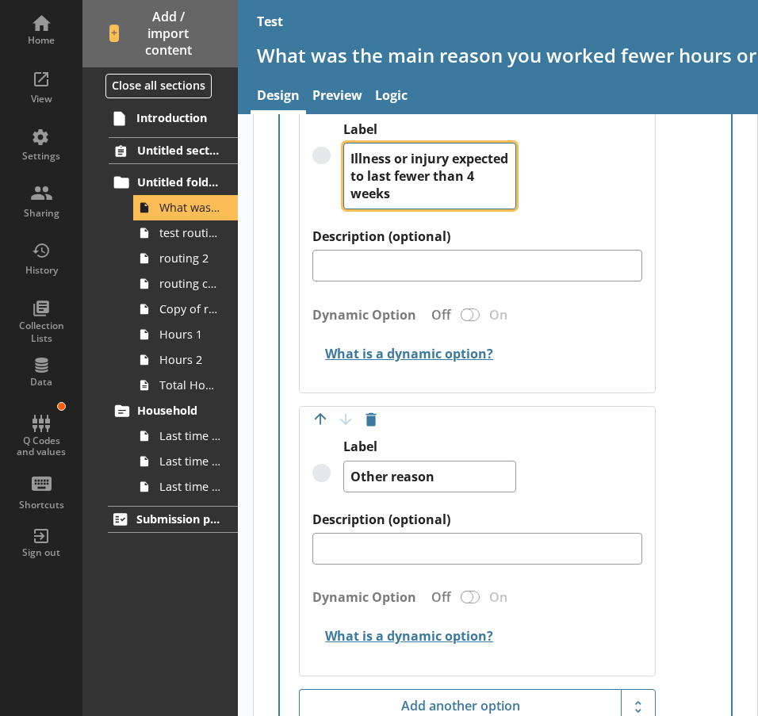
scroll to position [950, 0]
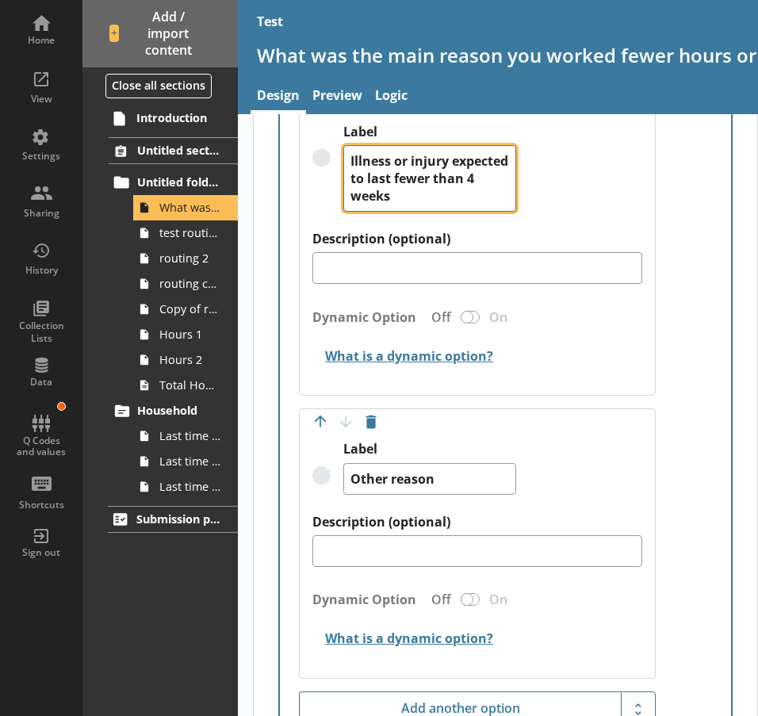
drag, startPoint x: 394, startPoint y: 170, endPoint x: 343, endPoint y: 157, distance: 53.1
click at [344, 157] on textarea "Illness or injury expected to last fewer than 4 weeks" at bounding box center [430, 178] width 173 height 67
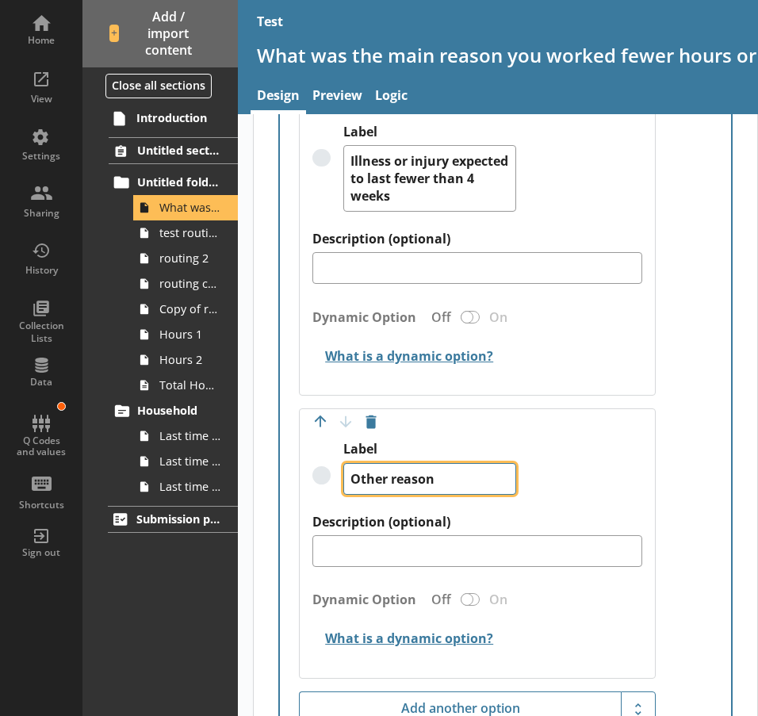
drag, startPoint x: 436, startPoint y: 480, endPoint x: 310, endPoint y: 472, distance: 126.4
click at [310, 472] on div "Move answer up Move answer down Delete option Label Other reason Description (o…" at bounding box center [477, 544] width 356 height 270
paste textarea "Illness or injury expected to last fewer than 4 weeks"
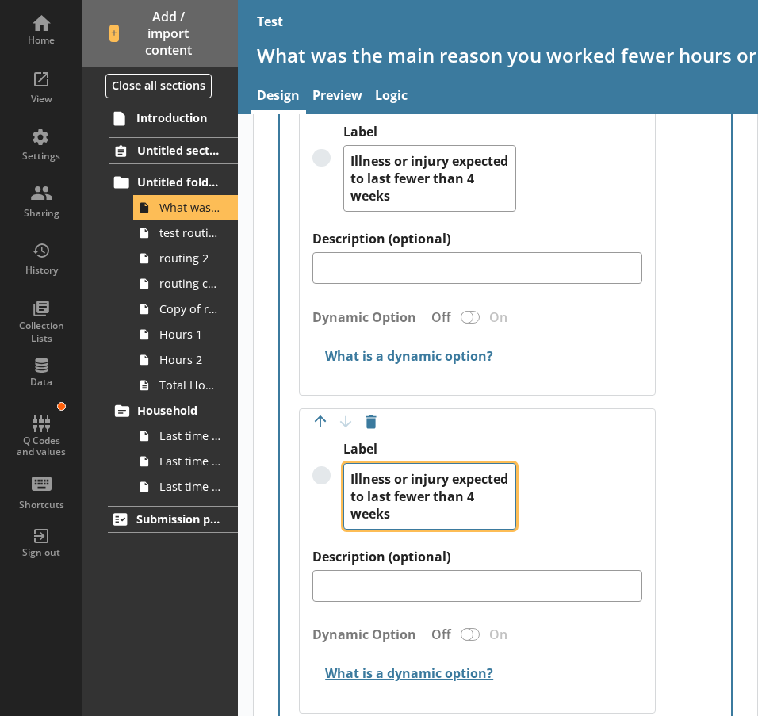
click at [470, 499] on textarea "Illness or injury expected to last fewer than 4 weeks" at bounding box center [430, 496] width 173 height 67
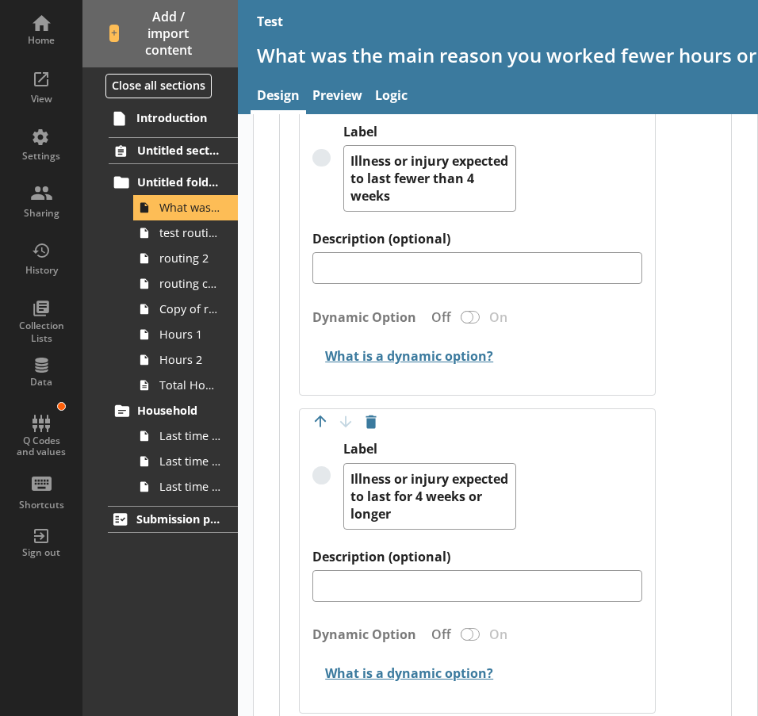
click at [640, 446] on div "Move answer up Move answer down Delete option Label Illness or injury expected …" at bounding box center [477, 561] width 356 height 305
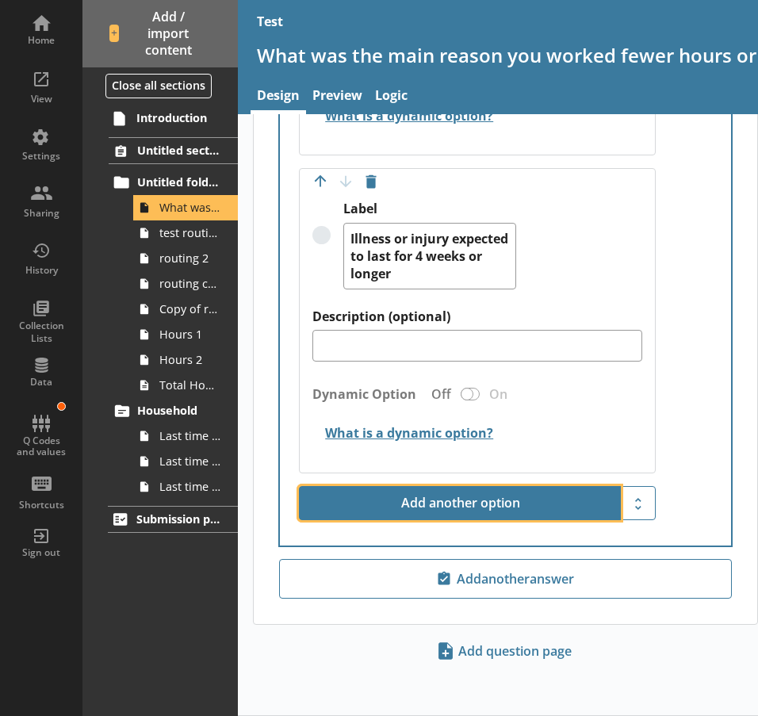
click at [565, 497] on button "Add another option" at bounding box center [460, 503] width 322 height 35
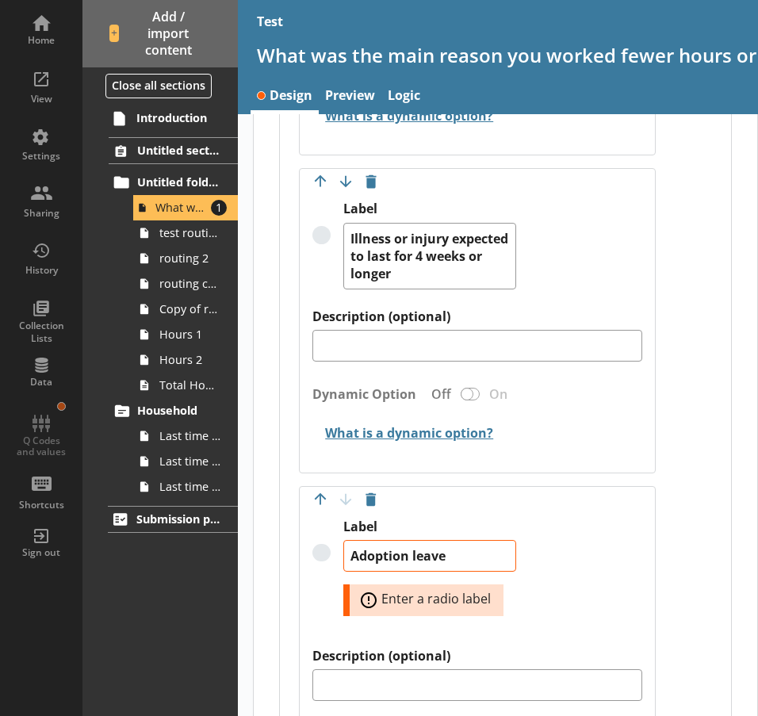
click at [615, 578] on div "Label Adoption leave Error: Enter a radio label" at bounding box center [477, 583] width 329 height 129
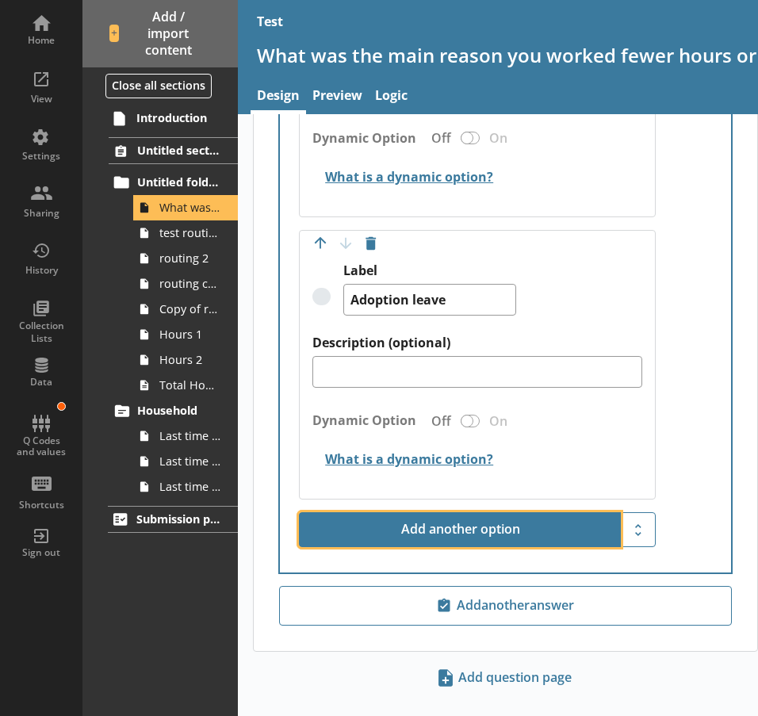
click at [557, 534] on button "Add another option" at bounding box center [460, 529] width 322 height 35
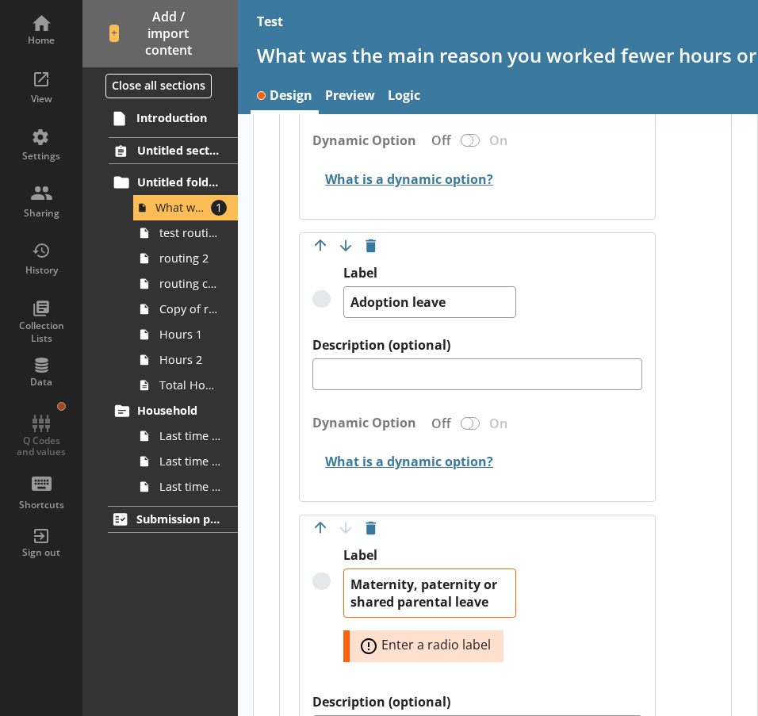
click at [616, 611] on div "Label Maternity, paternity or shared parental leave Error: Enter a radio label" at bounding box center [477, 620] width 329 height 147
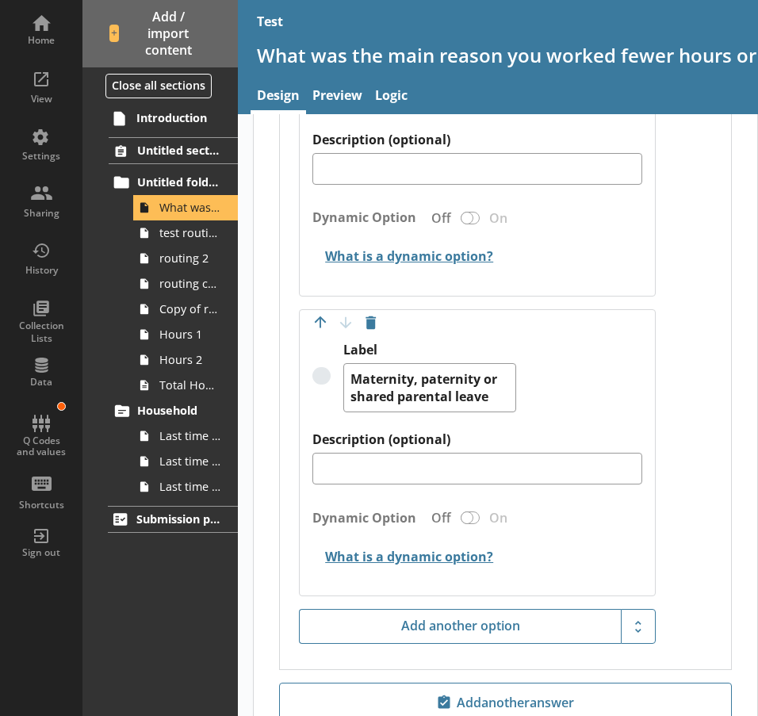
scroll to position [1764, 0]
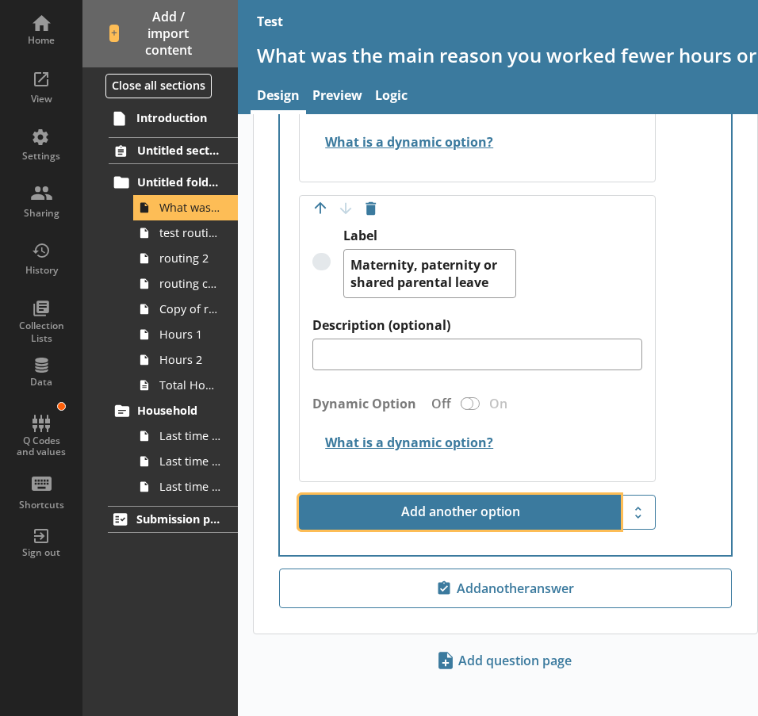
click at [526, 510] on button "Add another option" at bounding box center [460, 512] width 322 height 35
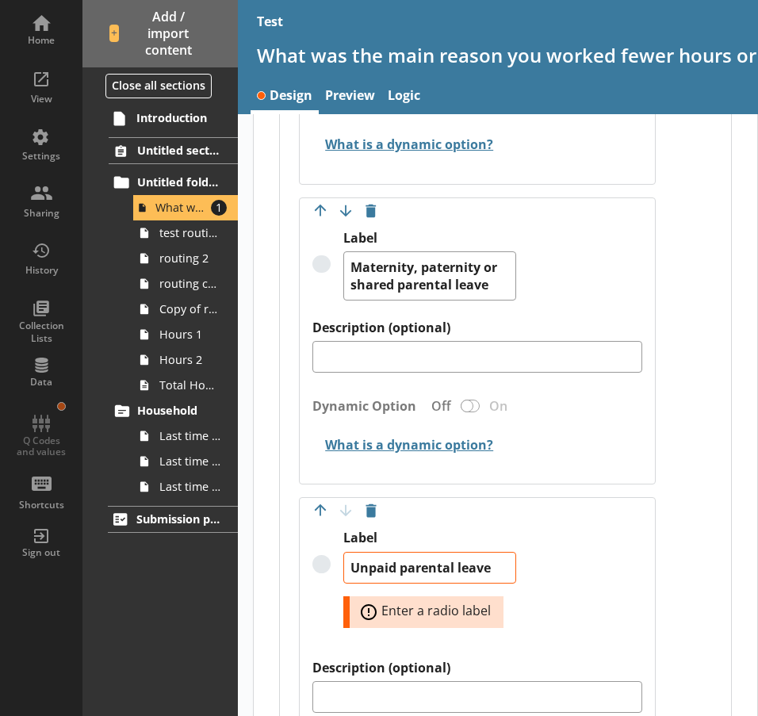
click at [579, 546] on div "Label Unpaid parental leave Error: Enter a radio label" at bounding box center [477, 594] width 329 height 129
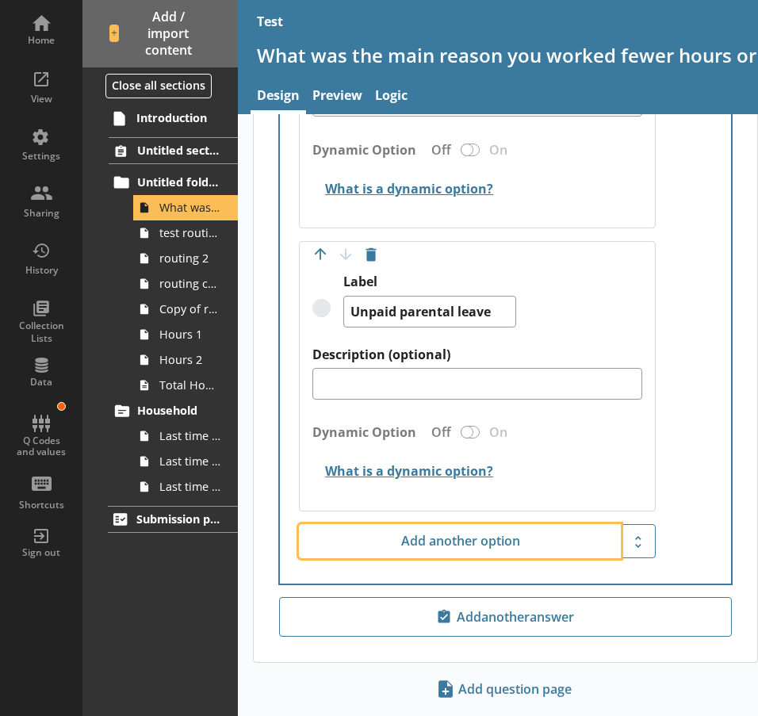
scroll to position [2015, 0]
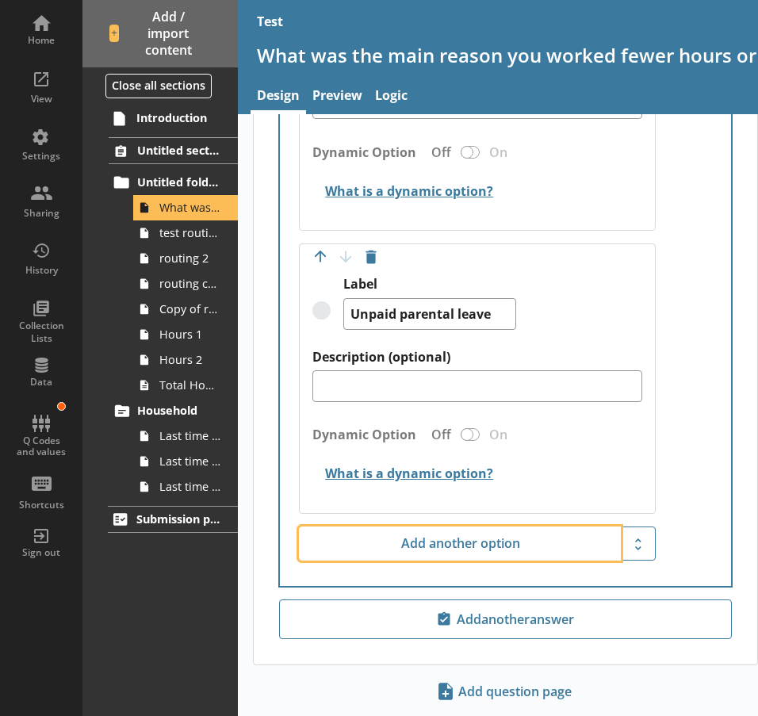
click at [579, 546] on button "Add another option" at bounding box center [460, 544] width 322 height 35
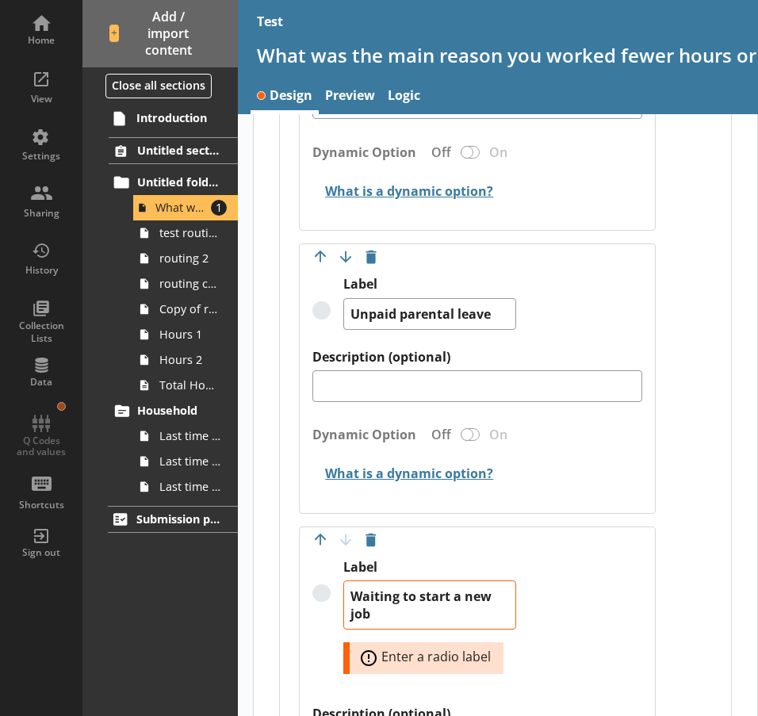
click at [599, 605] on div "Label Waiting to start a new job Error: Enter a radio label" at bounding box center [477, 632] width 329 height 147
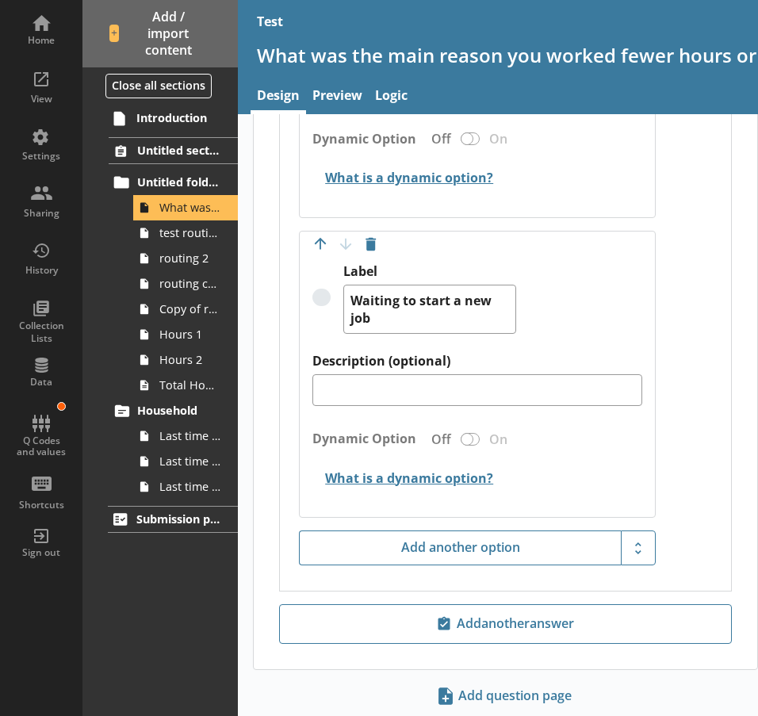
scroll to position [2361, 0]
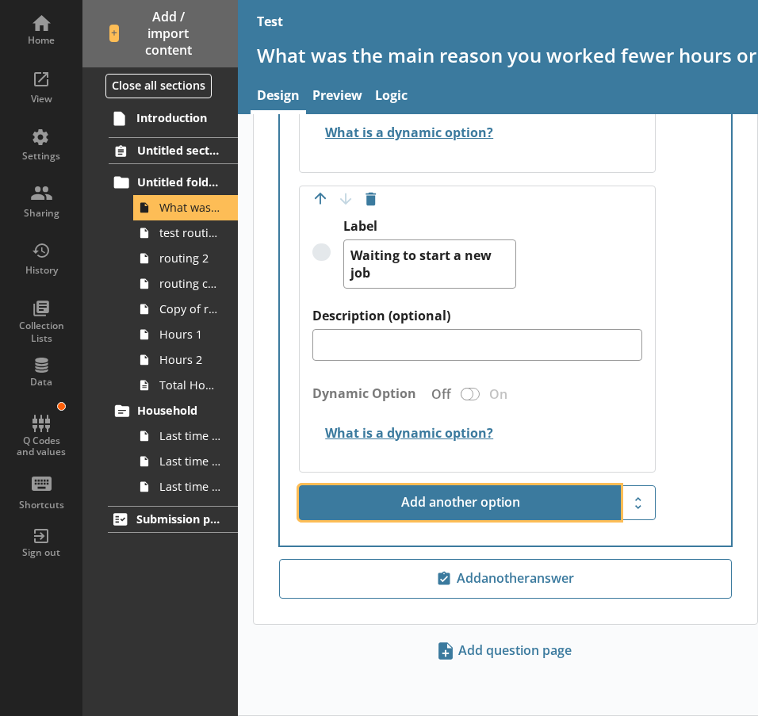
click at [462, 493] on button "Add another option" at bounding box center [460, 503] width 322 height 35
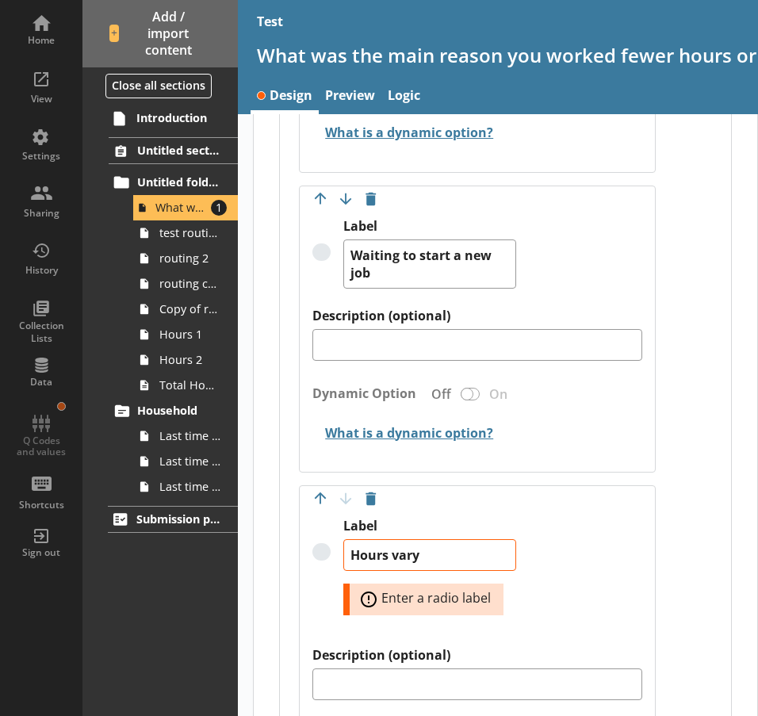
click at [576, 554] on div "Label Hours vary Error: Enter a radio label" at bounding box center [477, 582] width 329 height 129
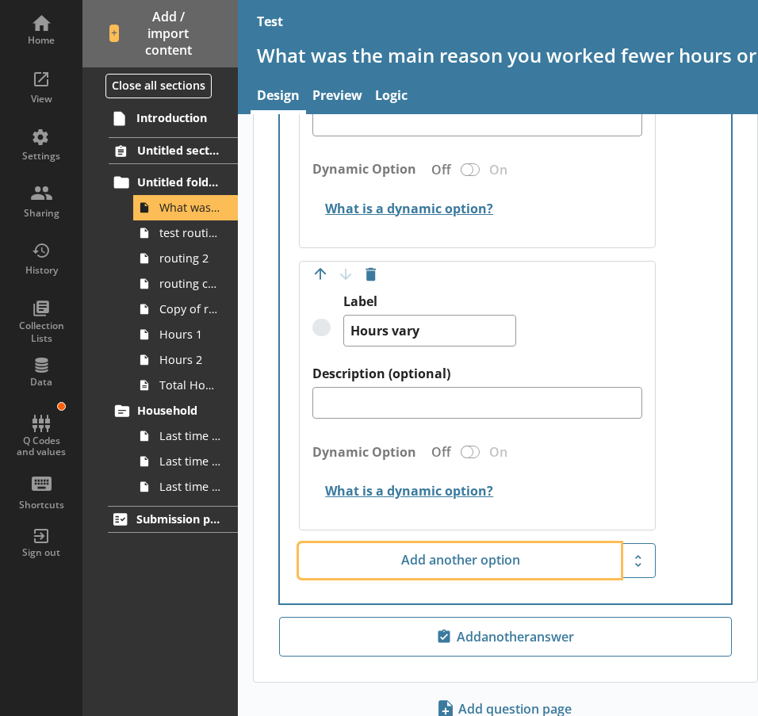
click at [576, 554] on button "Add another option" at bounding box center [460, 560] width 322 height 35
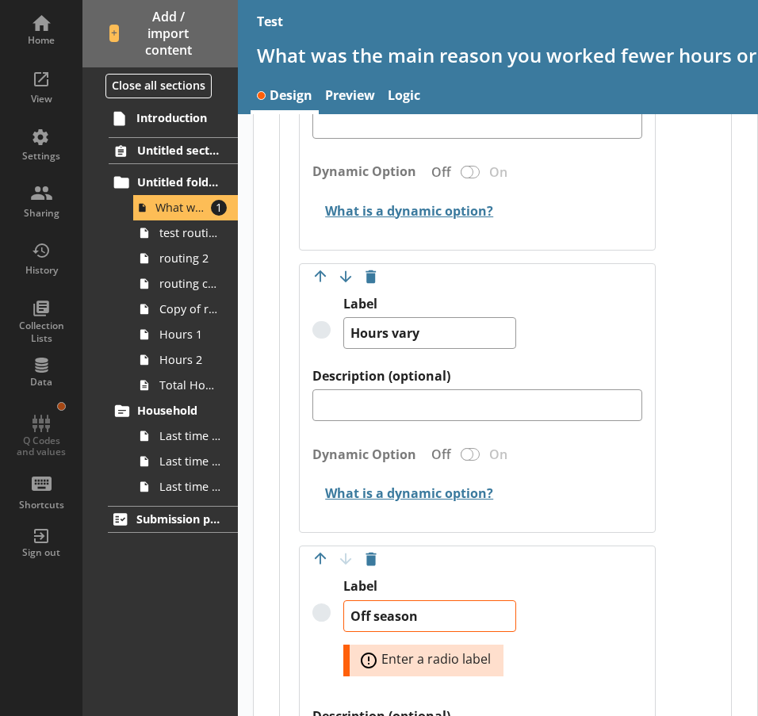
click at [576, 554] on div "Move answer up Move answer down Delete option Label Off season Error: Enter a r…" at bounding box center [477, 709] width 356 height 327
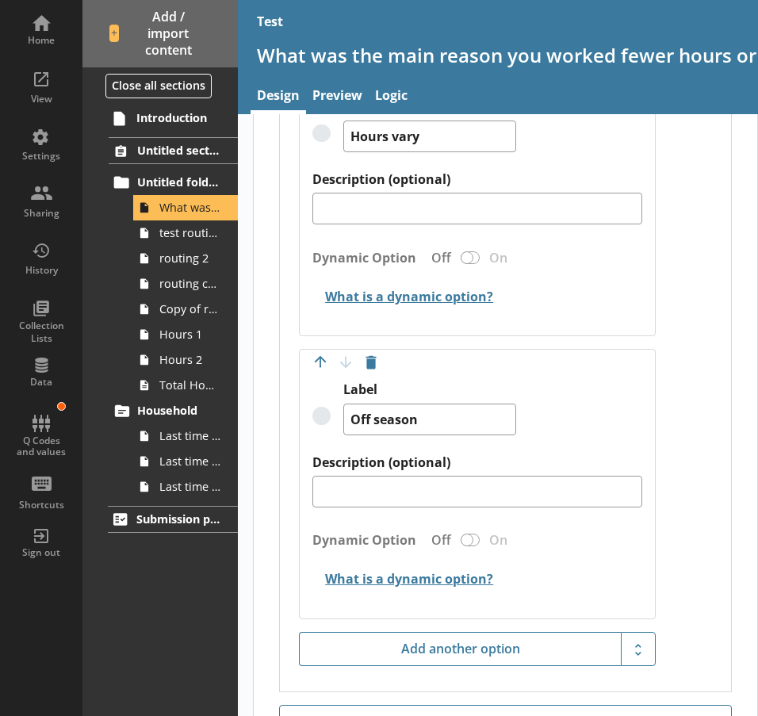
scroll to position [2926, 0]
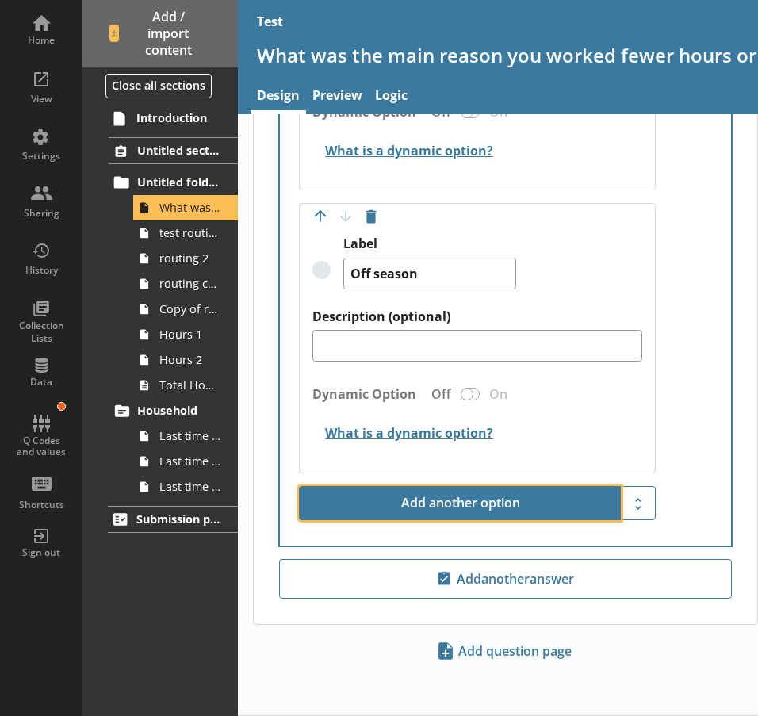
click at [581, 500] on button "Add another option" at bounding box center [460, 503] width 322 height 35
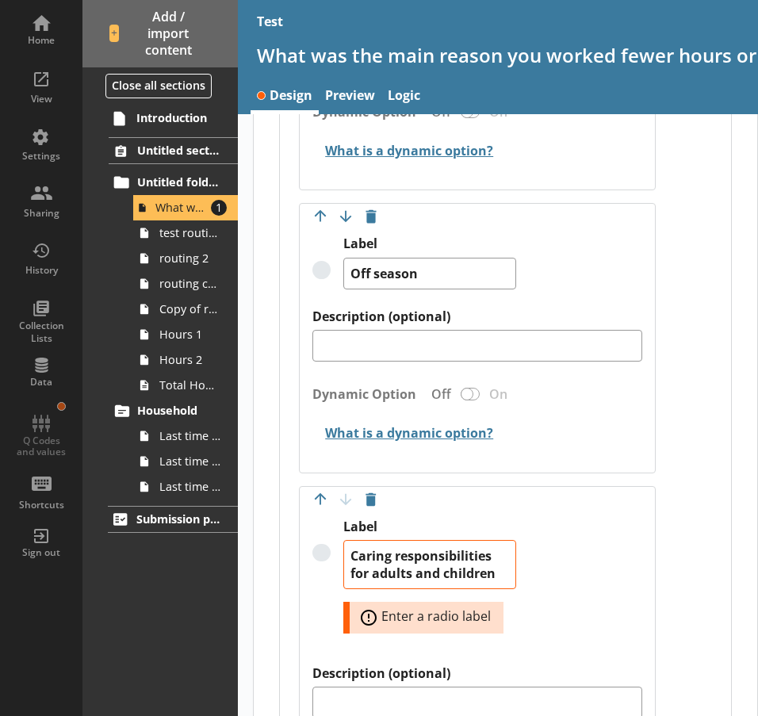
click at [532, 570] on div "Label Caring responsibilities for adults and children Error: Enter a radio label" at bounding box center [477, 592] width 329 height 147
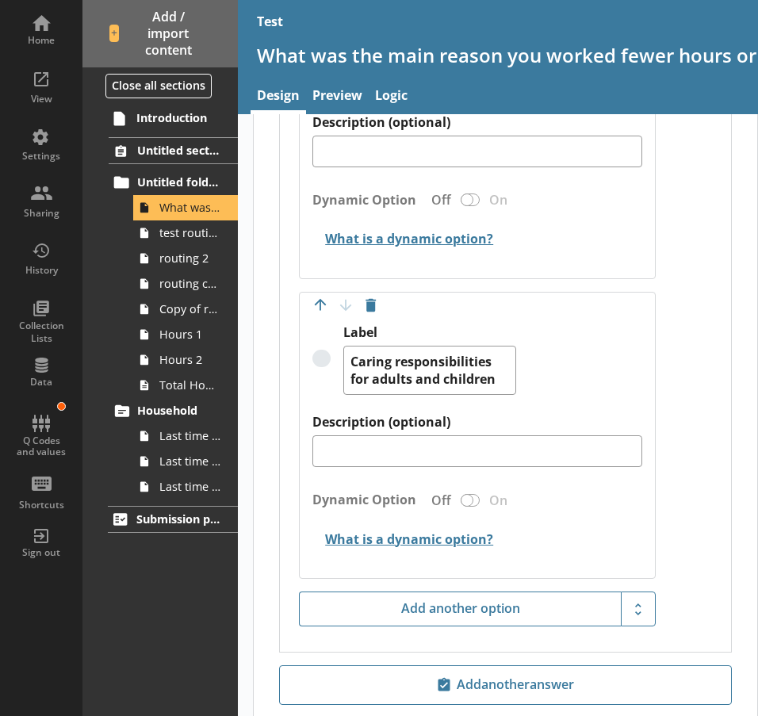
scroll to position [3226, 0]
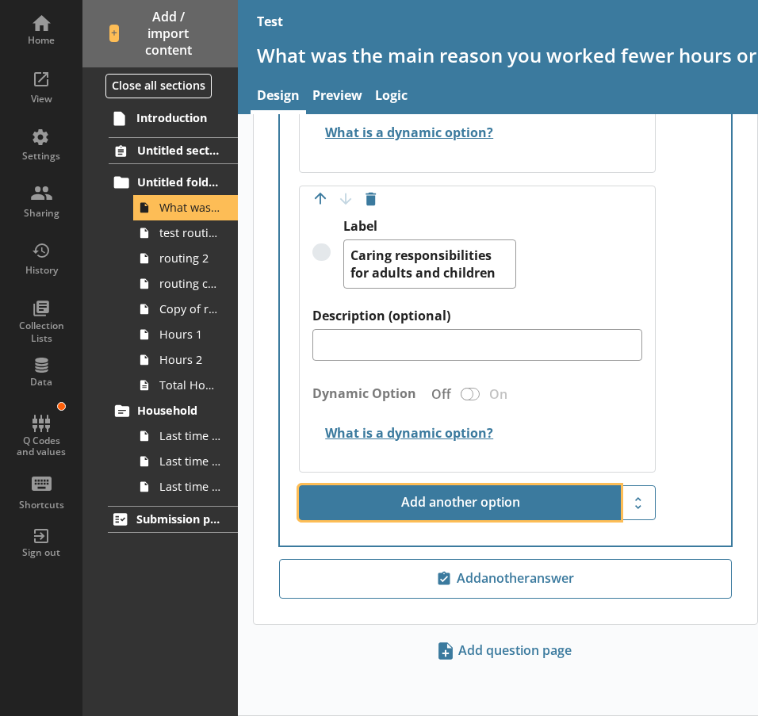
click at [528, 507] on button "Add another option" at bounding box center [460, 503] width 322 height 35
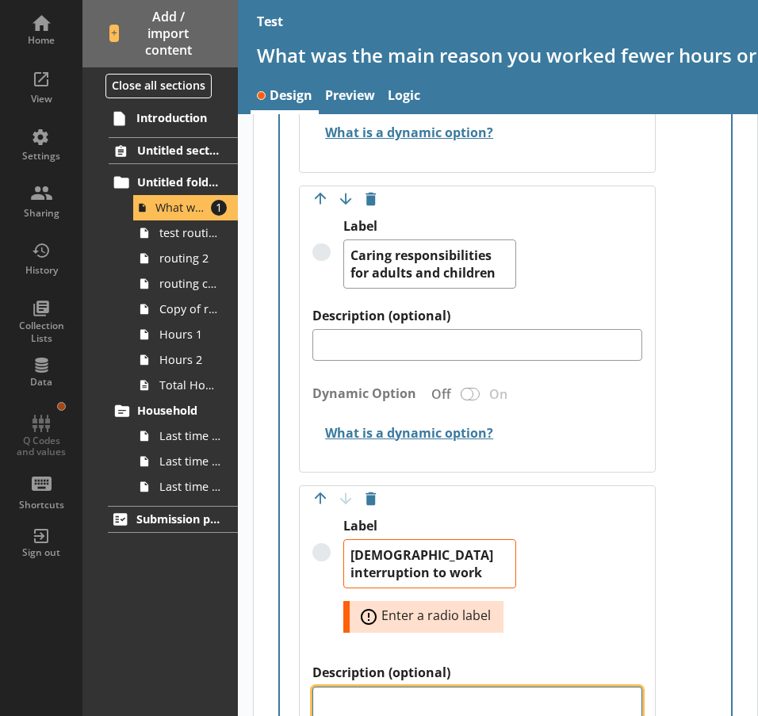
click at [516, 692] on textarea "Description (optional)" at bounding box center [477, 703] width 329 height 32
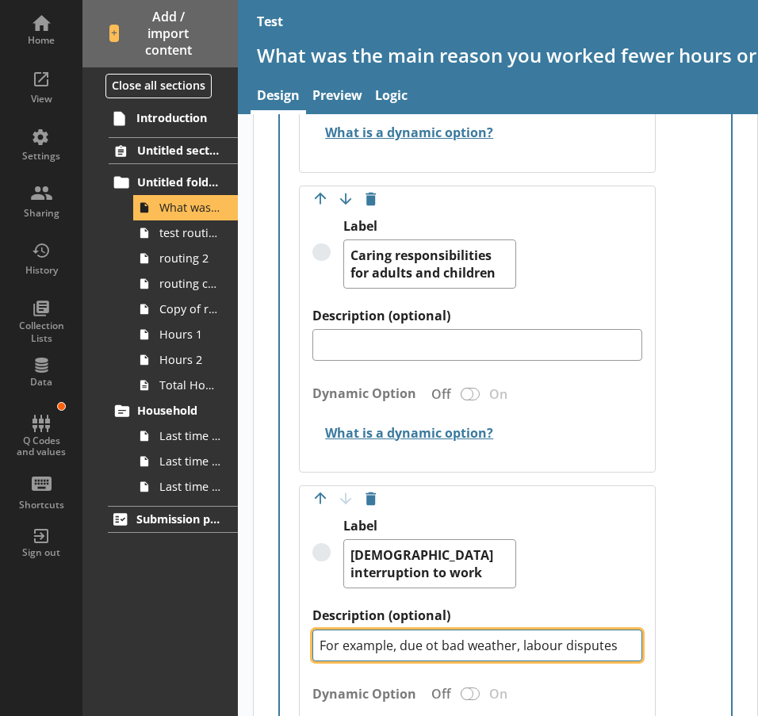
click at [440, 643] on textarea "For example, due ot bad weather, labour disputes" at bounding box center [477, 646] width 329 height 32
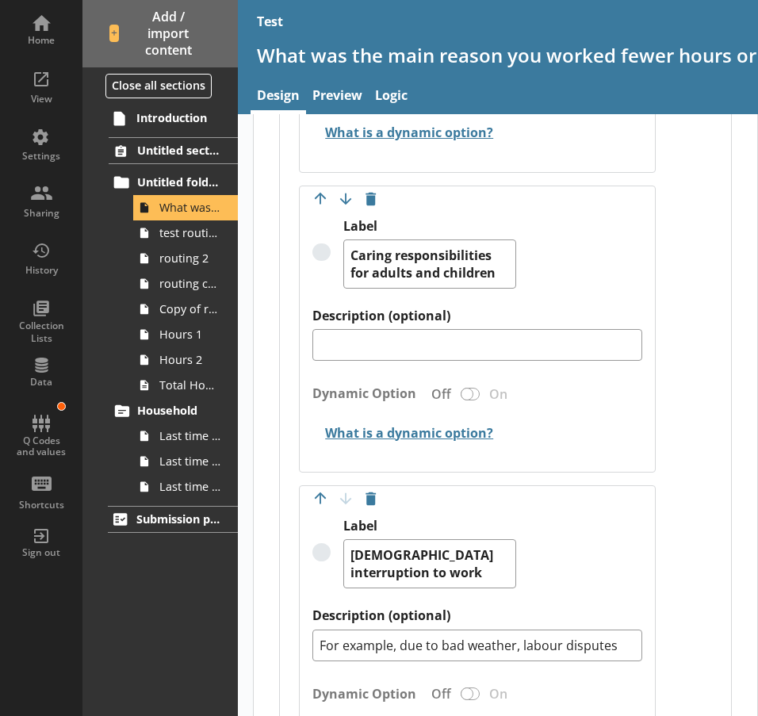
click at [418, 612] on label "Description (optional)" at bounding box center [477, 616] width 329 height 17
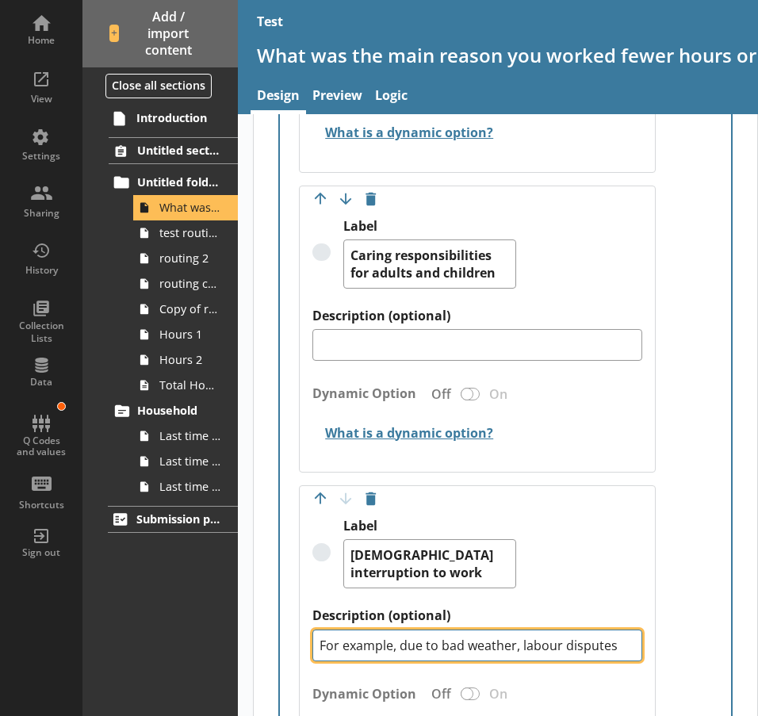
click at [418, 630] on textarea "For example, due to bad weather, labour disputes" at bounding box center [477, 646] width 329 height 32
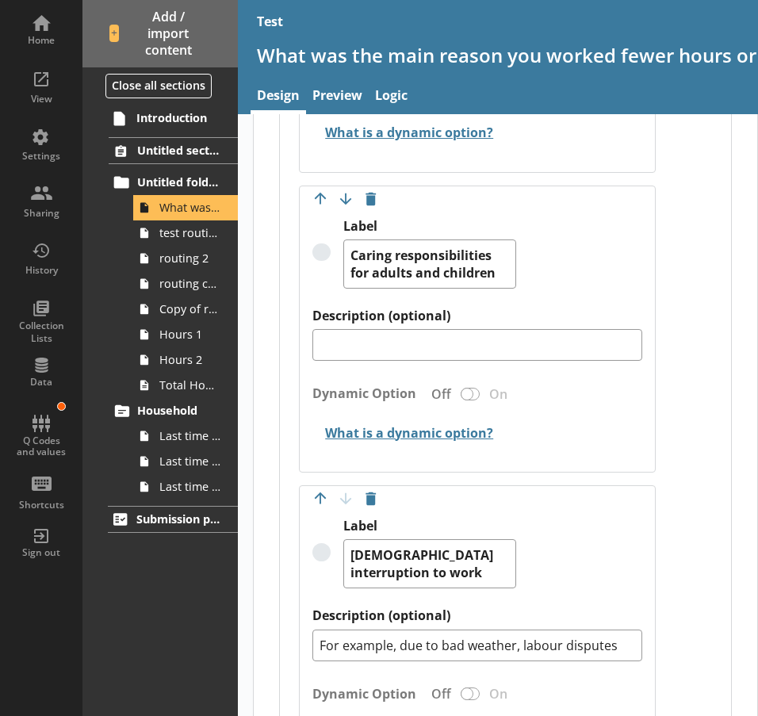
click at [611, 598] on div "Label [DEMOGRAPHIC_DATA] interruption to work" at bounding box center [477, 563] width 329 height 90
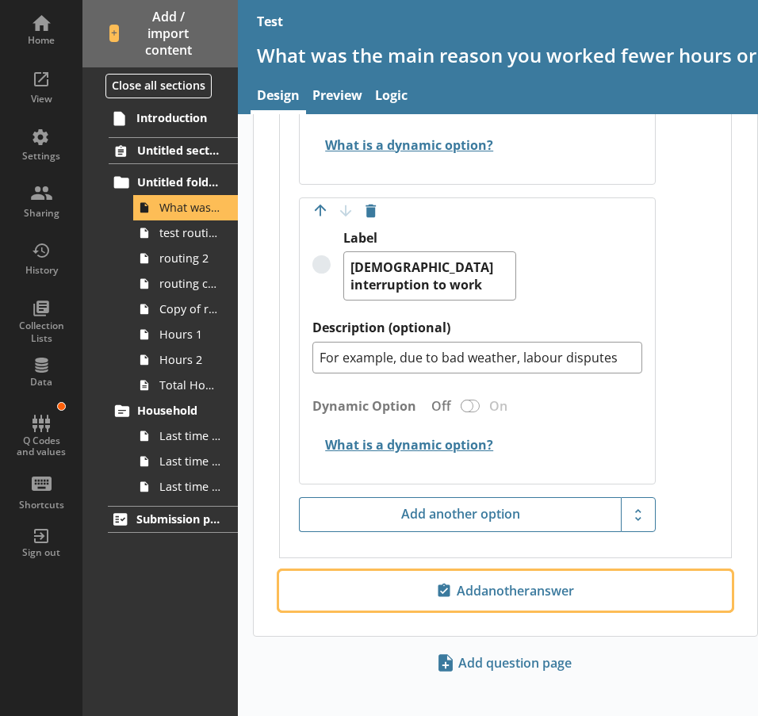
click at [611, 598] on span "Add another answer" at bounding box center [505, 590] width 439 height 25
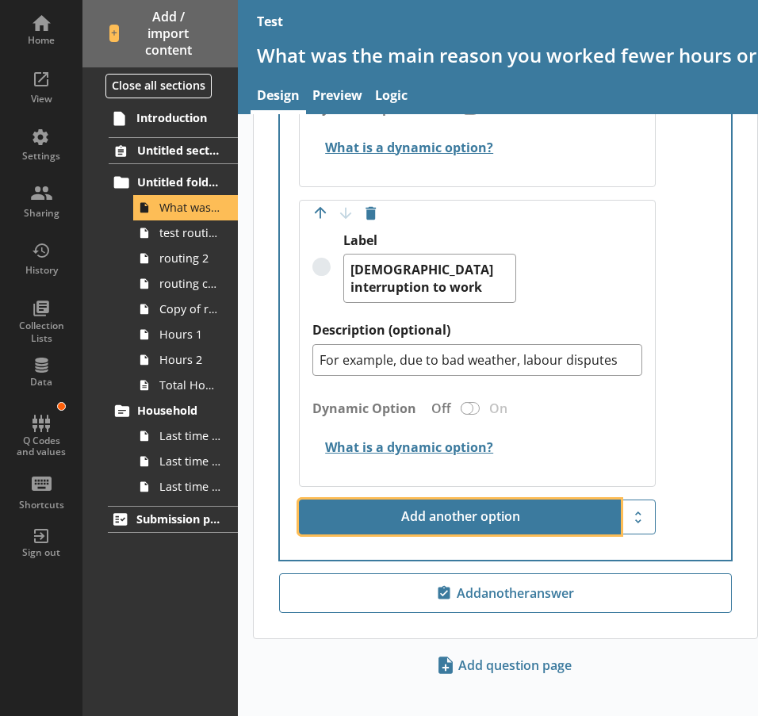
click at [526, 517] on button "Add another option" at bounding box center [460, 517] width 322 height 35
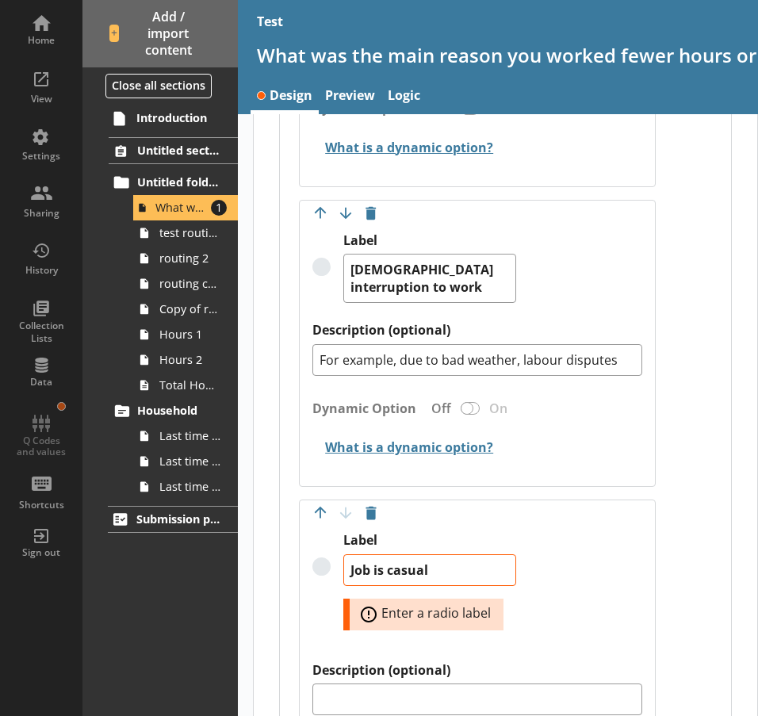
click at [619, 565] on div "Label Job is casual Error: Enter a radio label" at bounding box center [477, 596] width 329 height 129
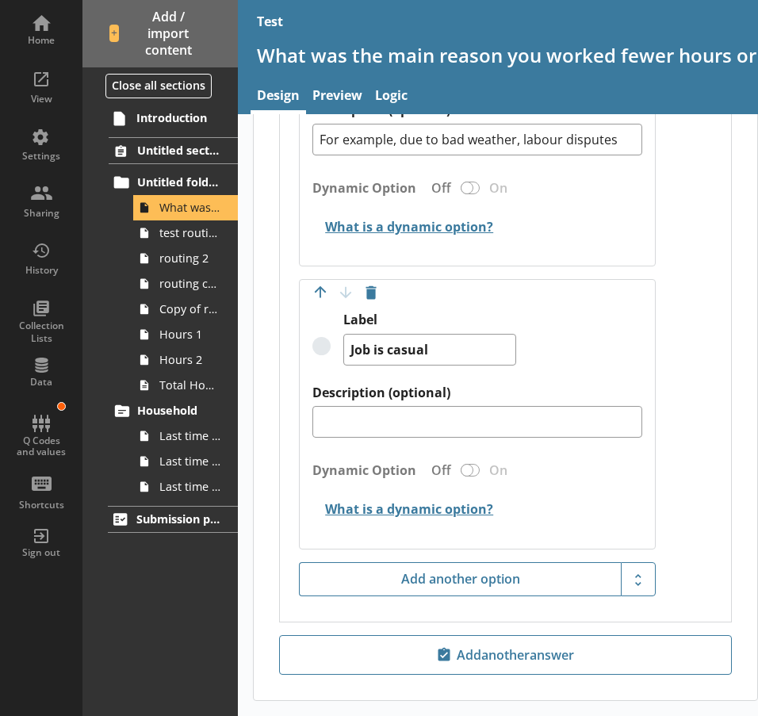
scroll to position [3763, 0]
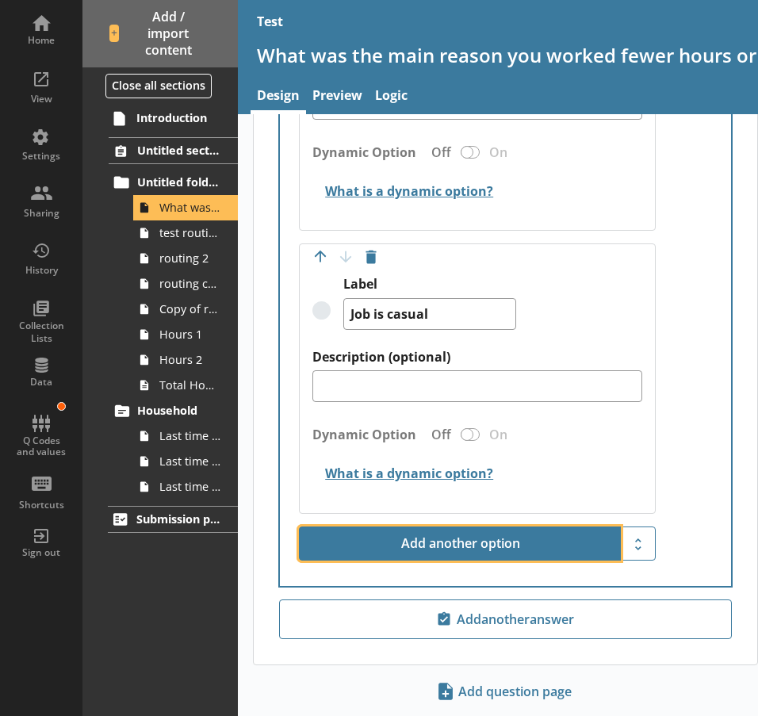
click at [425, 557] on button "Add another option" at bounding box center [460, 544] width 322 height 35
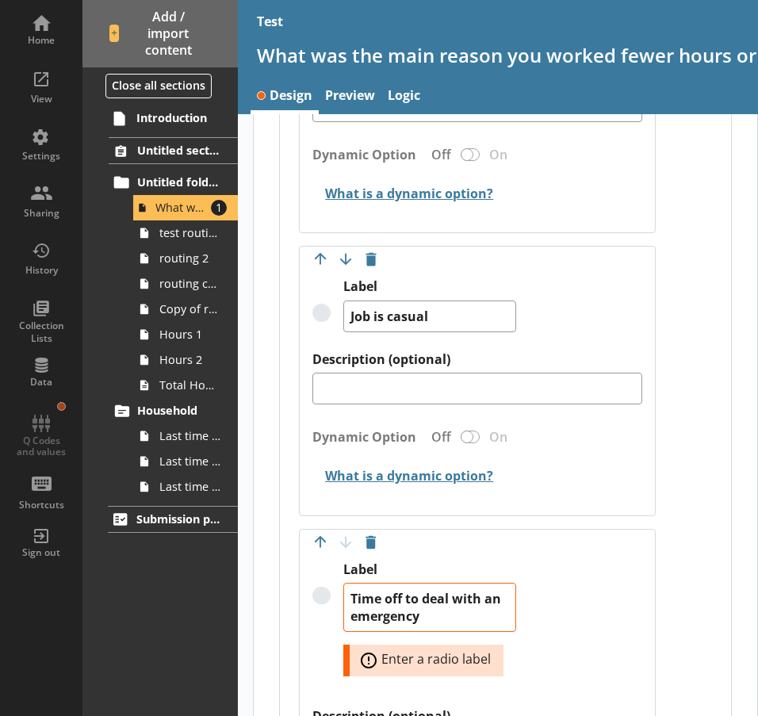
click at [542, 601] on div "Label Time off to deal with an emergency Error: Enter a radio label" at bounding box center [477, 635] width 329 height 147
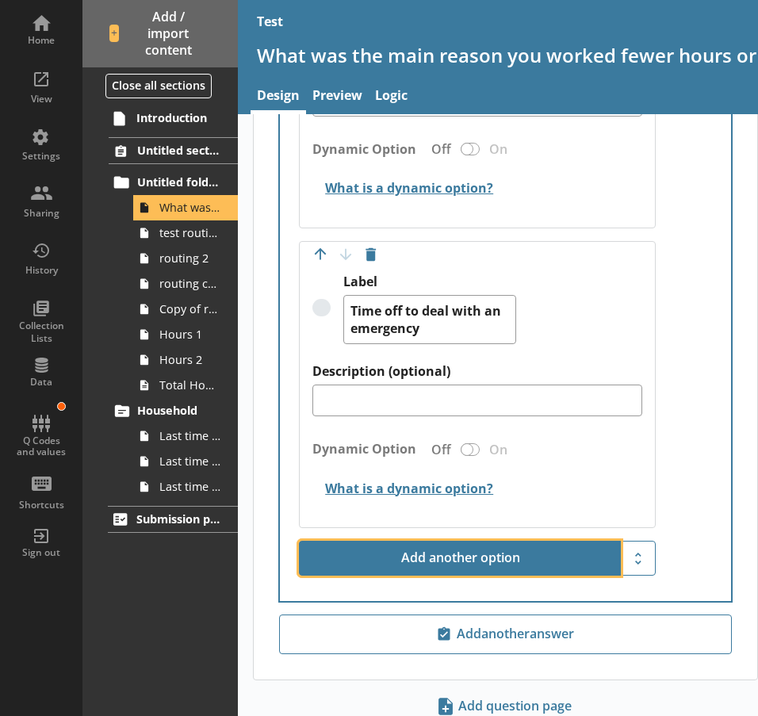
click at [535, 555] on button "Add another option" at bounding box center [460, 558] width 322 height 35
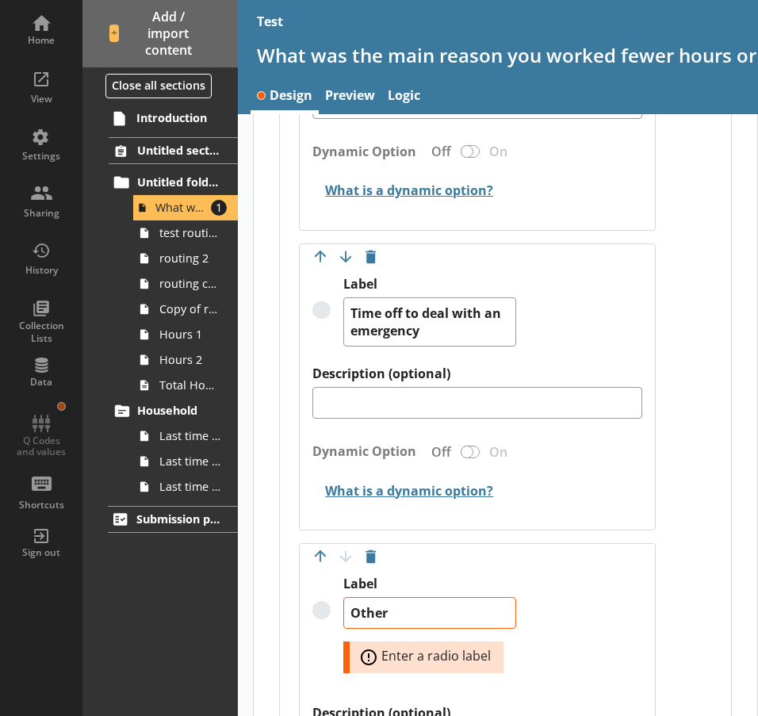
click at [547, 614] on div "Label Other Error: Enter a radio label" at bounding box center [477, 640] width 329 height 129
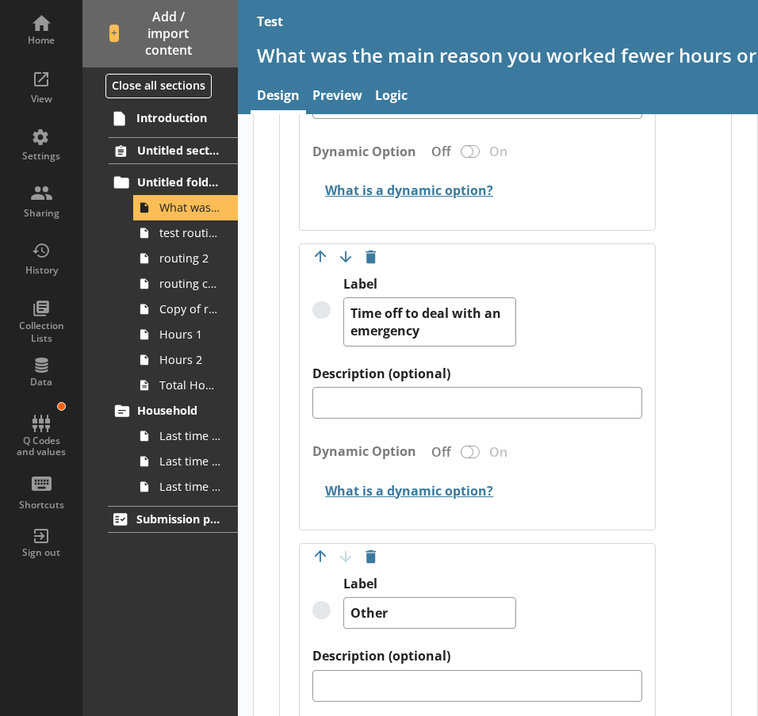
click at [457, 448] on div "Dynamic Option Off On" at bounding box center [477, 456] width 329 height 36
click at [349, 100] on link "Preview" at bounding box center [337, 97] width 63 height 34
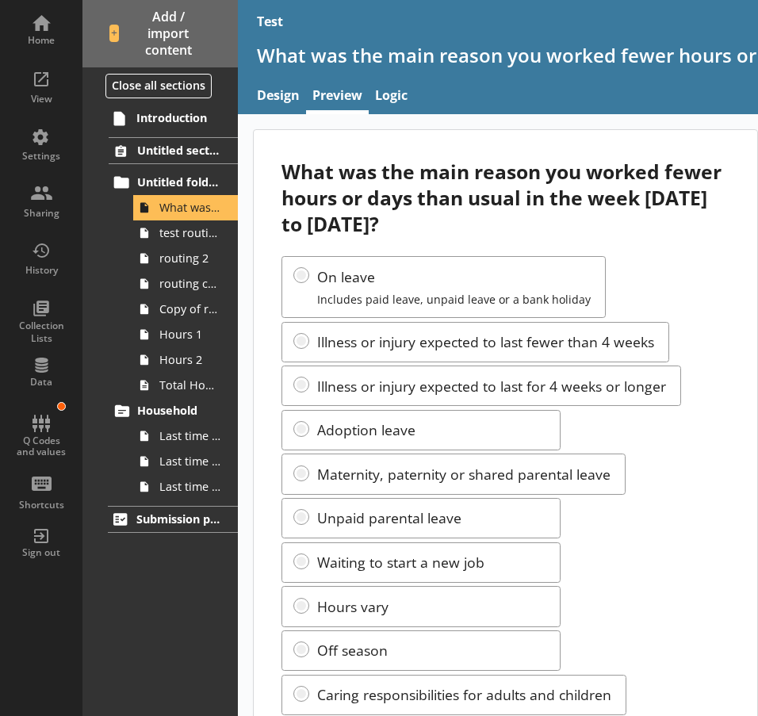
click at [732, 335] on div "What was the main reason you worked fewer hours or days than usual in the week …" at bounding box center [506, 542] width 504 height 825
click at [742, 177] on div "What was the main reason you worked fewer hours or days than usual in the week …" at bounding box center [506, 542] width 504 height 825
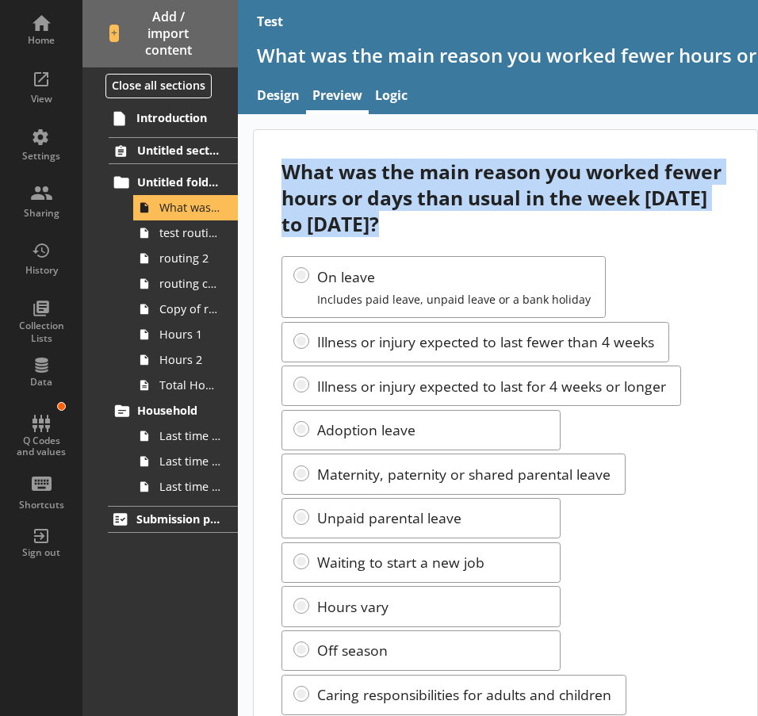
click at [742, 177] on div "What was the main reason you worked fewer hours or days than usual in the week …" at bounding box center [506, 542] width 504 height 825
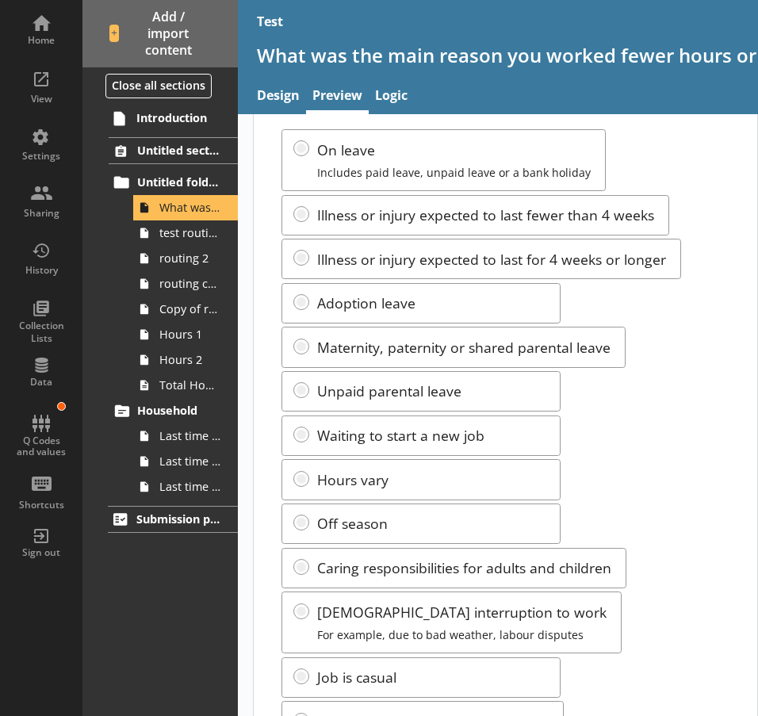
click at [742, 177] on div "What was the main reason you worked fewer hours or days than usual in the week …" at bounding box center [506, 415] width 504 height 825
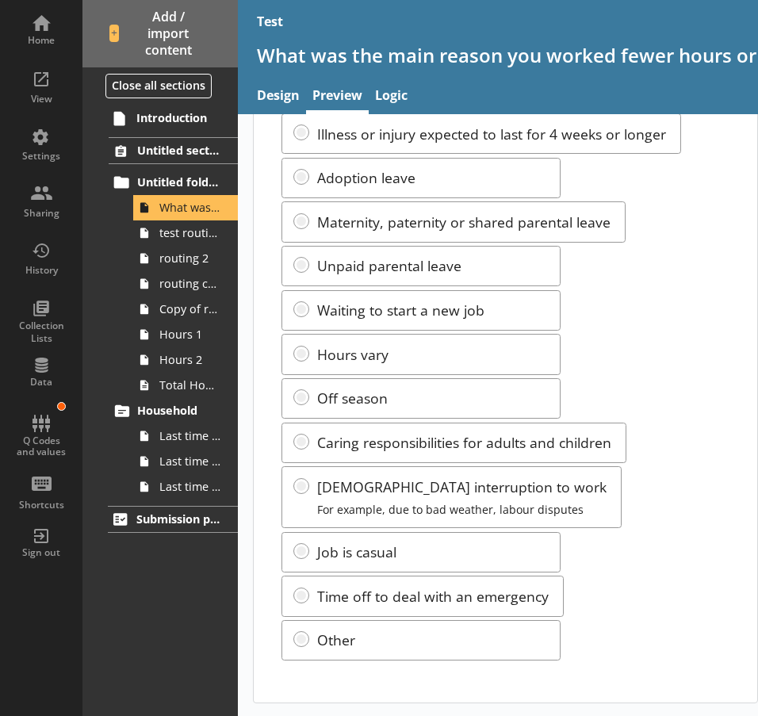
scroll to position [252, 0]
click at [472, 558] on div "On leave Includes paid leave, unpaid leave or a bank holiday Illness or injury …" at bounding box center [505, 332] width 447 height 657
click at [700, 293] on div "On leave Includes paid leave, unpaid leave or a bank holiday Illness or injury …" at bounding box center [505, 332] width 447 height 657
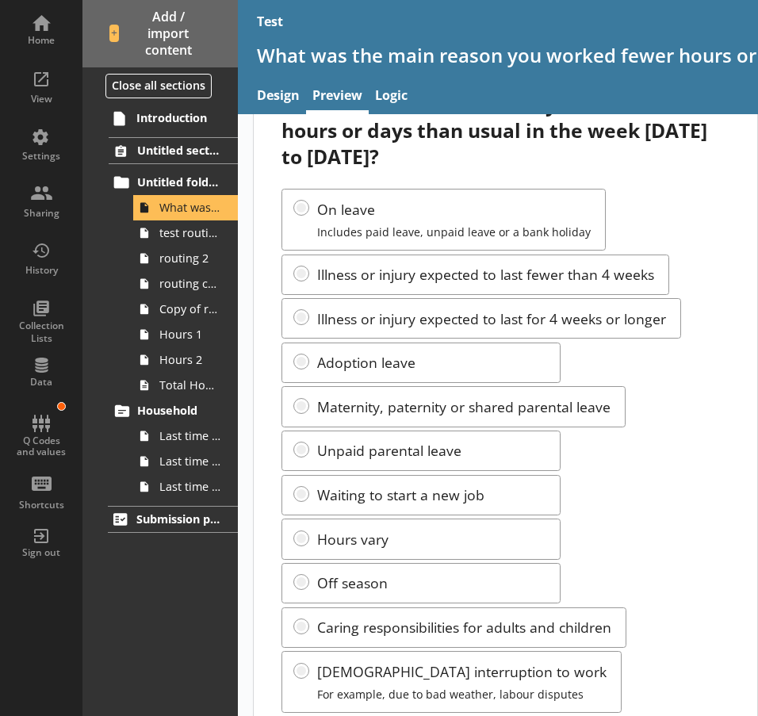
scroll to position [0, 0]
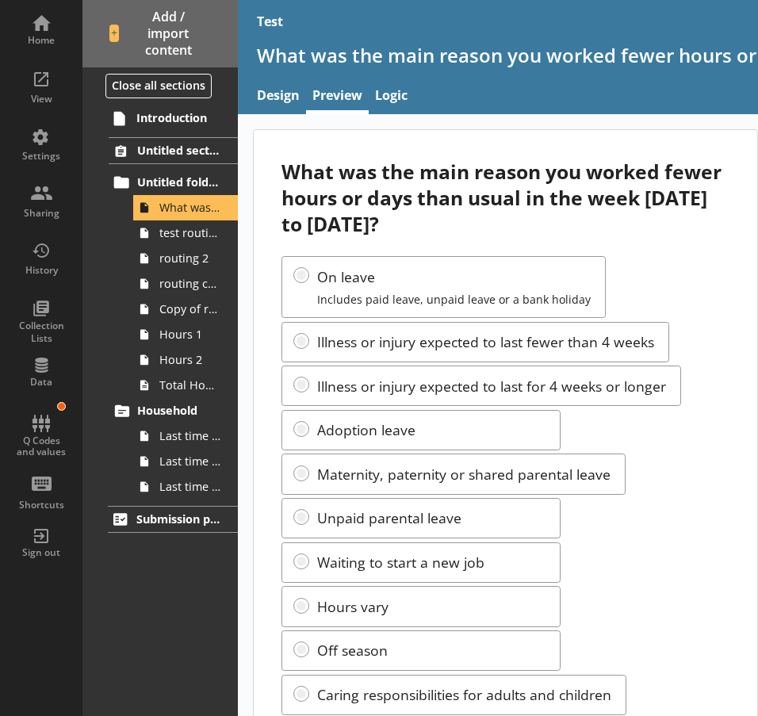
click at [236, 565] on div "Introduction Untitled section Untitled folder What was the main reason you work…" at bounding box center [160, 410] width 155 height 612
click at [282, 93] on link "Design" at bounding box center [279, 97] width 56 height 34
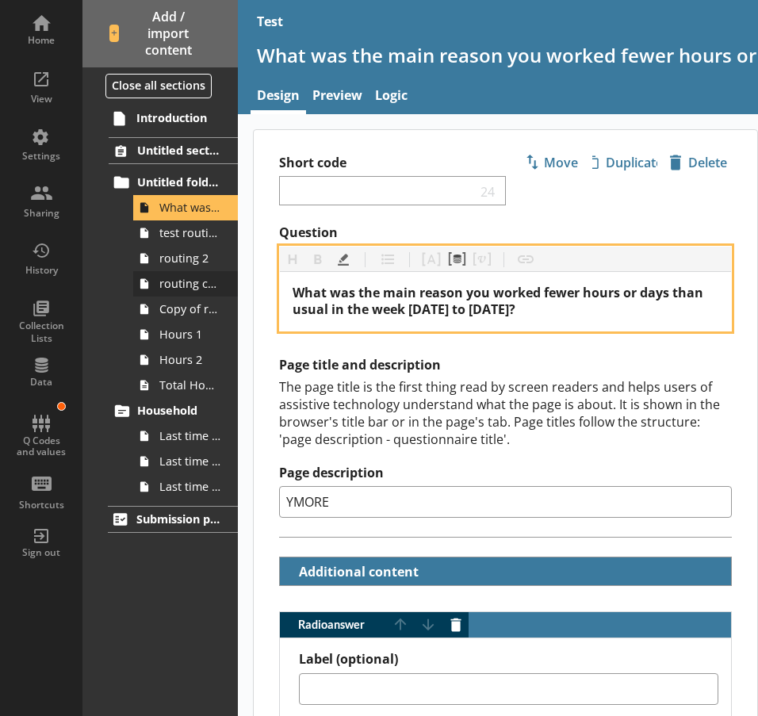
drag, startPoint x: 682, startPoint y: 310, endPoint x: 185, endPoint y: 274, distance: 498.7
click at [185, 274] on div "Home View Settings Sharing History Collection Lists Data Q Codes and values Sho…" at bounding box center [476, 358] width 952 height 716
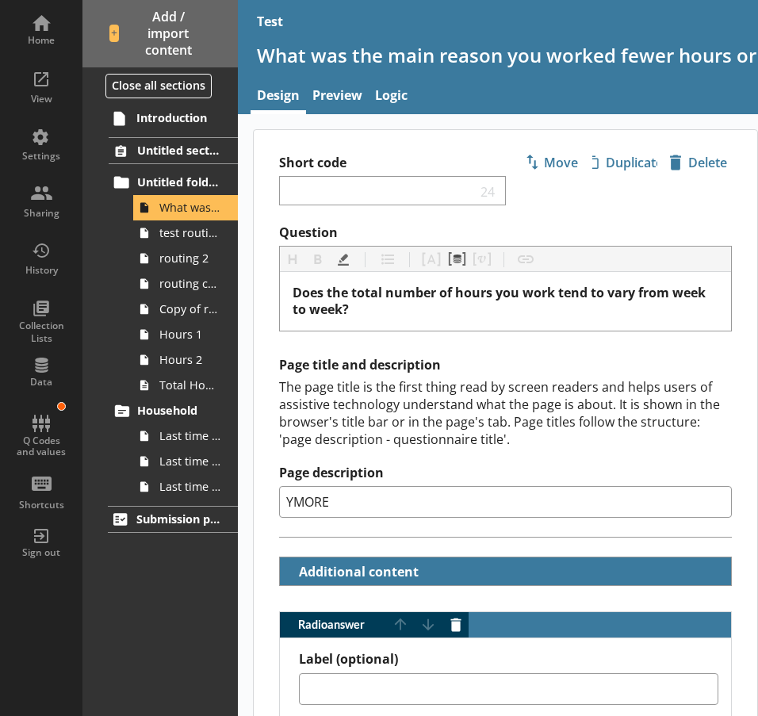
click at [570, 496] on input "YMORE" at bounding box center [505, 502] width 453 height 32
click at [565, 467] on label "Page description" at bounding box center [505, 473] width 453 height 17
click at [565, 486] on input "YMORE" at bounding box center [505, 502] width 453 height 32
click at [565, 467] on label "Page description" at bounding box center [505, 473] width 453 height 17
click at [565, 486] on input "YMORE" at bounding box center [505, 502] width 453 height 32
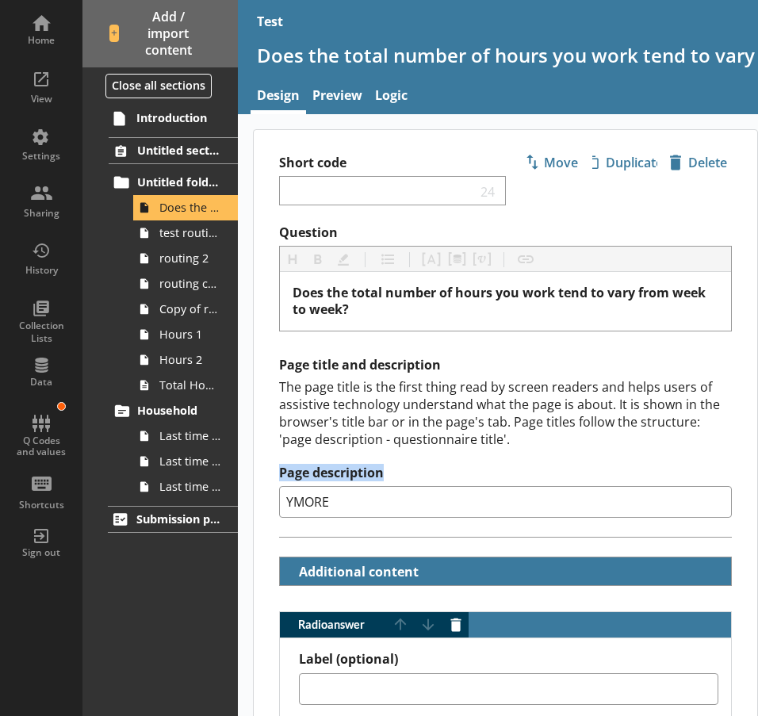
click at [565, 467] on label "Page description" at bounding box center [505, 473] width 453 height 17
click at [565, 486] on input "YMORE" at bounding box center [505, 502] width 453 height 32
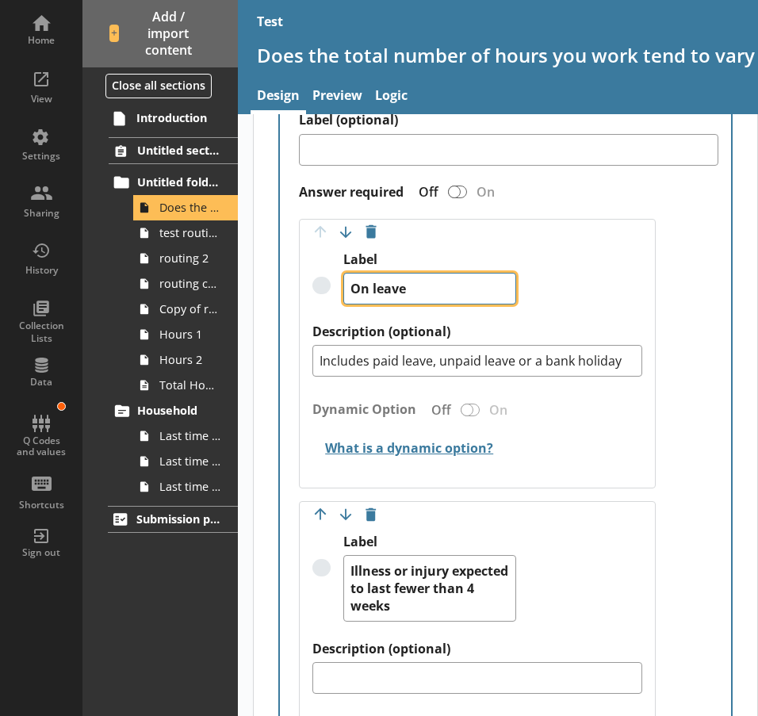
scroll to position [537, 0]
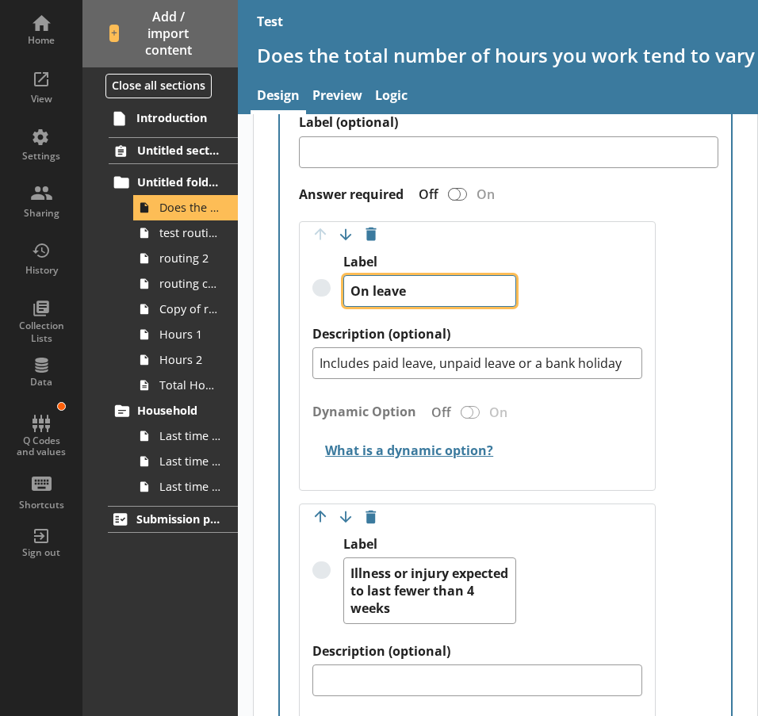
click at [328, 282] on div "Label On leave" at bounding box center [477, 290] width 329 height 72
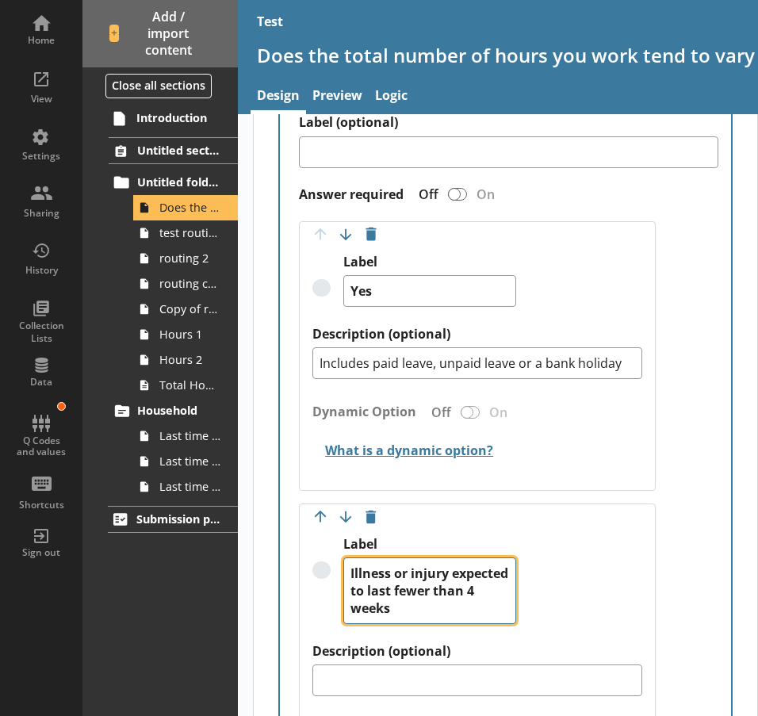
drag, startPoint x: 439, startPoint y: 611, endPoint x: 320, endPoint y: 553, distance: 132.3
click at [320, 553] on div "Label Illness or injury expected to last fewer than 4 weeks" at bounding box center [477, 589] width 329 height 107
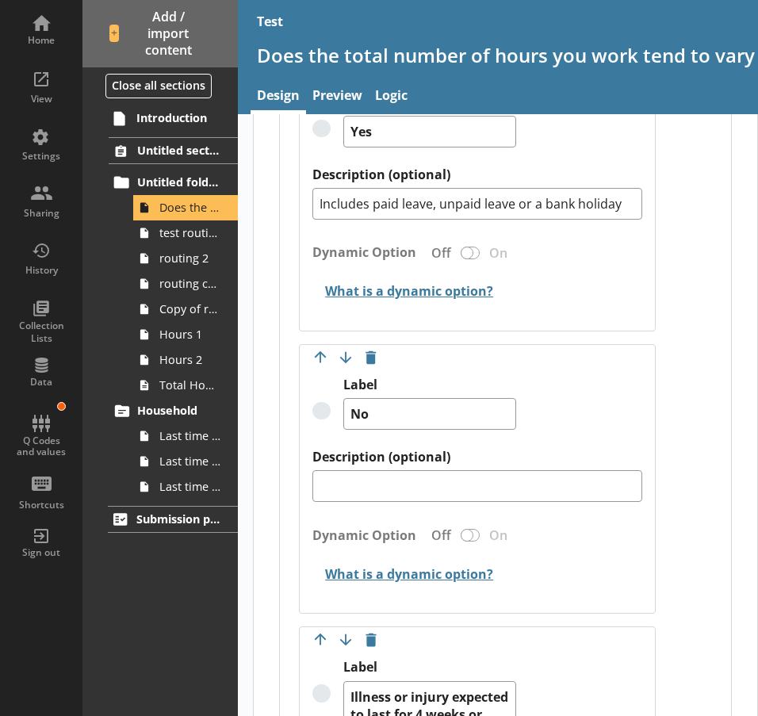
scroll to position [857, 0]
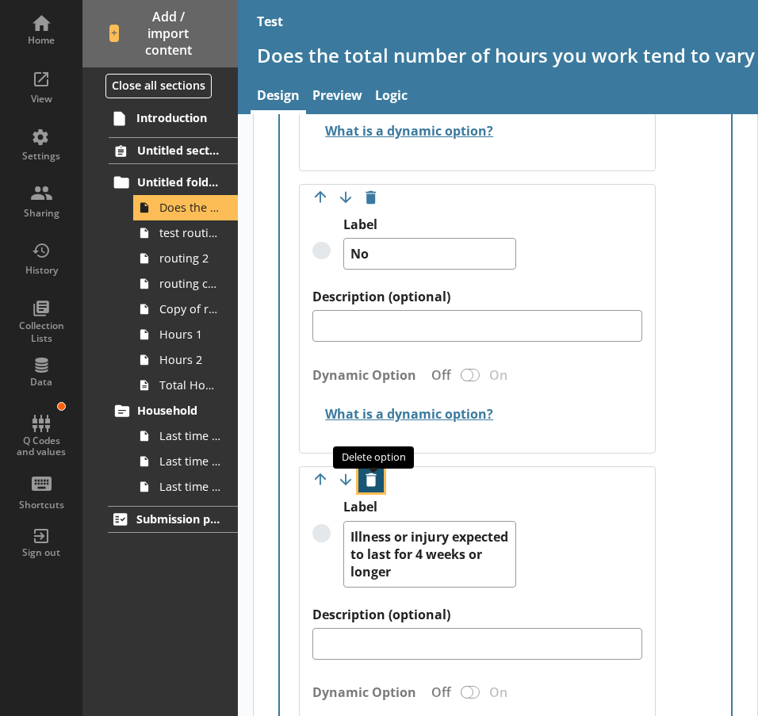
click at [370, 484] on button "Delete option" at bounding box center [371, 479] width 25 height 25
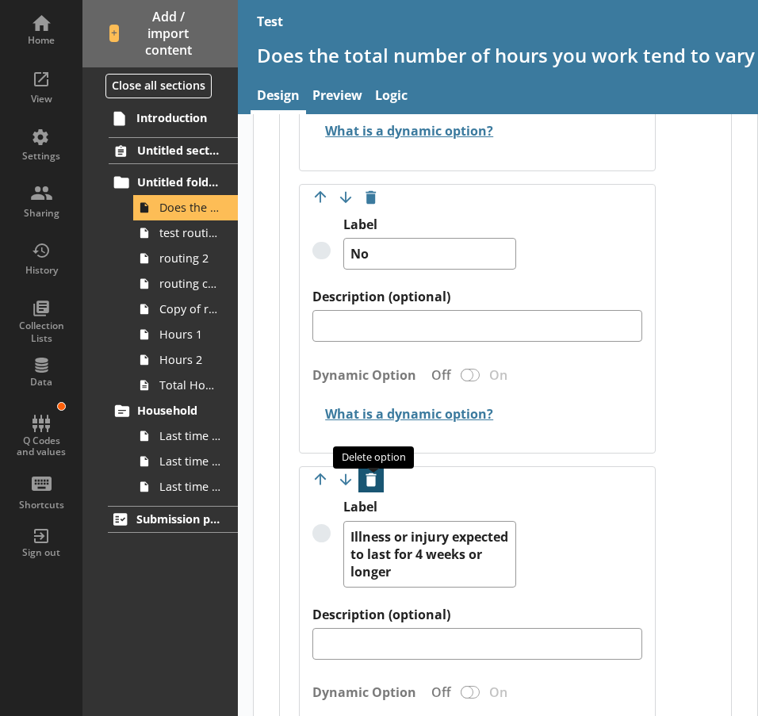
scroll to position [854, 0]
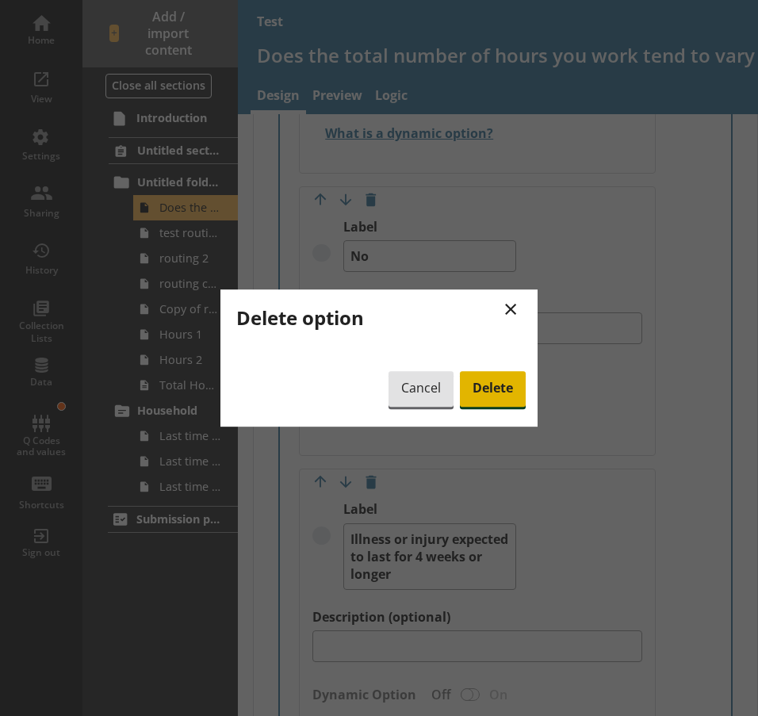
click at [492, 393] on span "Delete" at bounding box center [493, 389] width 66 height 36
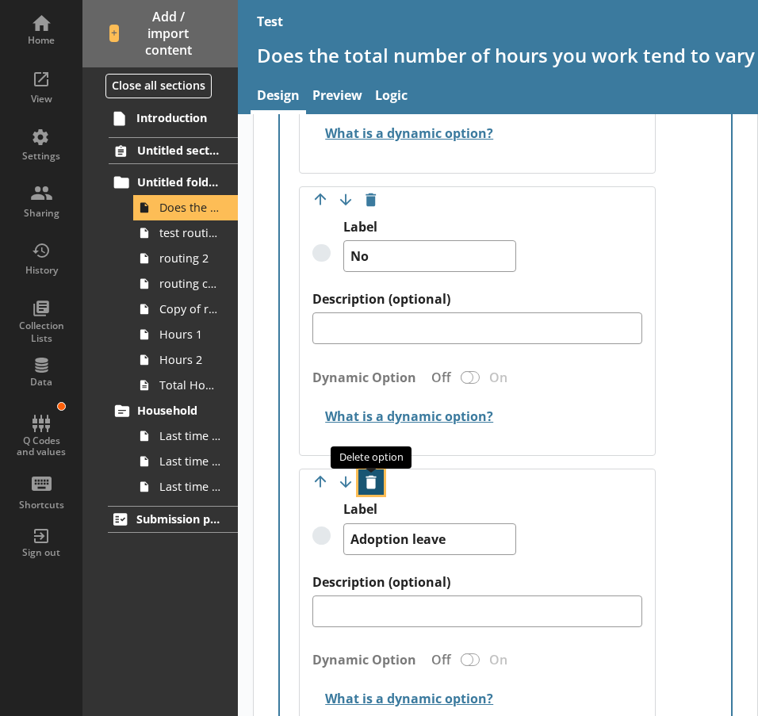
click at [375, 477] on button "Delete option" at bounding box center [371, 482] width 25 height 25
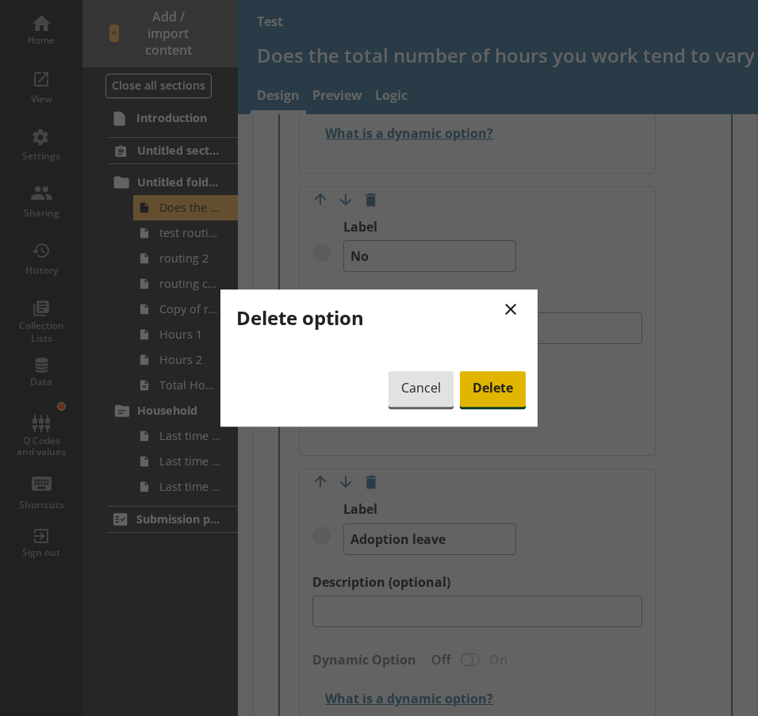
click at [489, 392] on span "Delete" at bounding box center [493, 389] width 66 height 36
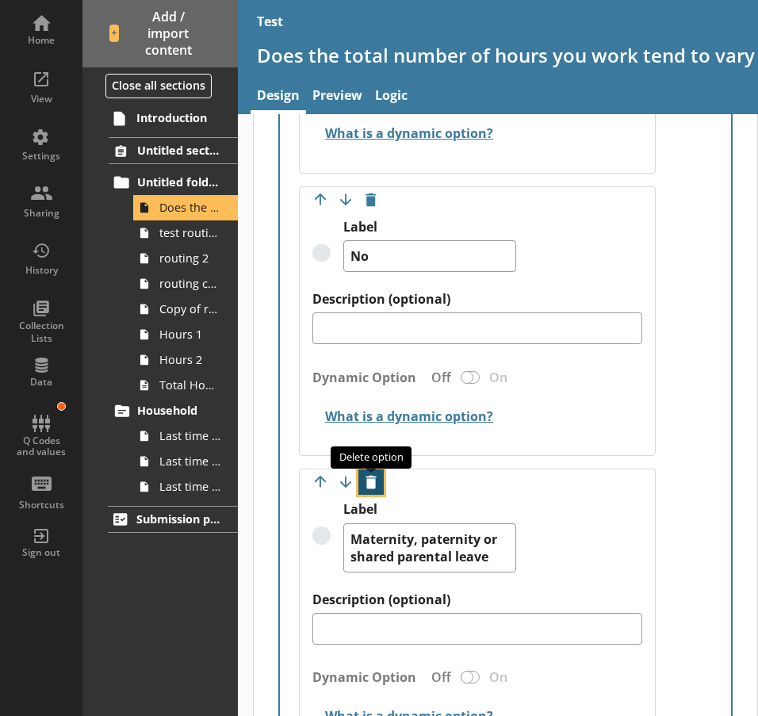
click at [374, 481] on button "Delete option" at bounding box center [371, 482] width 25 height 25
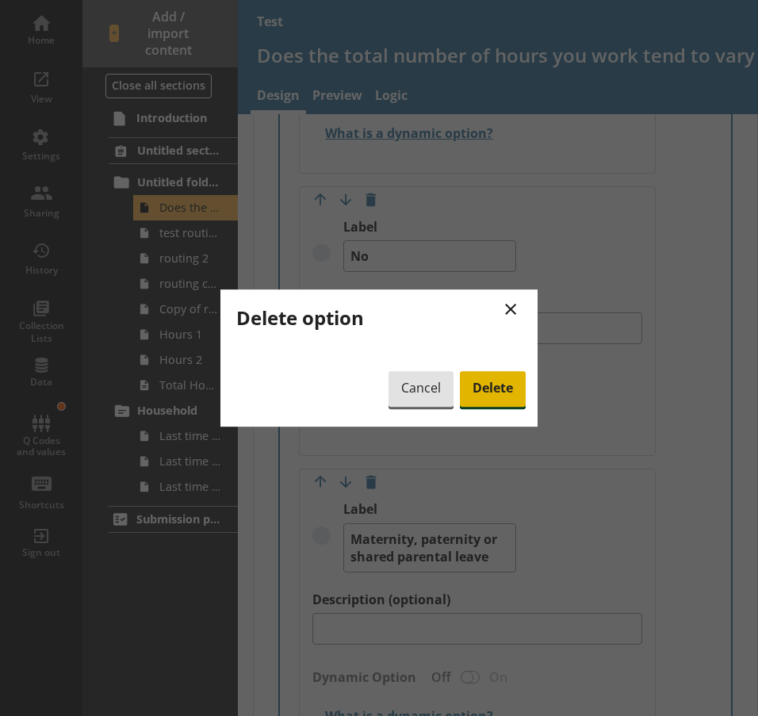
click at [486, 390] on span "Delete" at bounding box center [493, 389] width 66 height 36
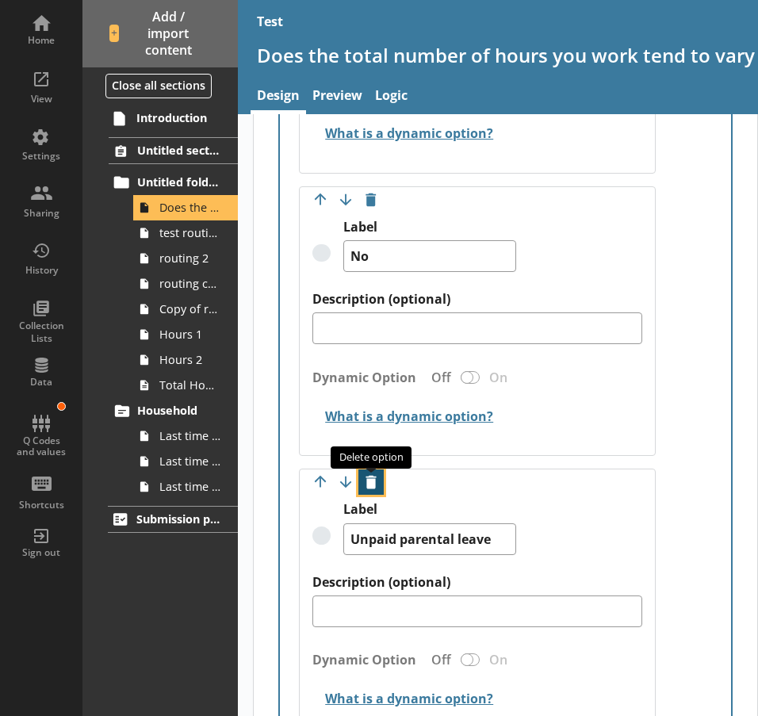
click at [376, 481] on button "Delete option" at bounding box center [371, 482] width 25 height 25
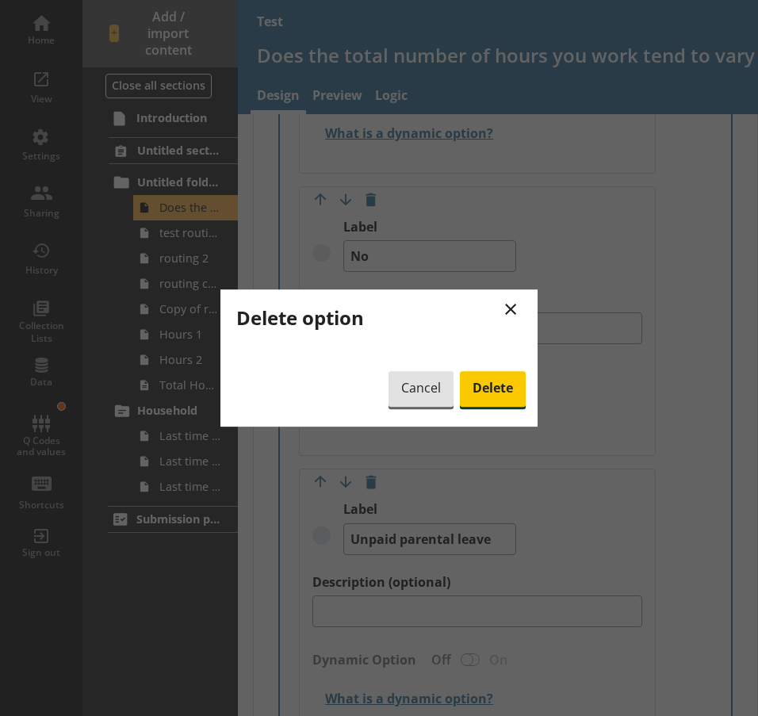
drag, startPoint x: 485, startPoint y: 399, endPoint x: 438, endPoint y: 440, distance: 62.4
click at [486, 398] on span "Delete" at bounding box center [493, 389] width 66 height 36
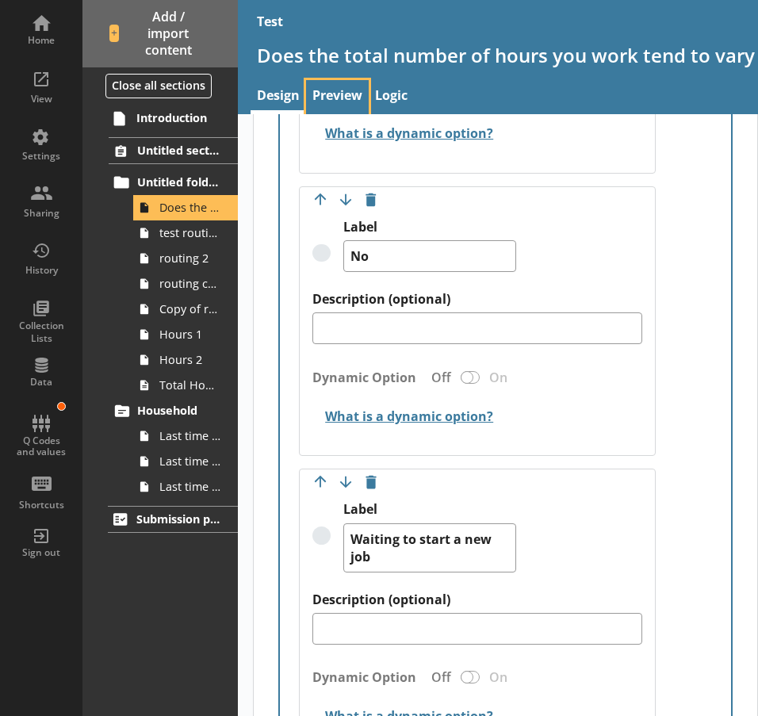
click at [342, 94] on link "Preview" at bounding box center [337, 97] width 63 height 34
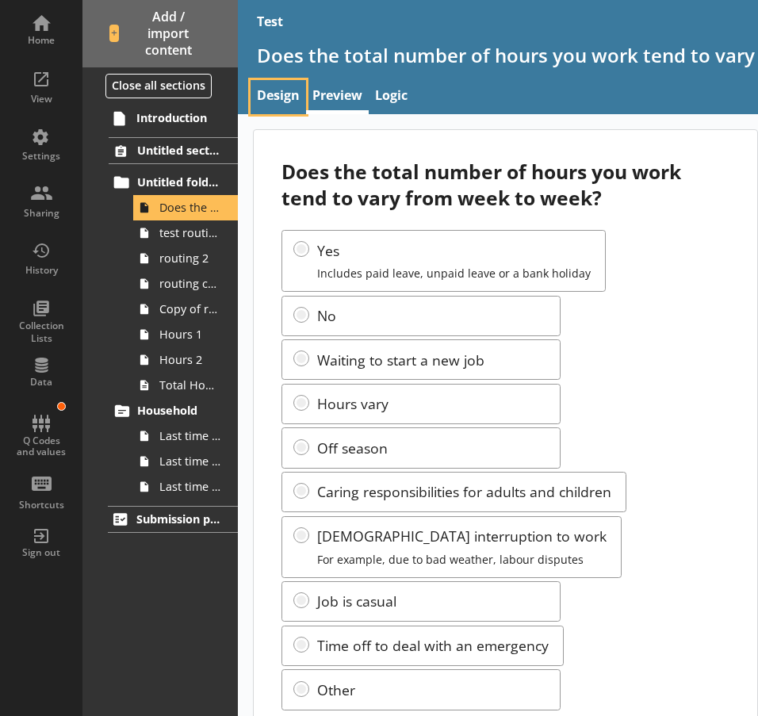
click at [272, 89] on link "Design" at bounding box center [279, 97] width 56 height 34
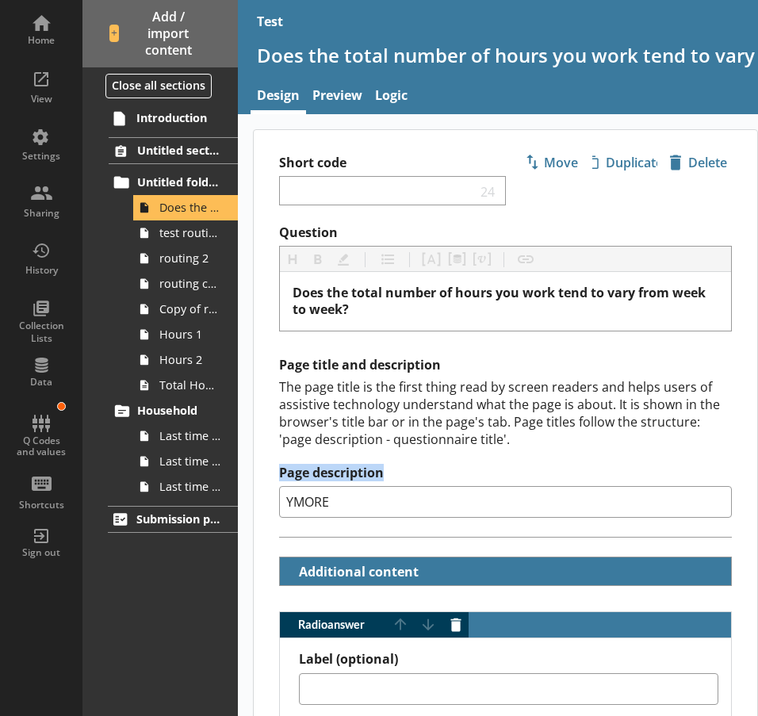
click at [480, 478] on label "Page description" at bounding box center [505, 473] width 453 height 17
click at [480, 486] on input "YMORE" at bounding box center [505, 502] width 453 height 32
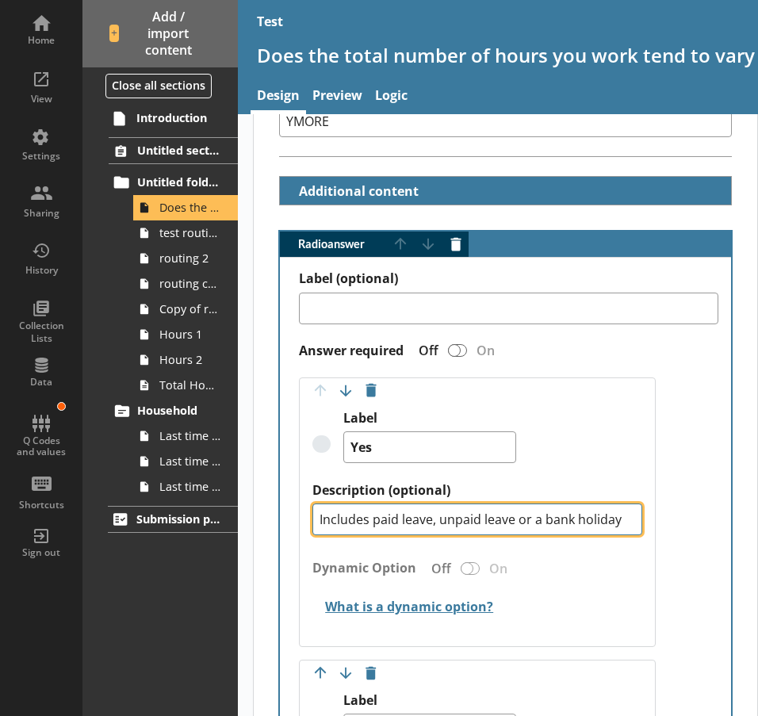
scroll to position [378, 0]
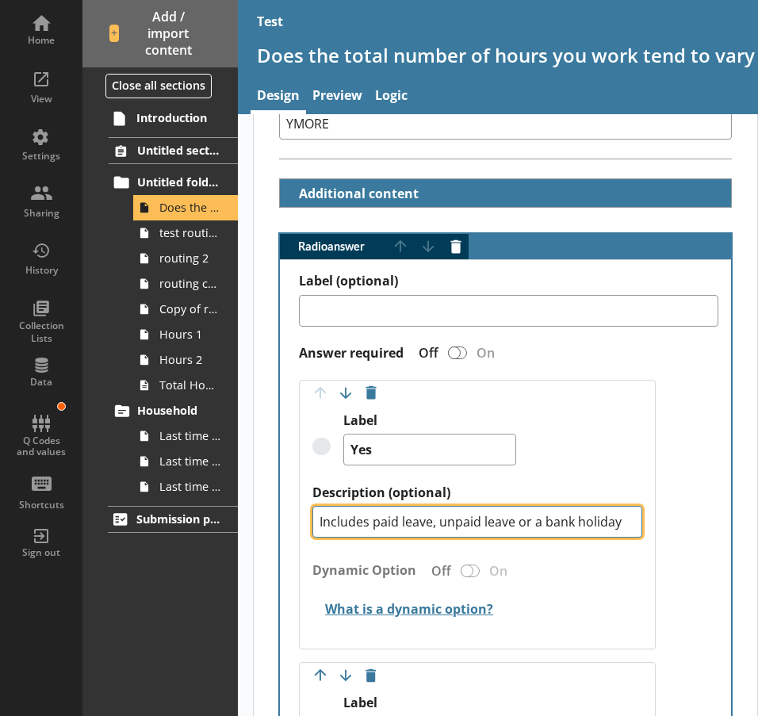
drag, startPoint x: 382, startPoint y: 508, endPoint x: 244, endPoint y: 511, distance: 138.9
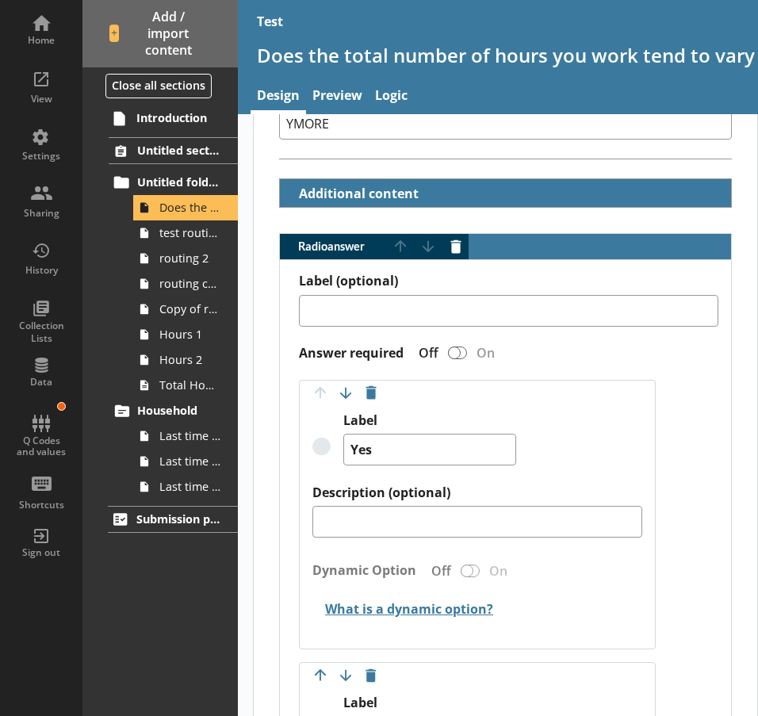
click at [568, 394] on div "Move answer up Move answer down Delete option Label Yes Description (optional) …" at bounding box center [477, 515] width 356 height 270
click at [348, 100] on link "Preview" at bounding box center [337, 97] width 63 height 34
